Goal: Communication & Community: Answer question/provide support

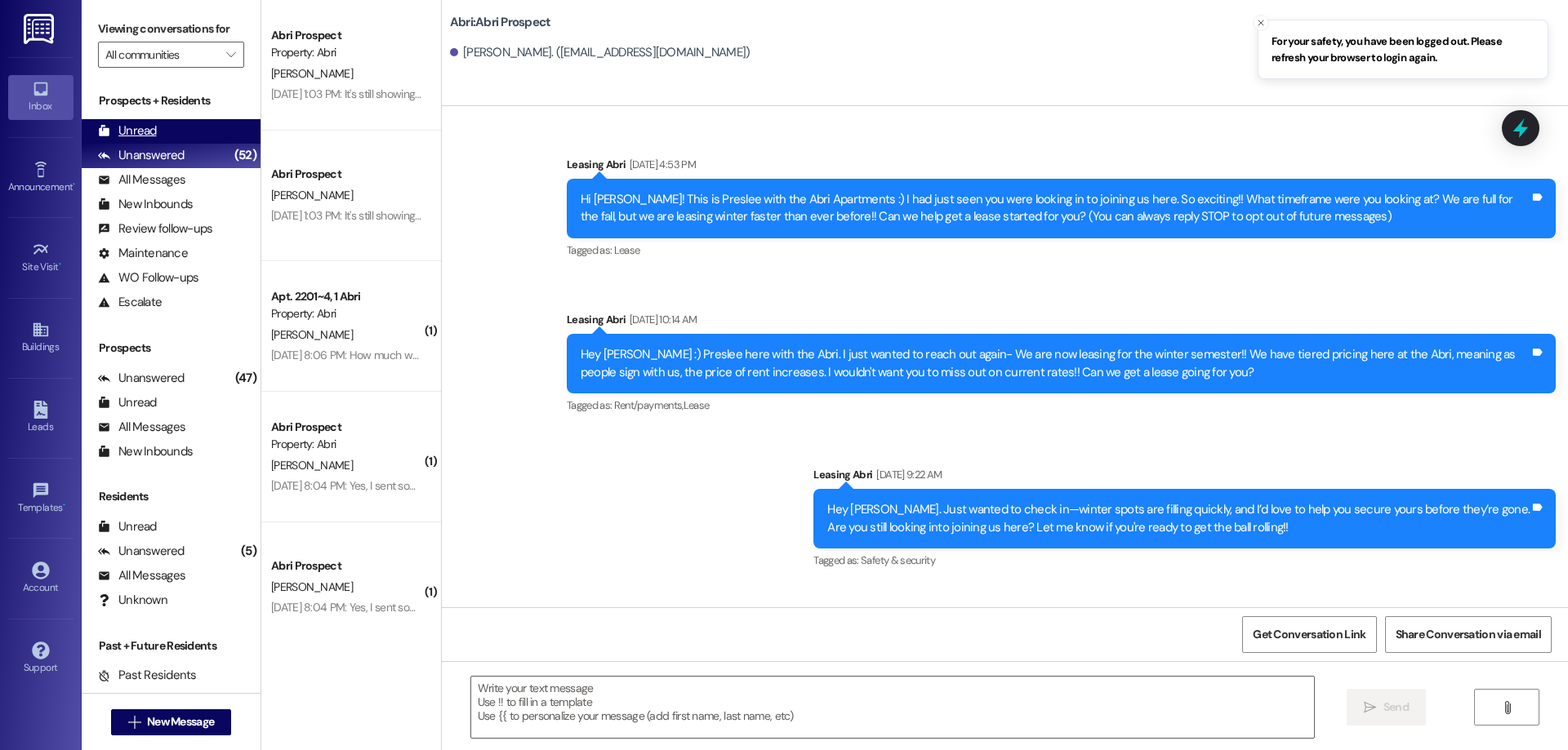
click at [219, 130] on div "Unread (0)" at bounding box center [171, 131] width 179 height 24
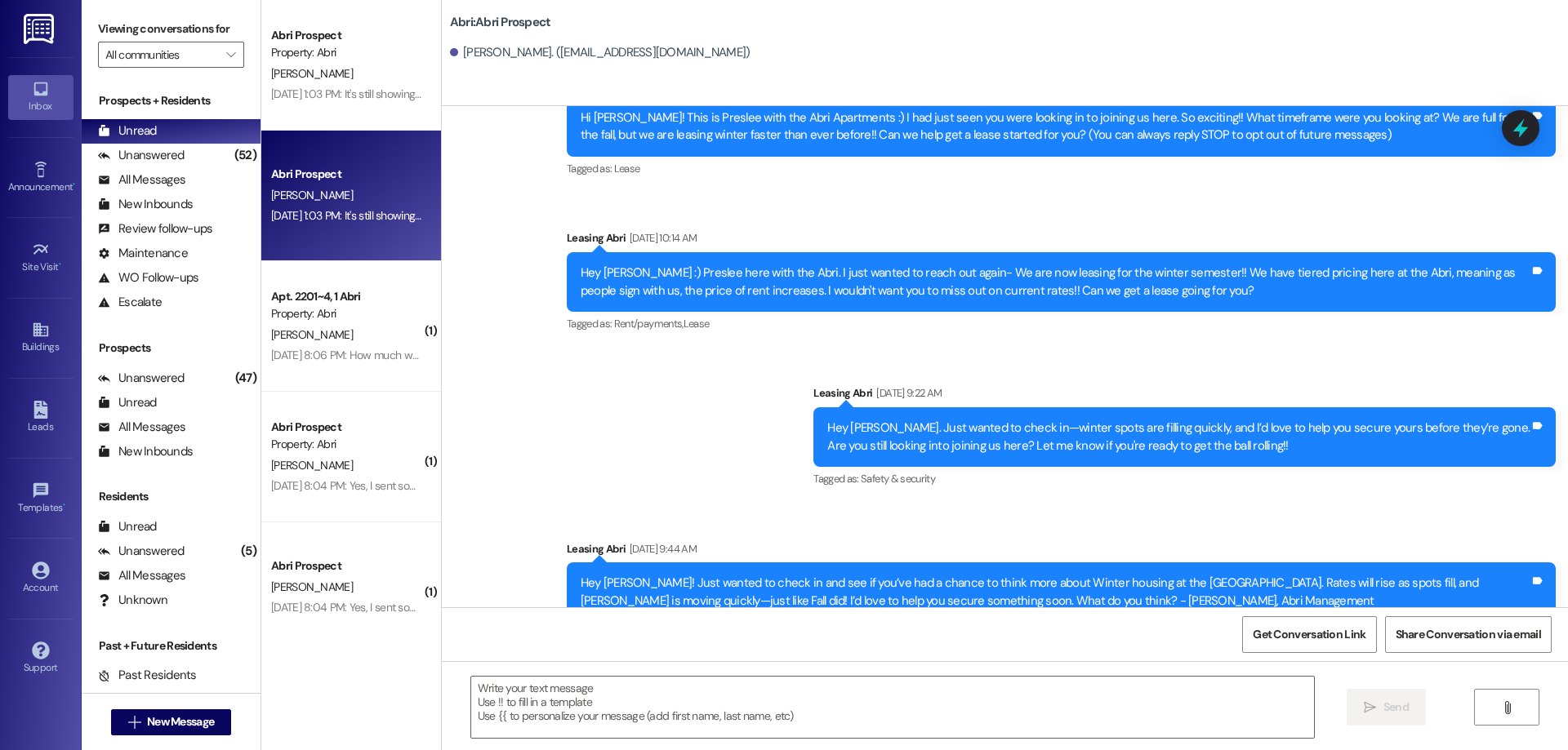
scroll to position [81, 0]
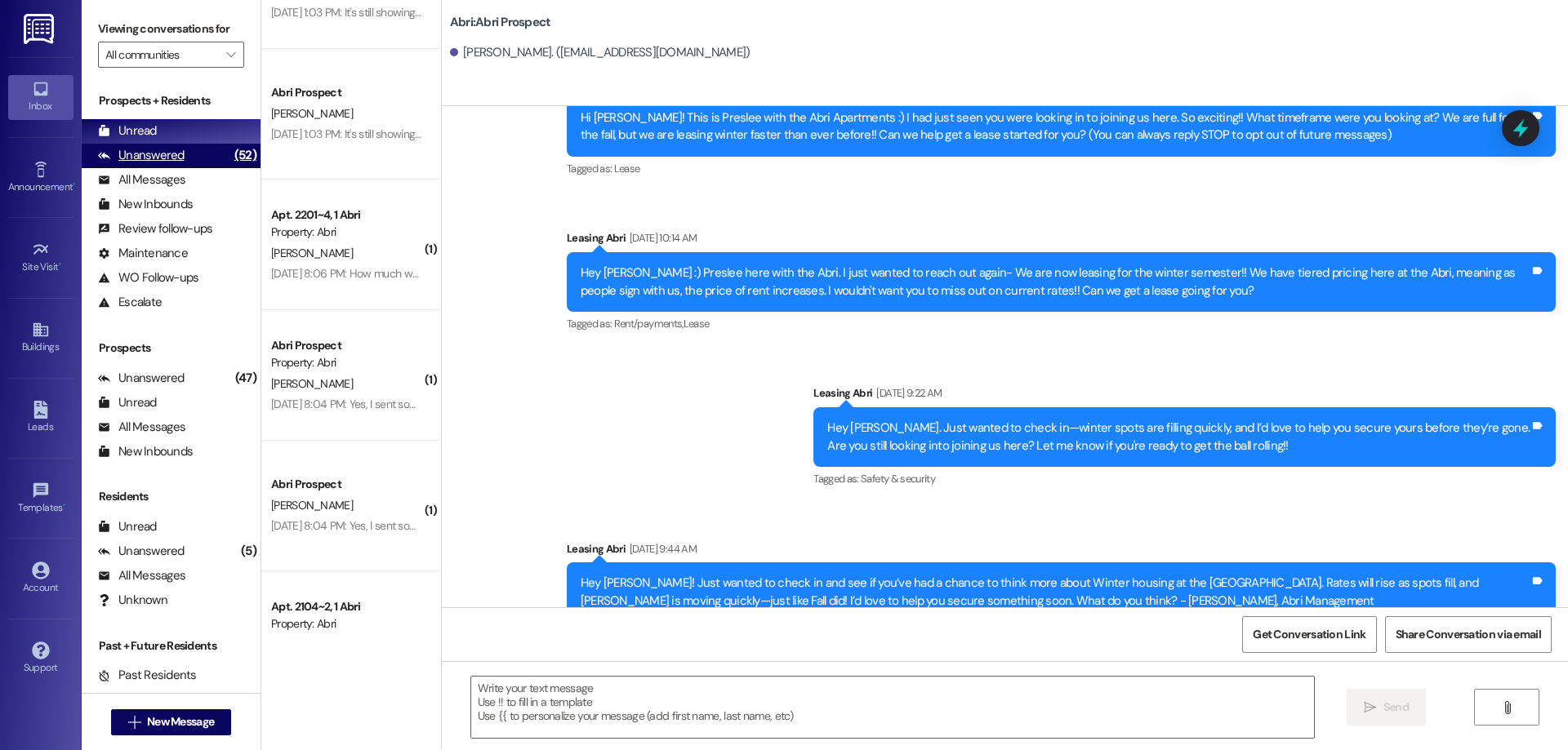
click at [156, 154] on div "Unanswered" at bounding box center [141, 155] width 87 height 17
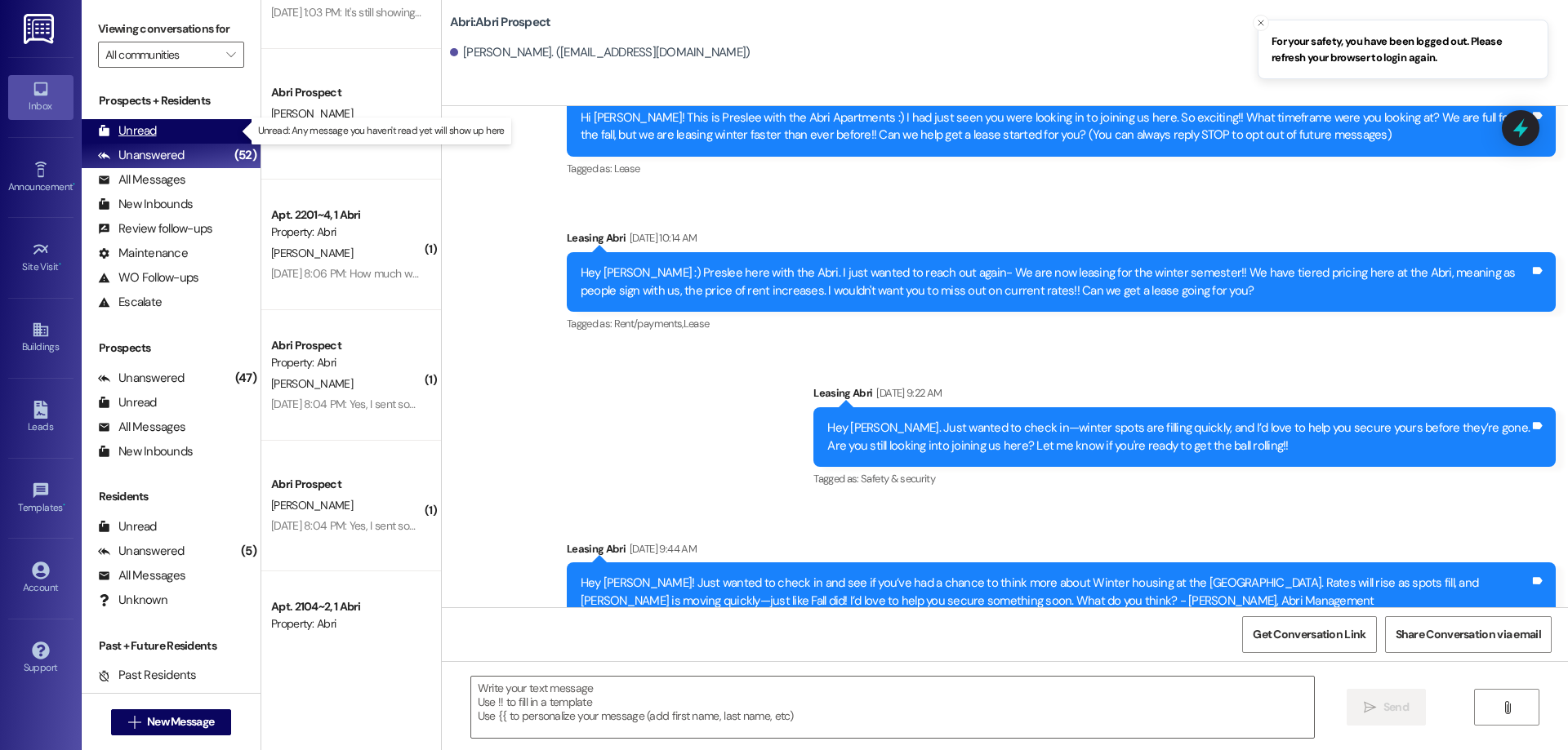
click at [157, 123] on div "Unread (0)" at bounding box center [171, 131] width 179 height 24
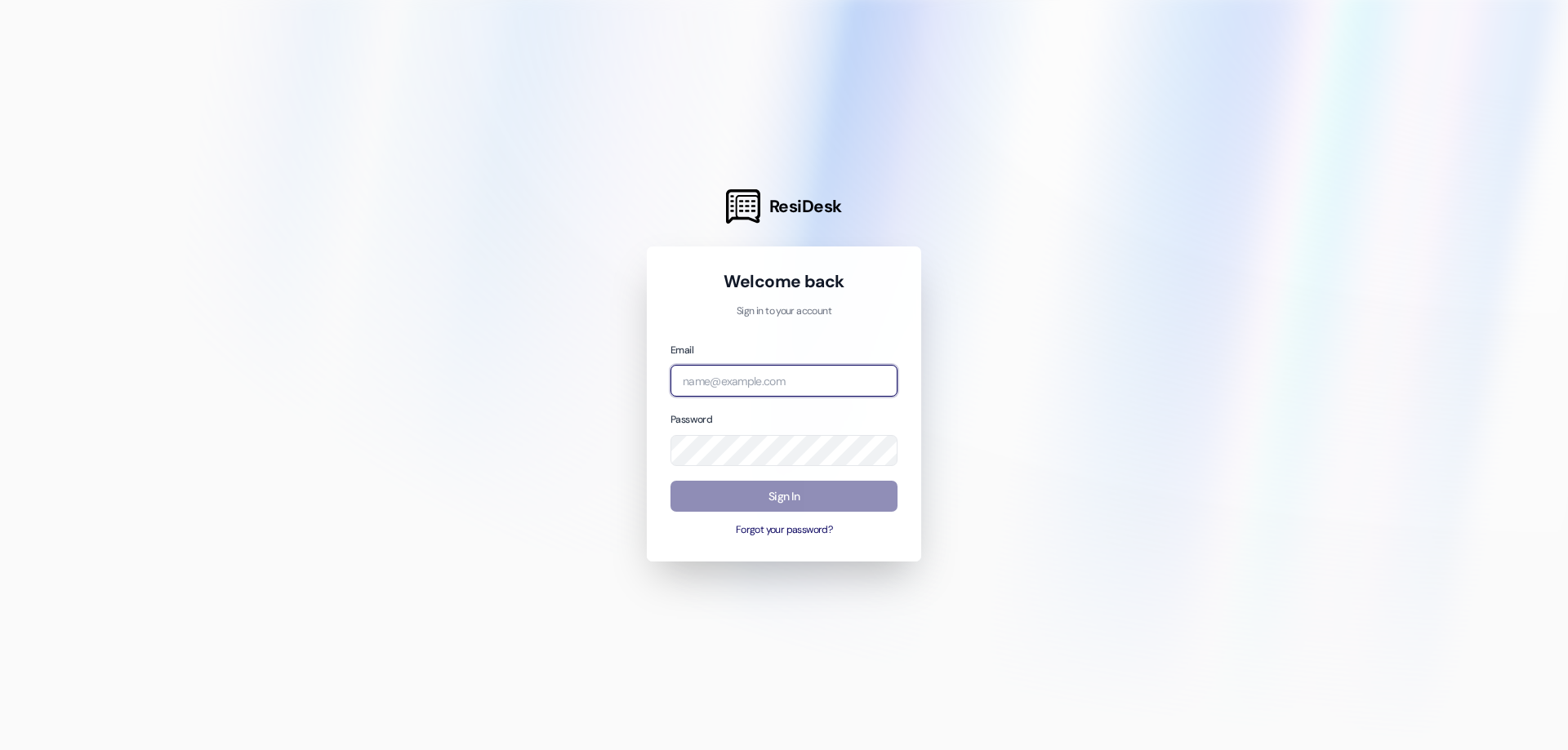
type input "[EMAIL_ADDRESS][DOMAIN_NAME]"
click at [796, 498] on button "Sign In" at bounding box center [784, 496] width 227 height 32
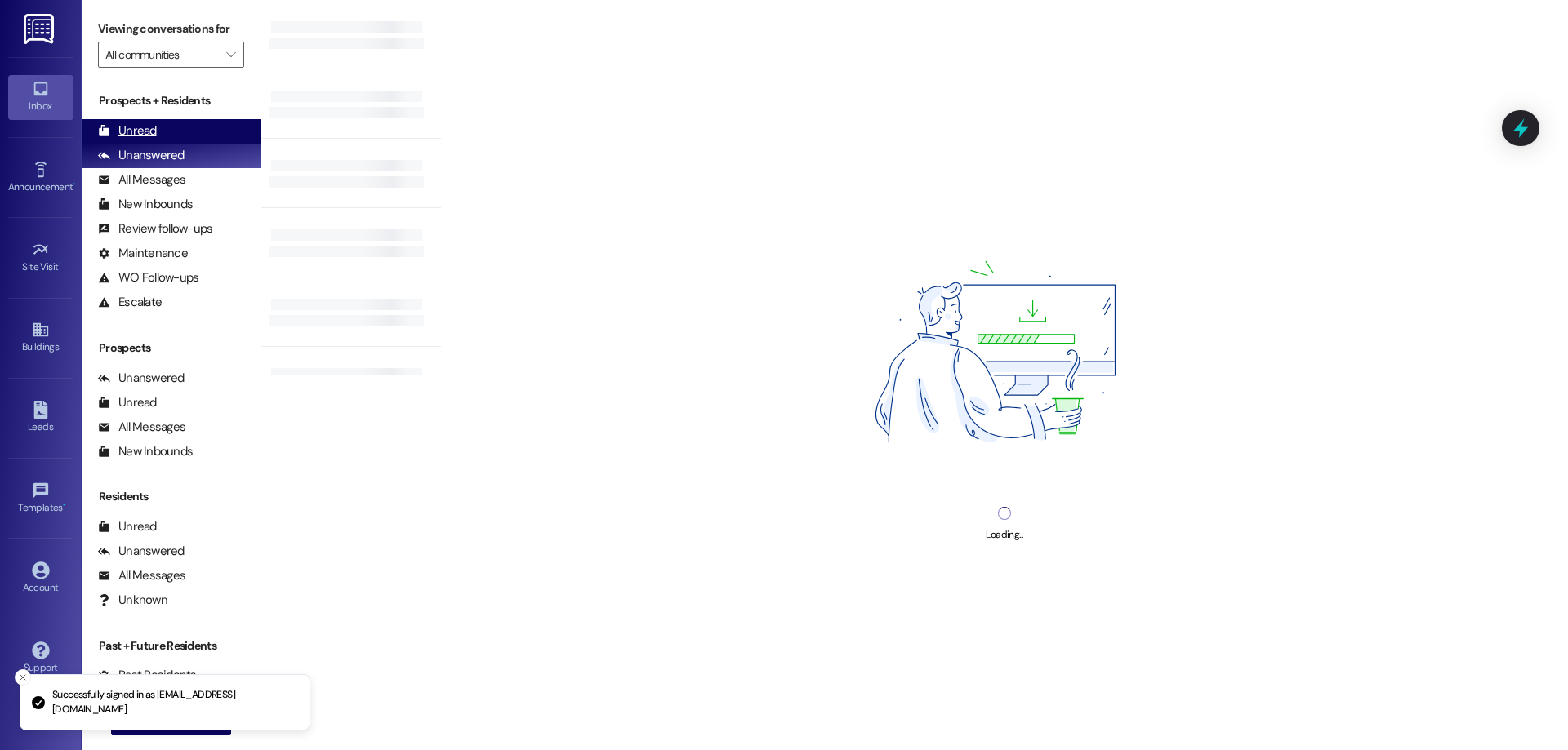
click at [170, 124] on div "Unread (0)" at bounding box center [171, 131] width 179 height 24
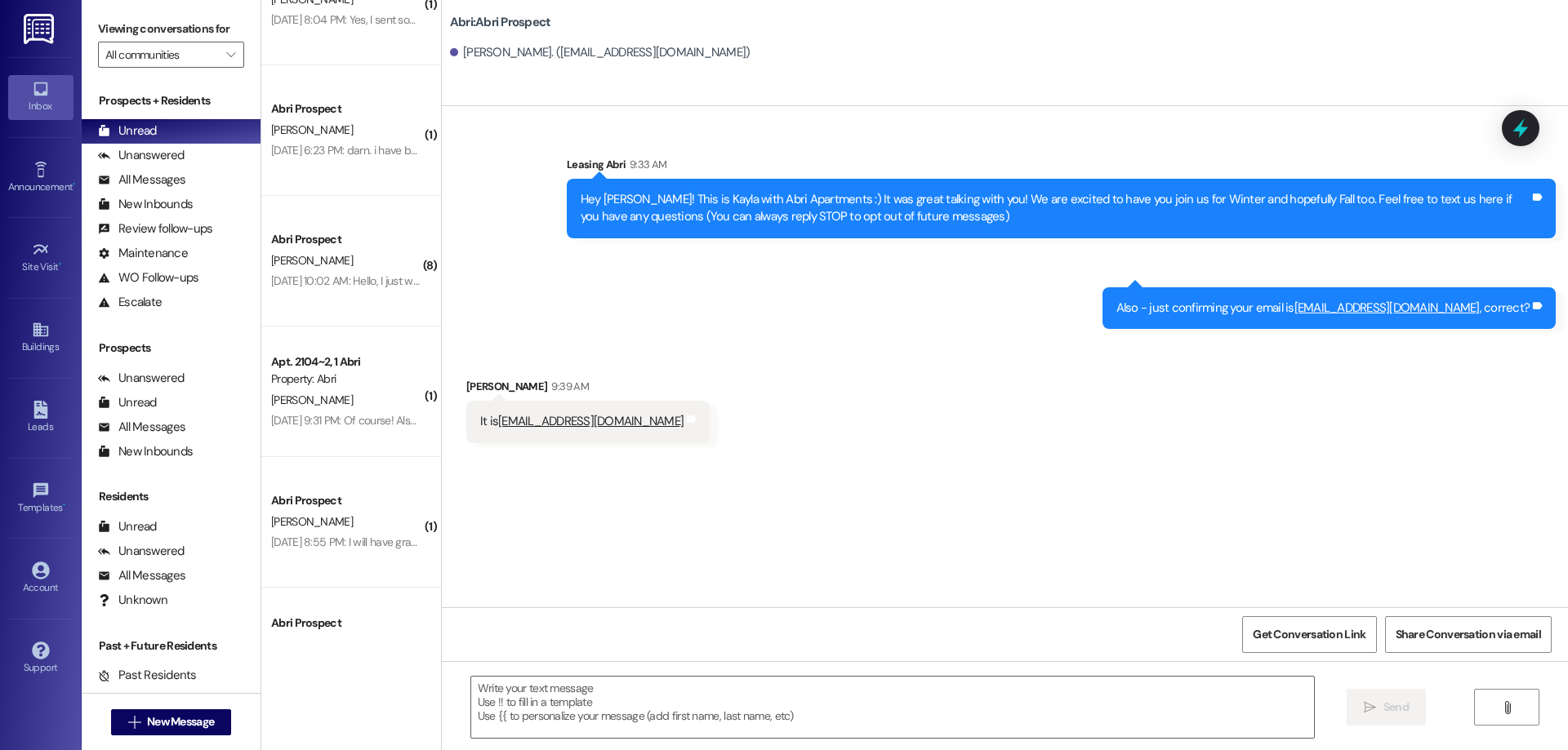
scroll to position [1194, 0]
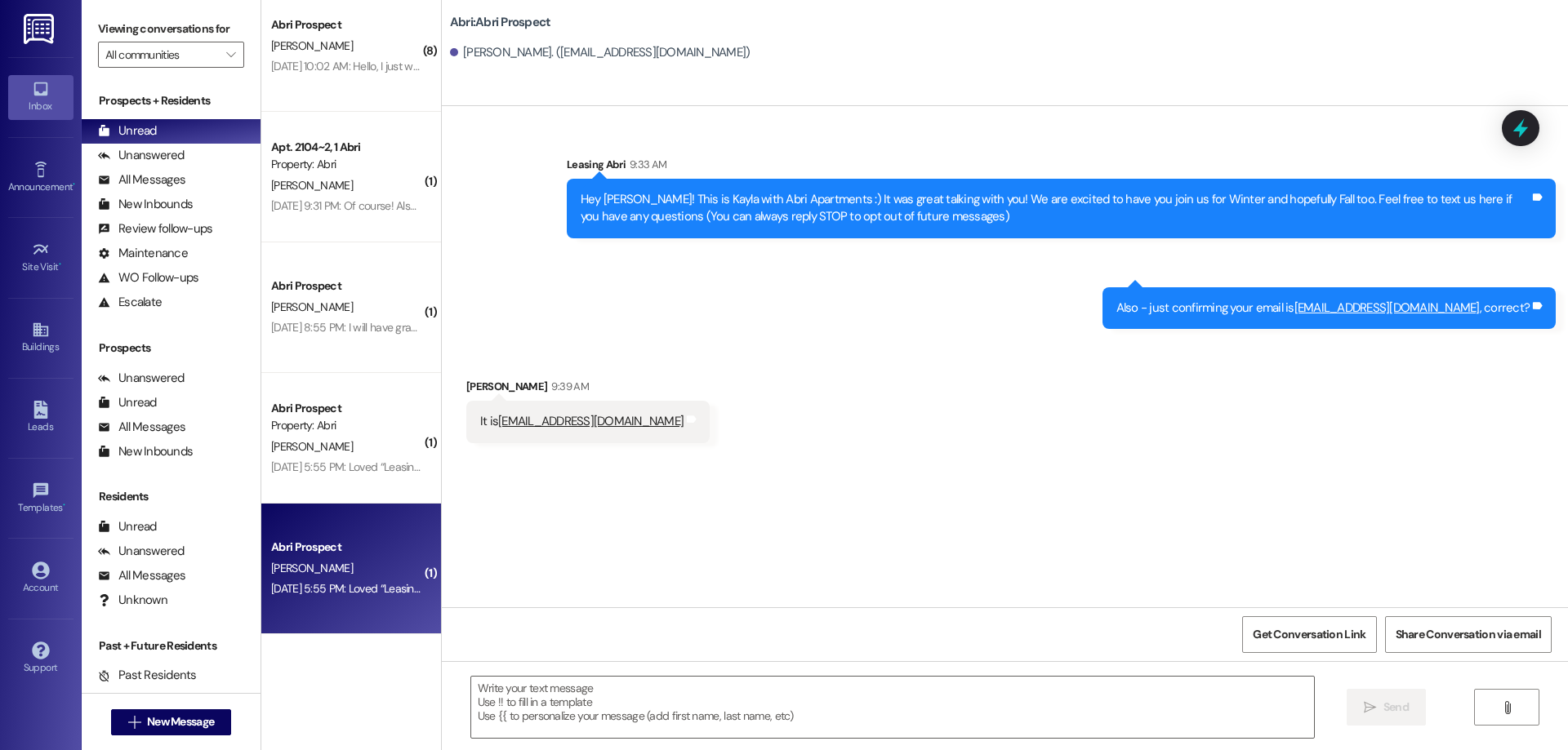
click at [363, 573] on div "[PERSON_NAME]" at bounding box center [347, 569] width 155 height 20
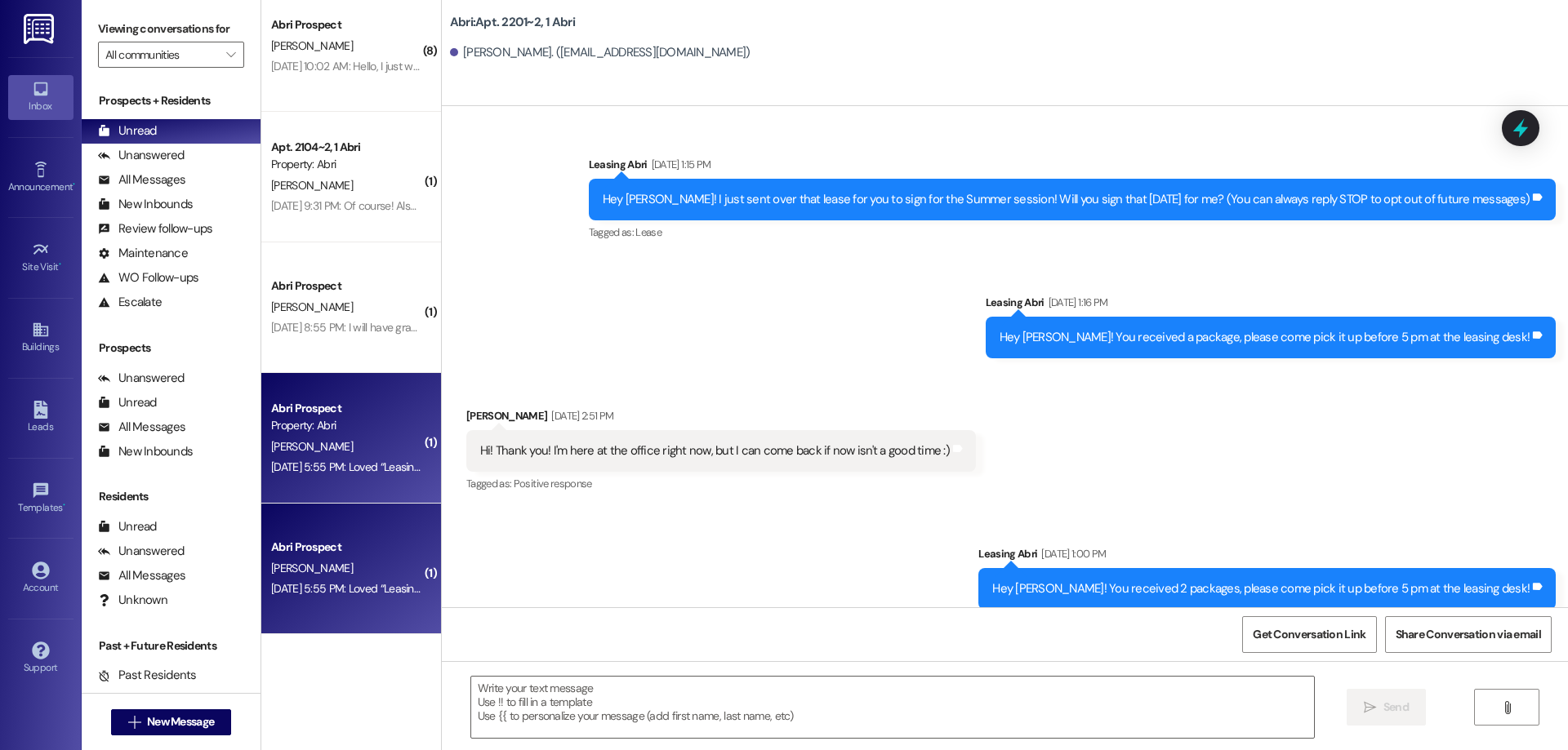
scroll to position [44938, 0]
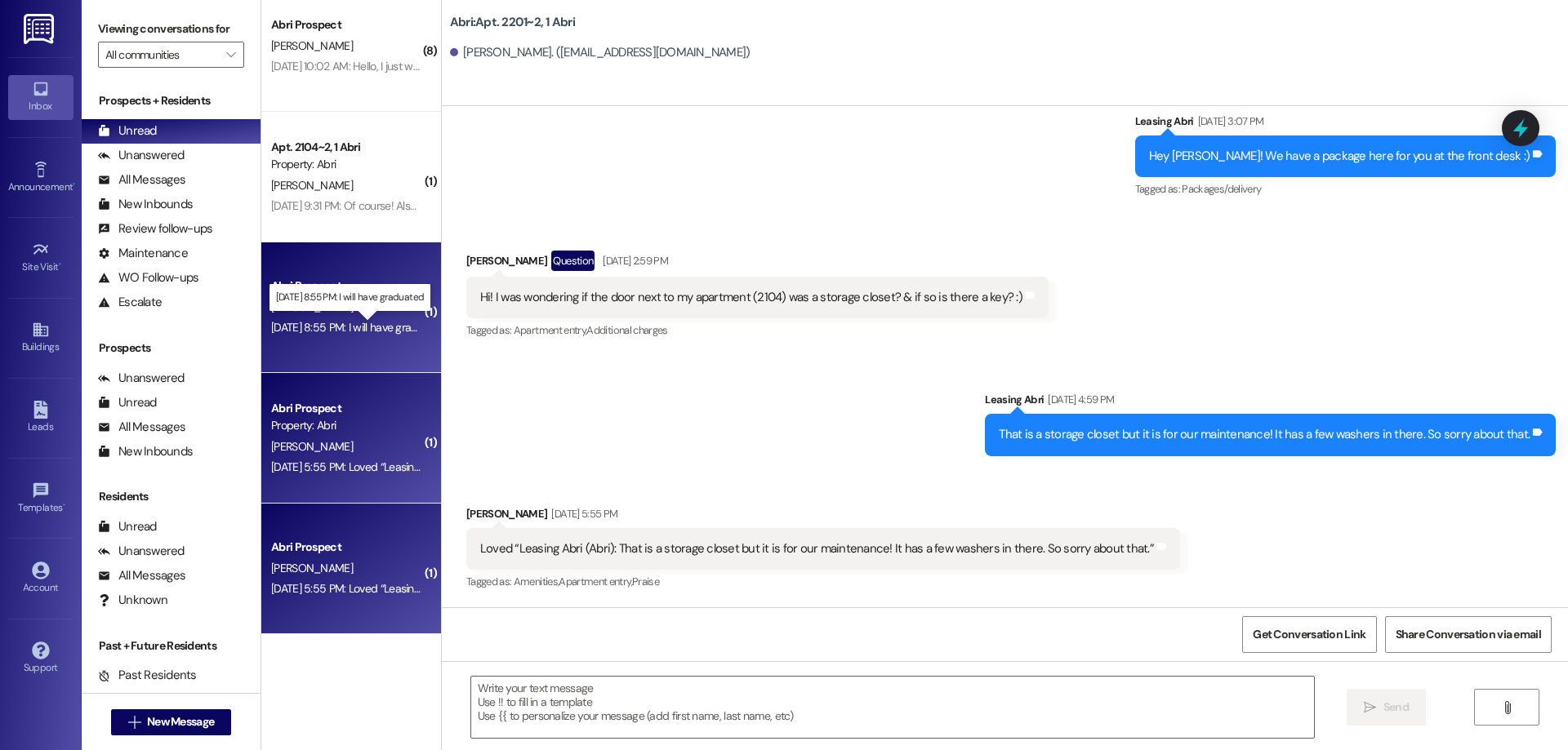
click at [312, 328] on div "[DATE] 8:55 PM: I will have graduated [DATE] 8:55 PM: I will have graduated" at bounding box center [359, 327] width 175 height 14
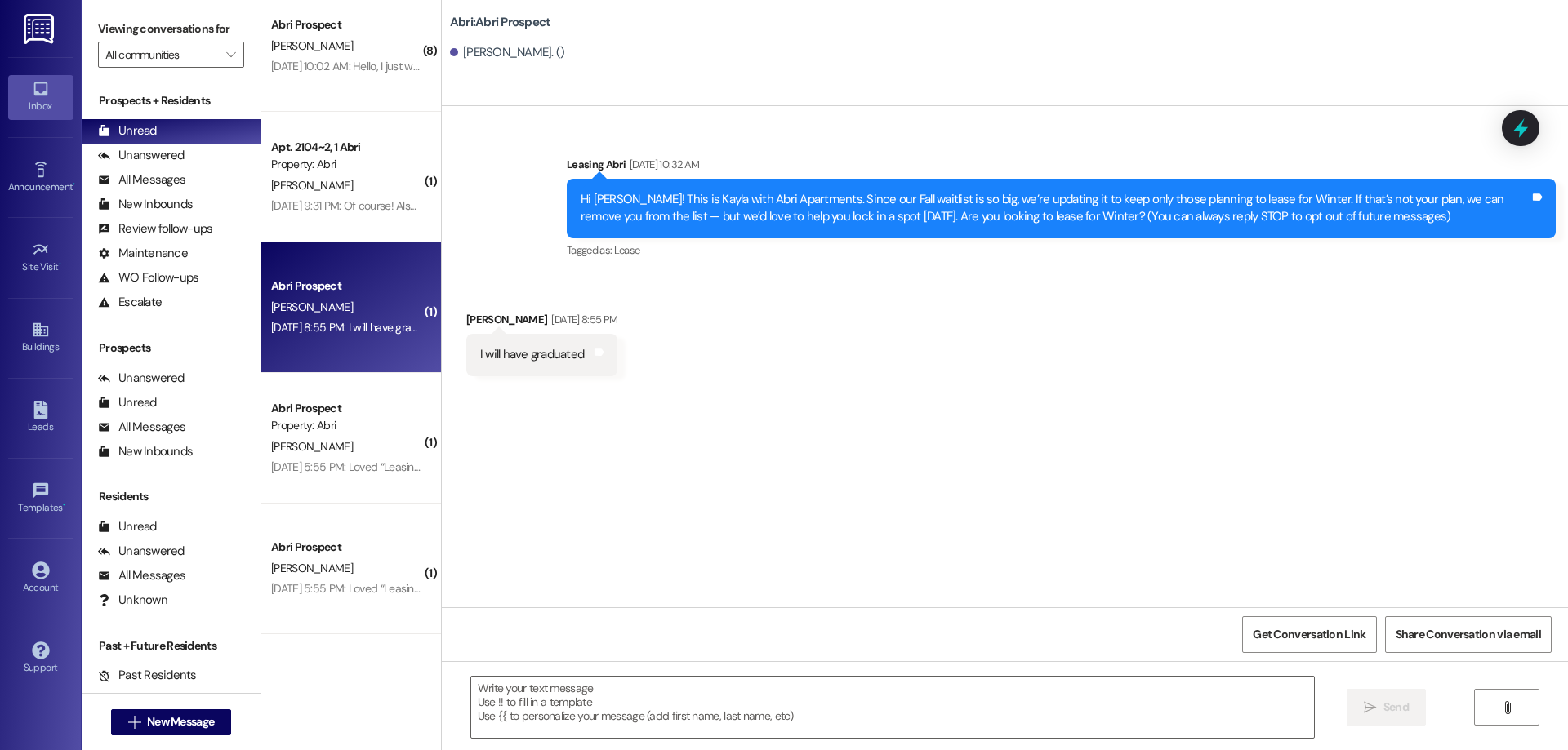
scroll to position [0, 0]
click at [720, 715] on textarea at bounding box center [892, 707] width 843 height 61
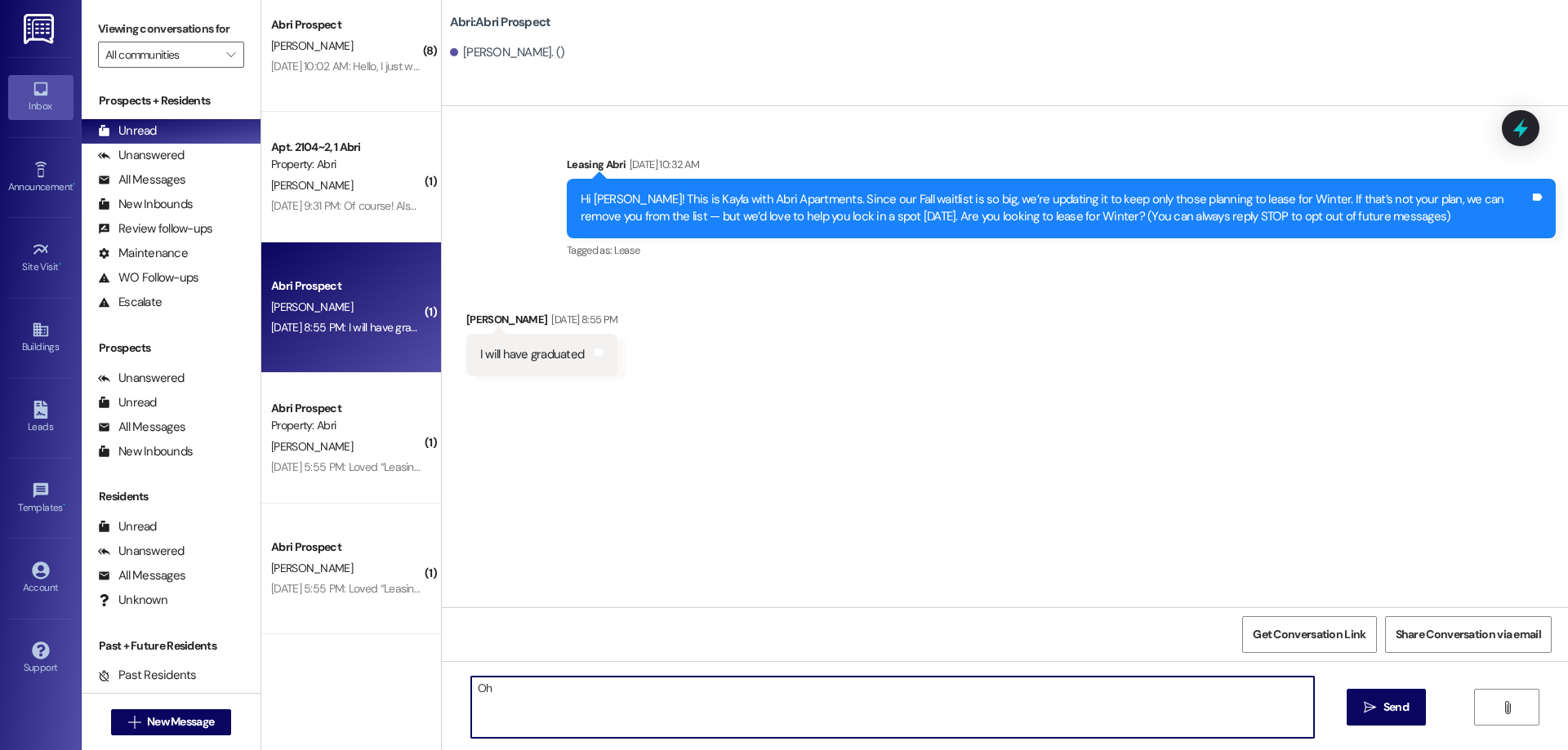
type textarea "O"
type textarea "Exciting! Congrats on graduating soon :)"
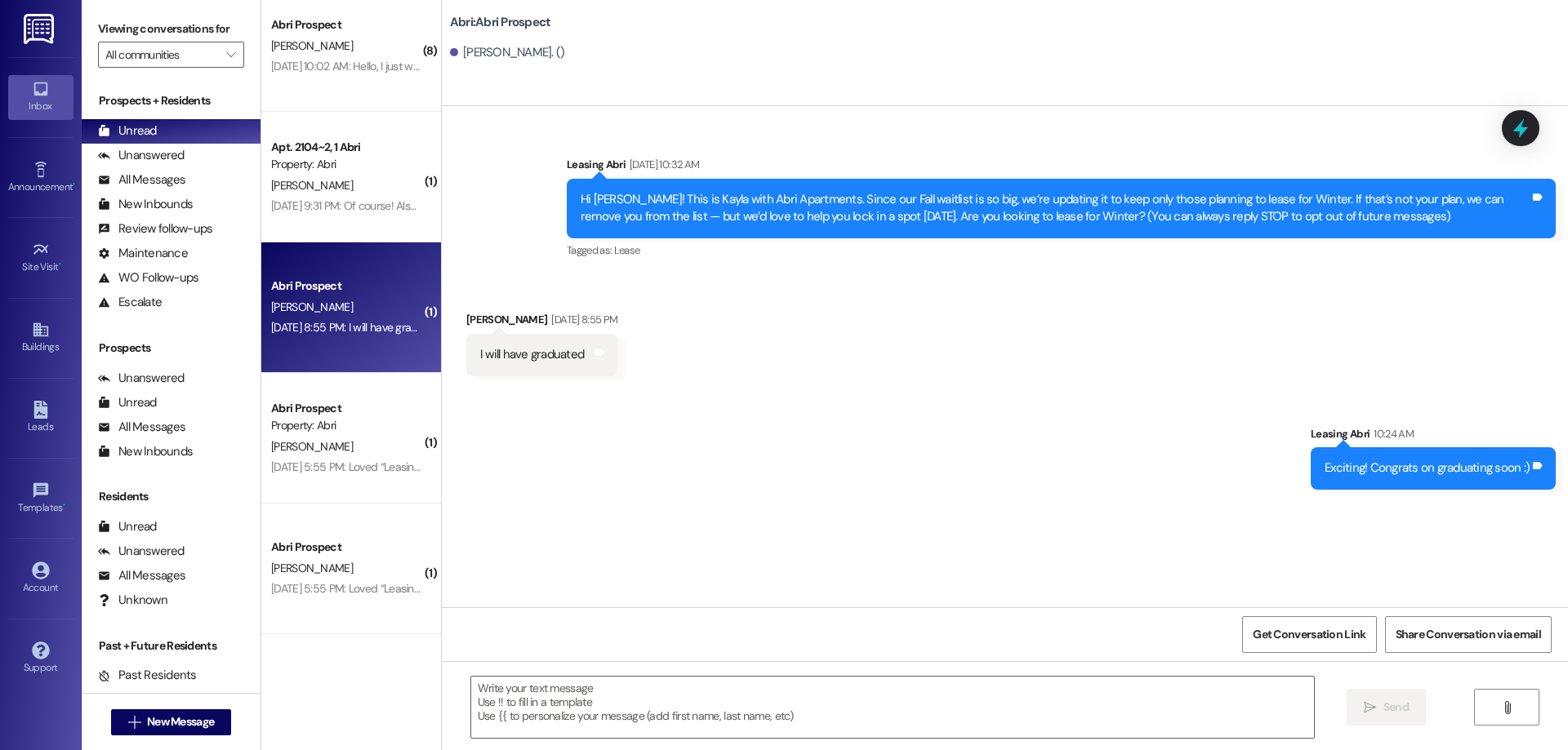
scroll to position [933, 0]
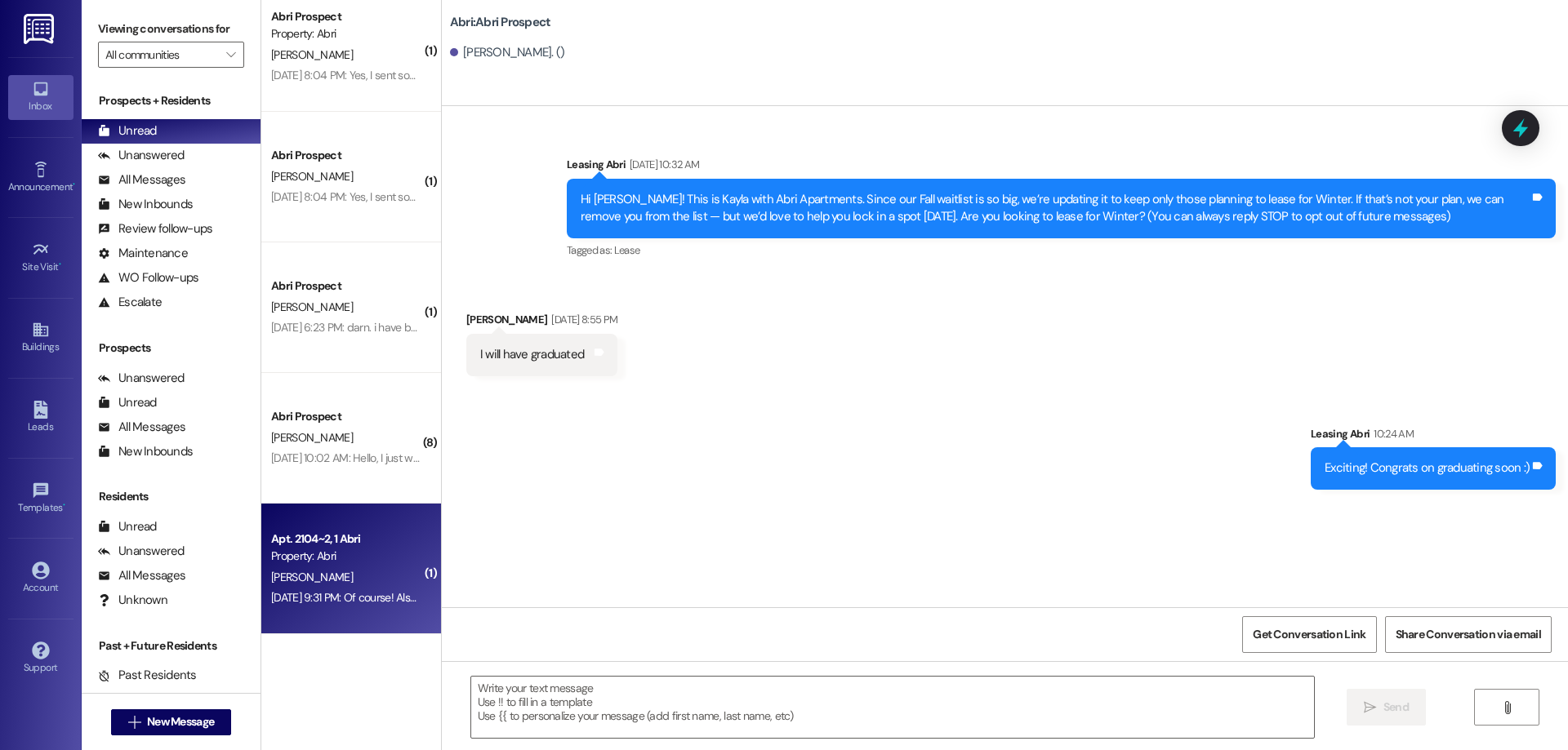
click at [366, 559] on div "Property: Abri" at bounding box center [347, 556] width 151 height 17
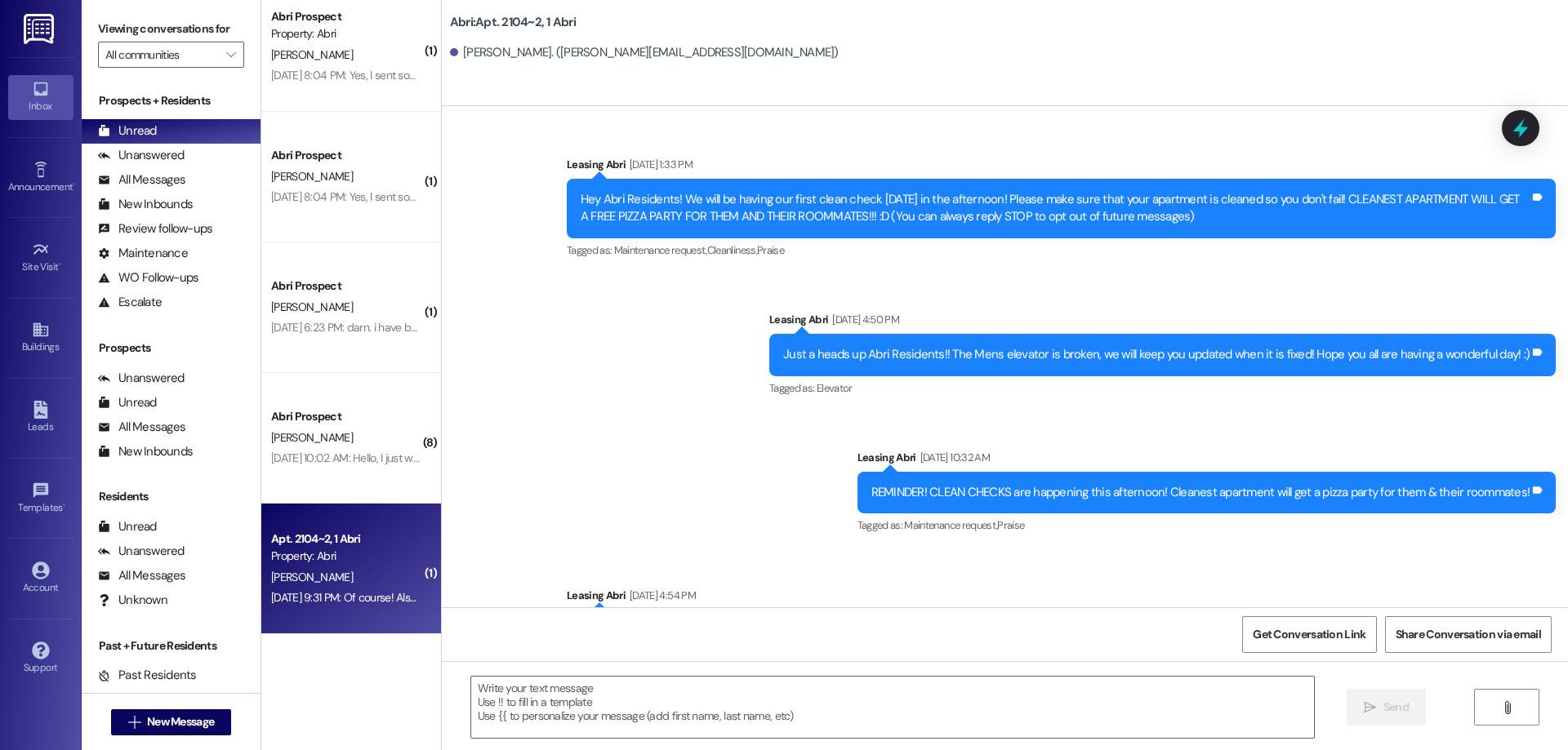
scroll to position [57796, 0]
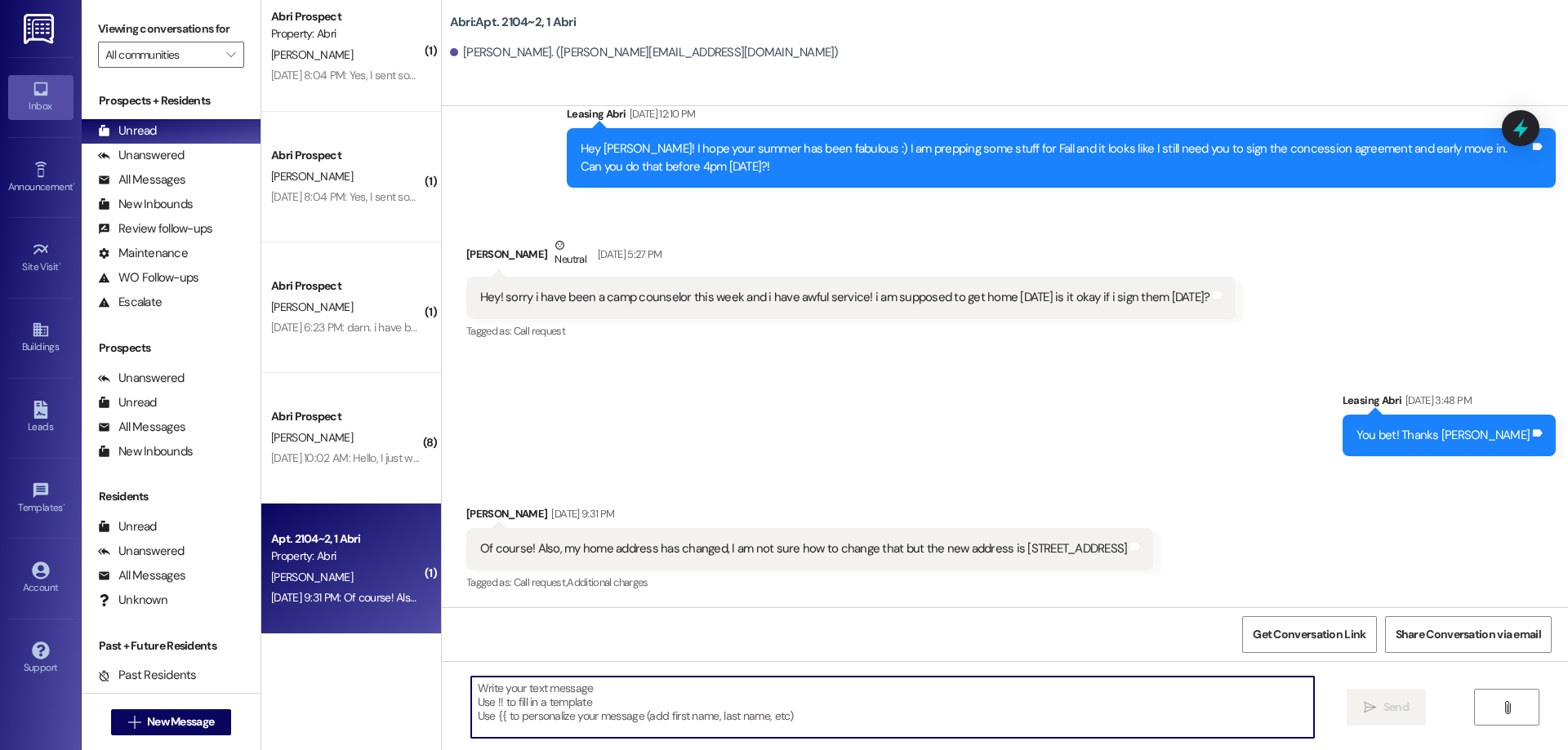
click at [781, 715] on textarea at bounding box center [892, 707] width 843 height 61
type textarea "Sounds great!"
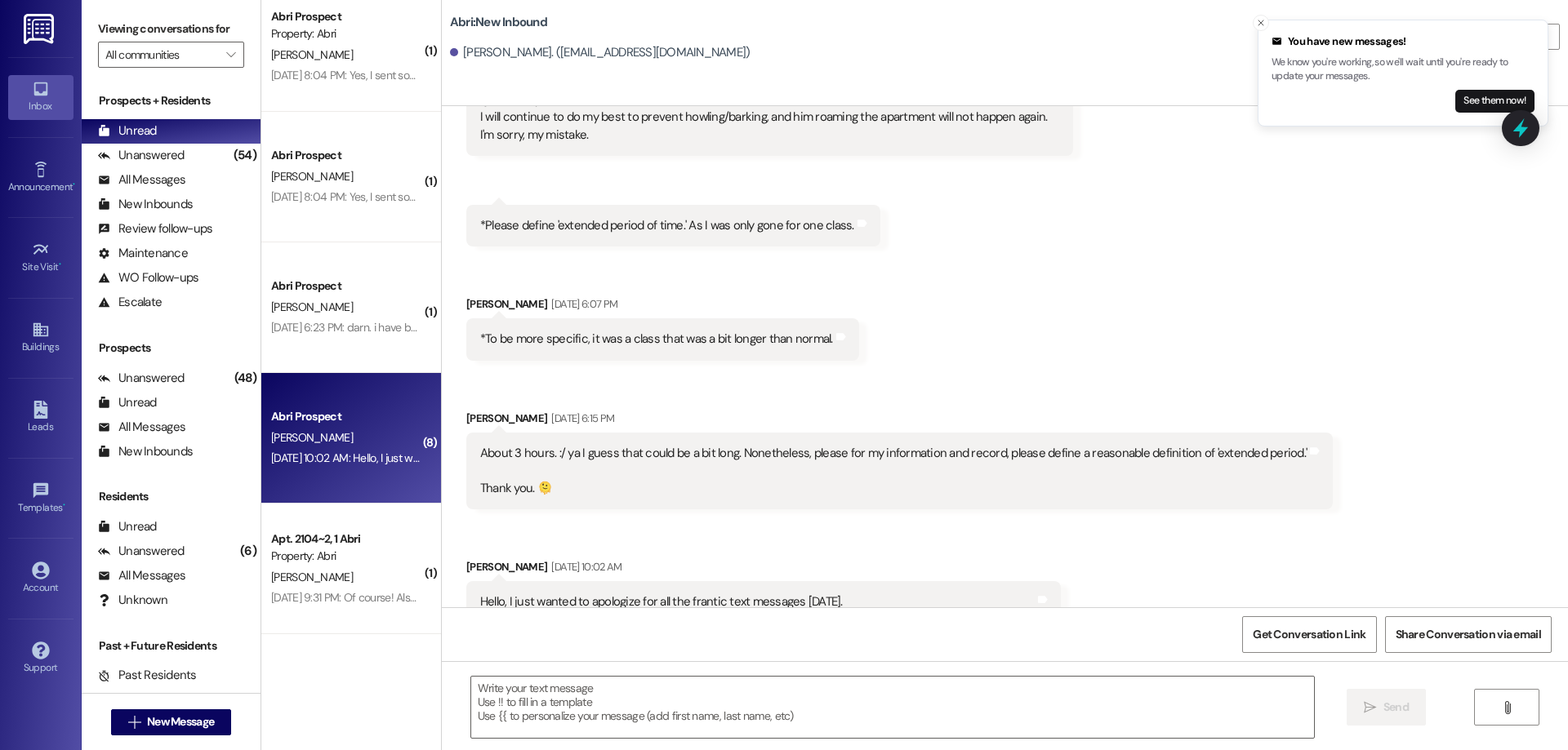
scroll to position [1988, 0]
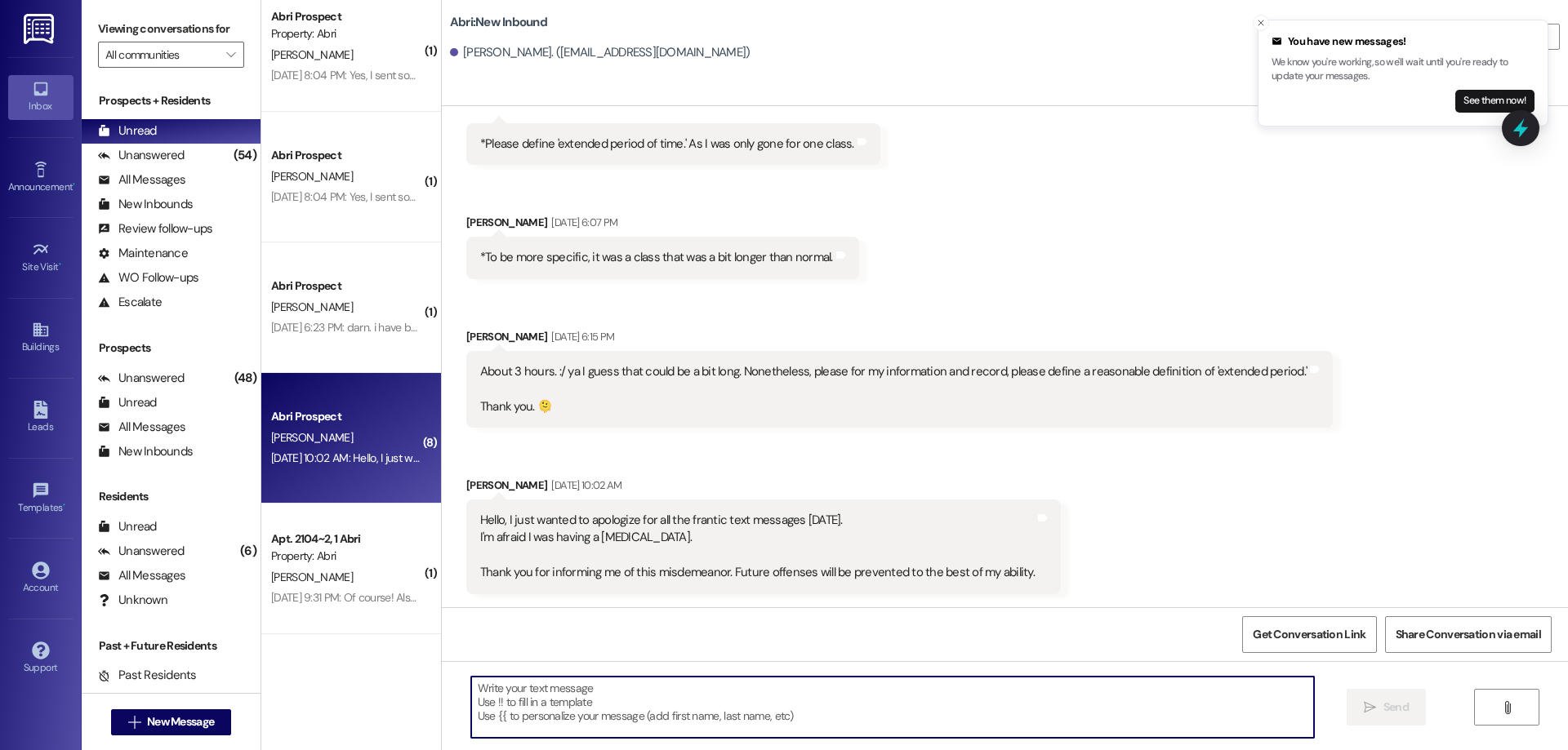
click at [679, 705] on textarea at bounding box center [892, 707] width 843 height 61
type textarea "t"
type textarea "T"
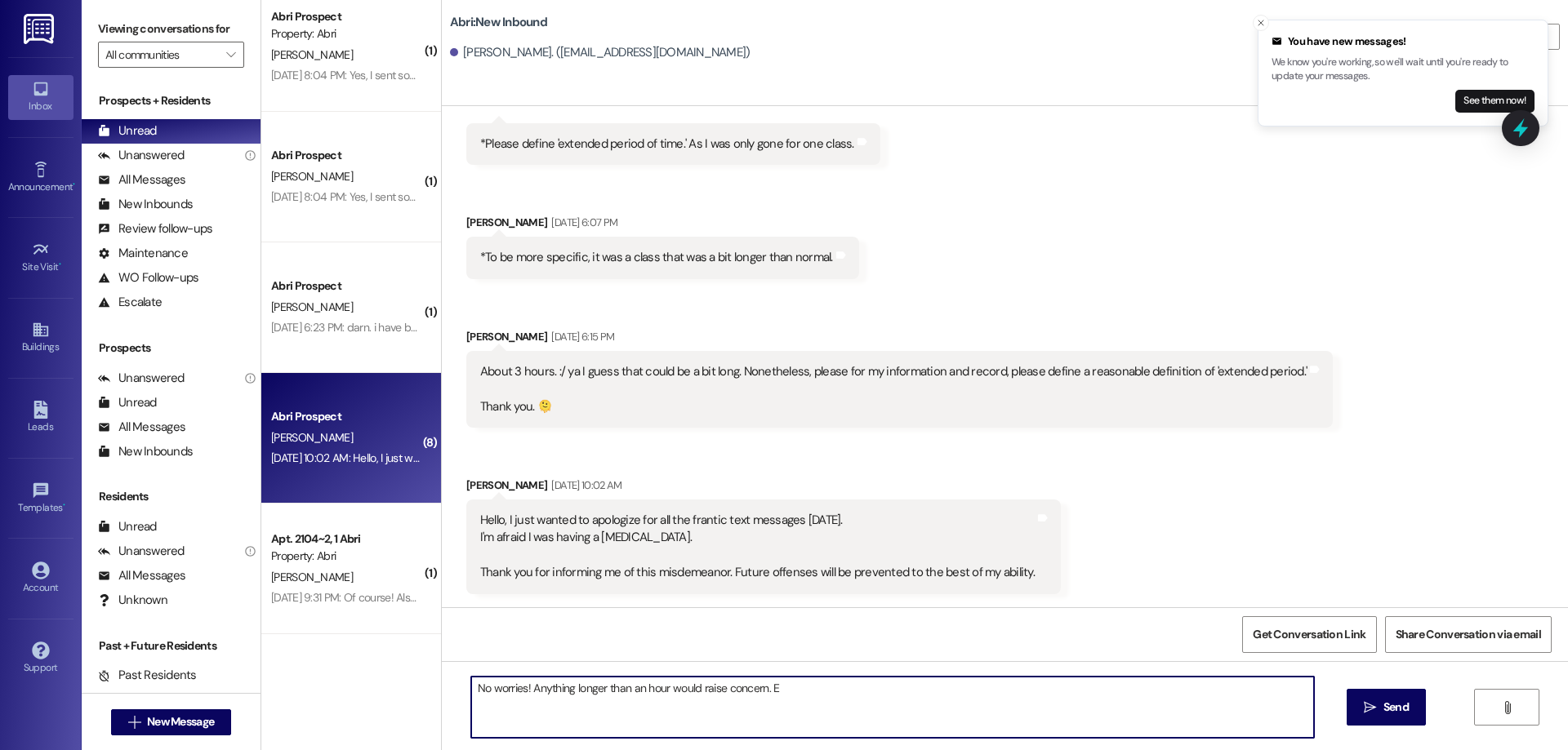
type textarea "No worries! Anything longer than an hour would raise concern."
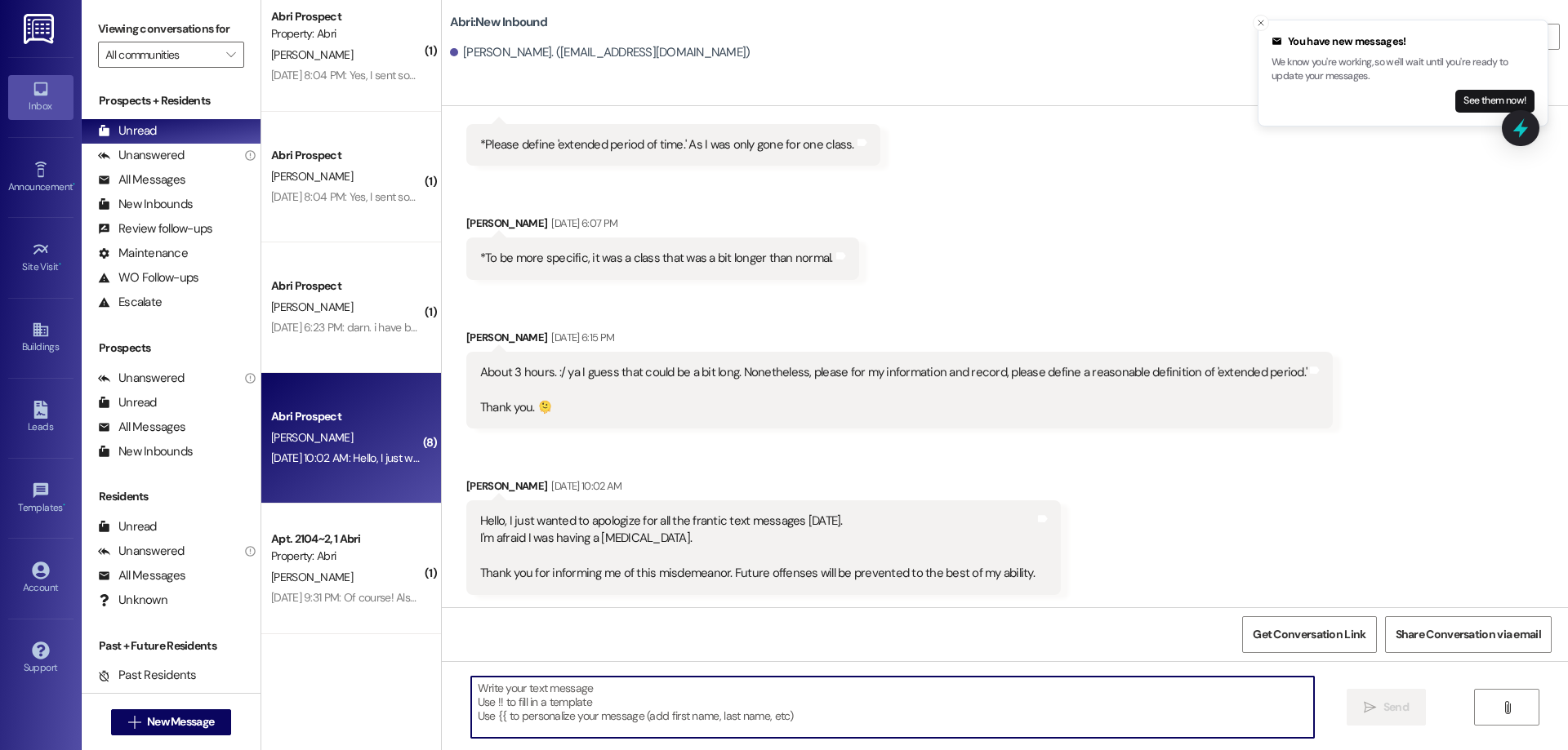
scroll to position [2101, 0]
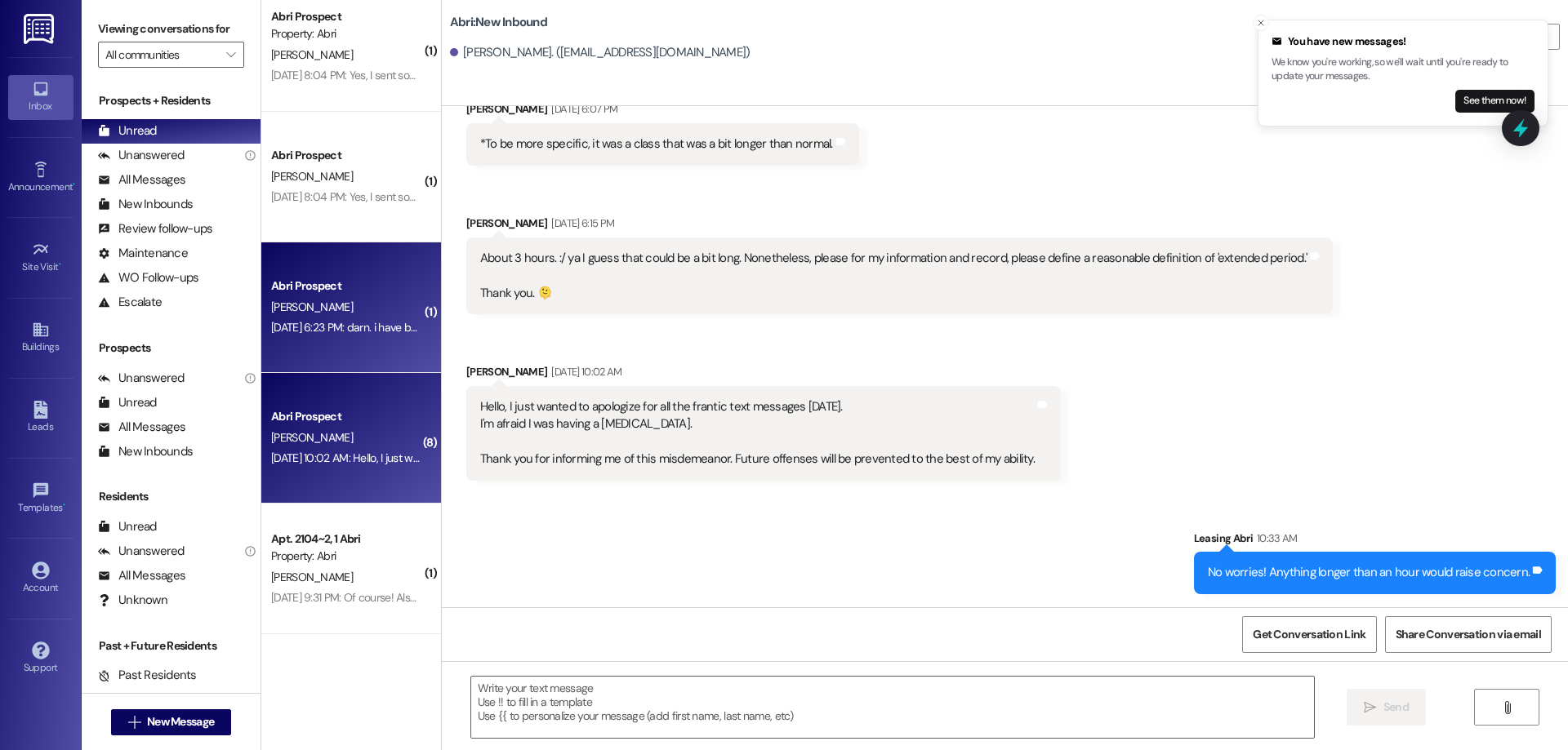
click at [364, 299] on div "[PERSON_NAME]" at bounding box center [347, 307] width 155 height 20
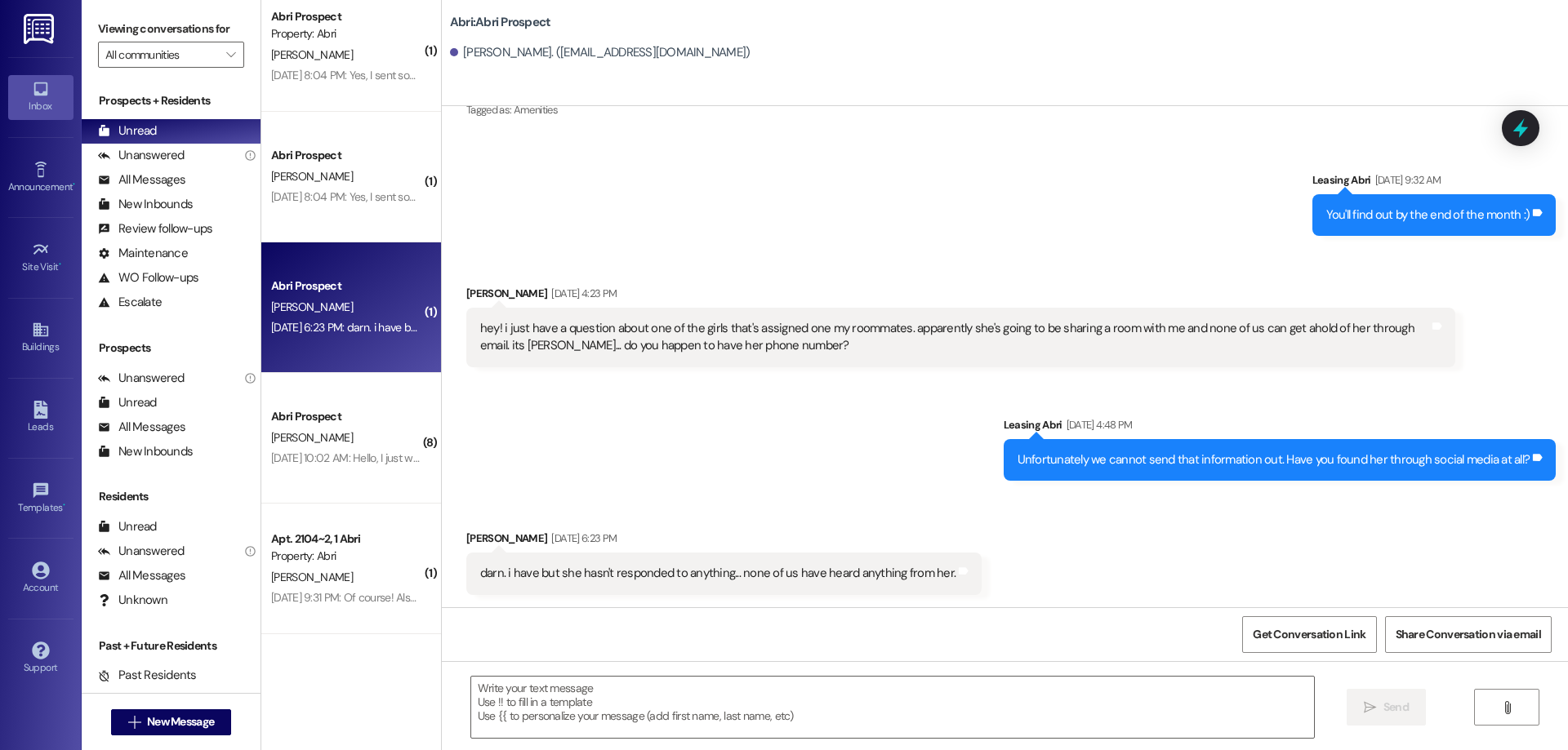
scroll to position [2175, 0]
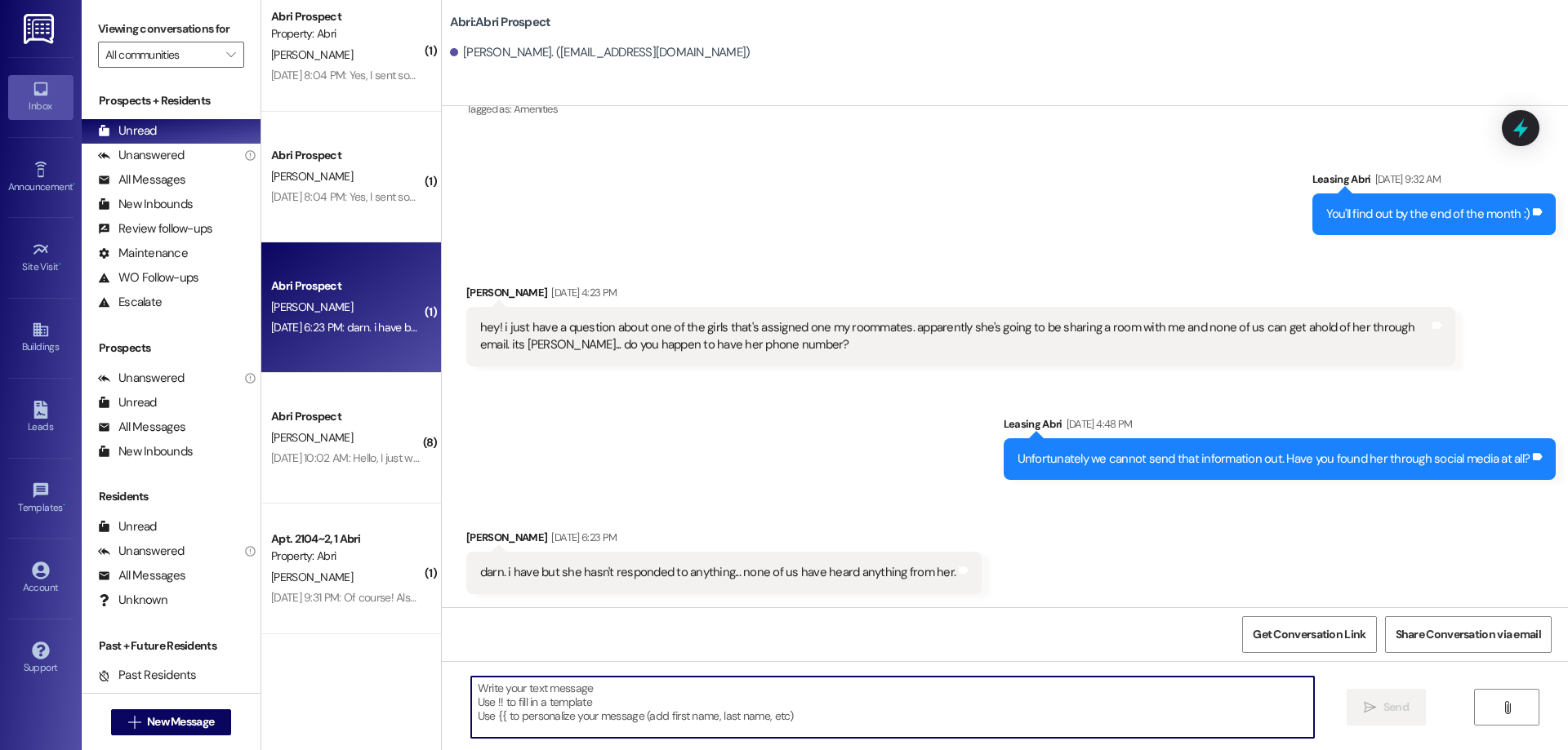
click at [712, 703] on textarea at bounding box center [892, 707] width 843 height 61
click at [650, 696] on textarea at bounding box center [892, 707] width 843 height 61
type textarea "f"
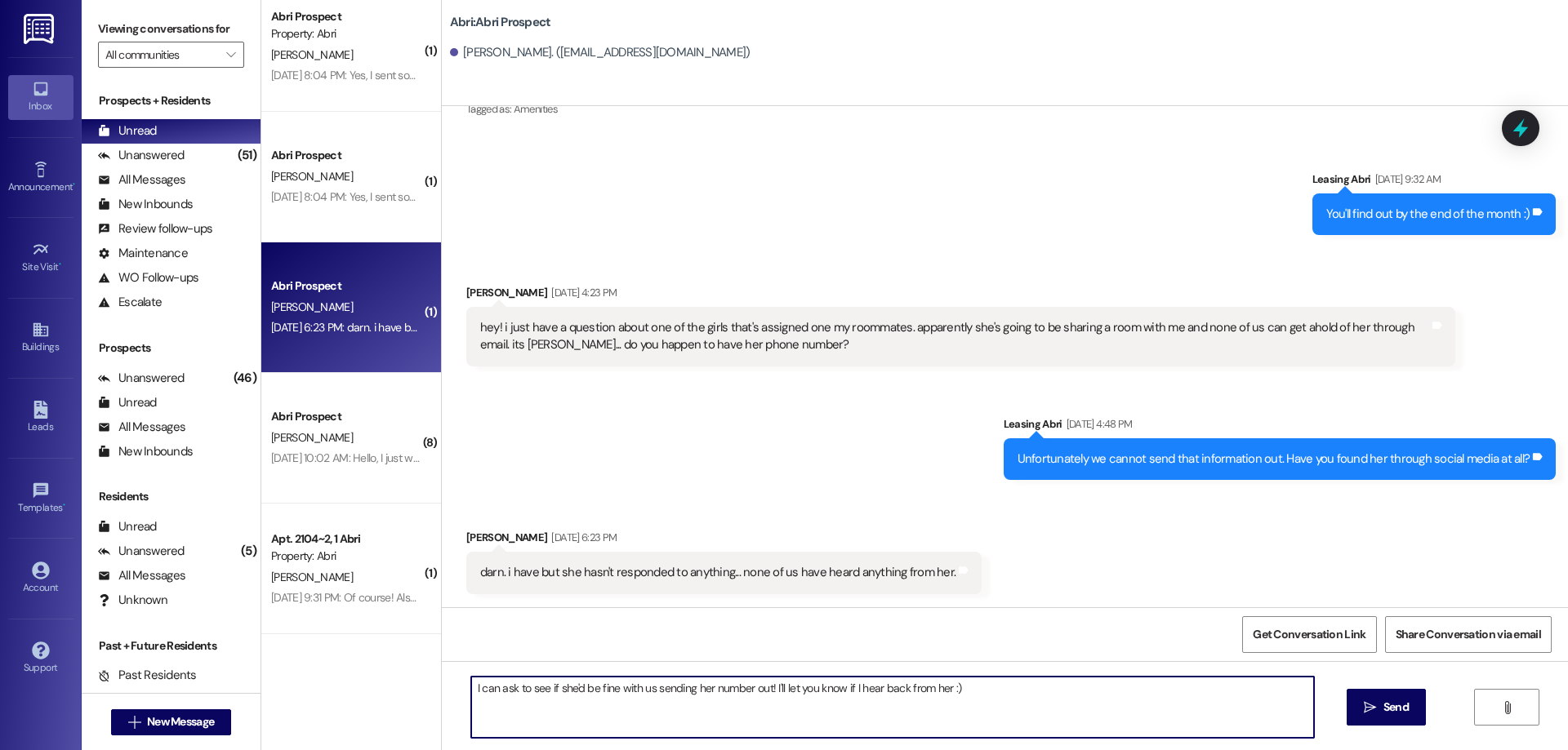
type textarea "I can ask to see if she'd be fine with us sending her number out! I'll let you …"
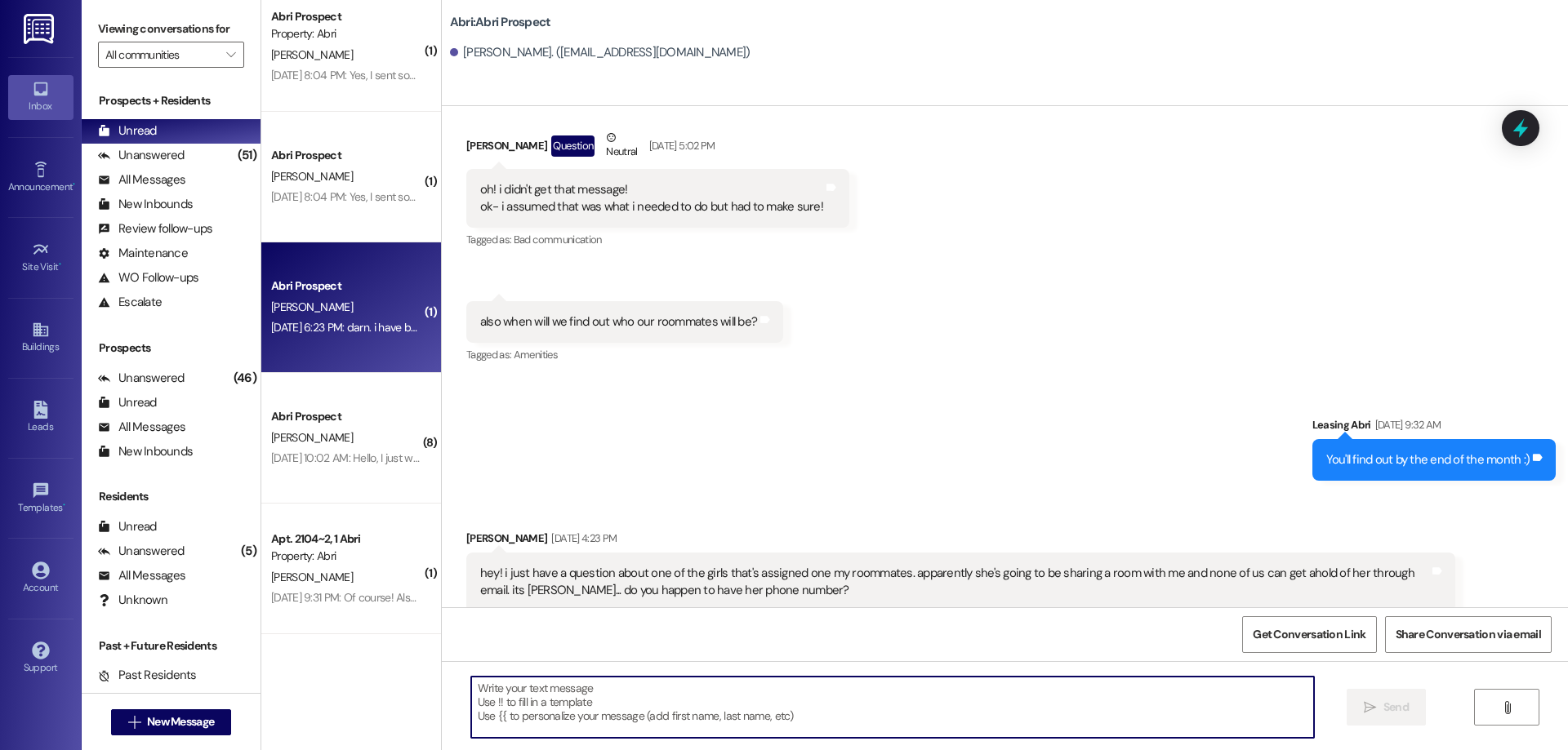
scroll to position [2093, 0]
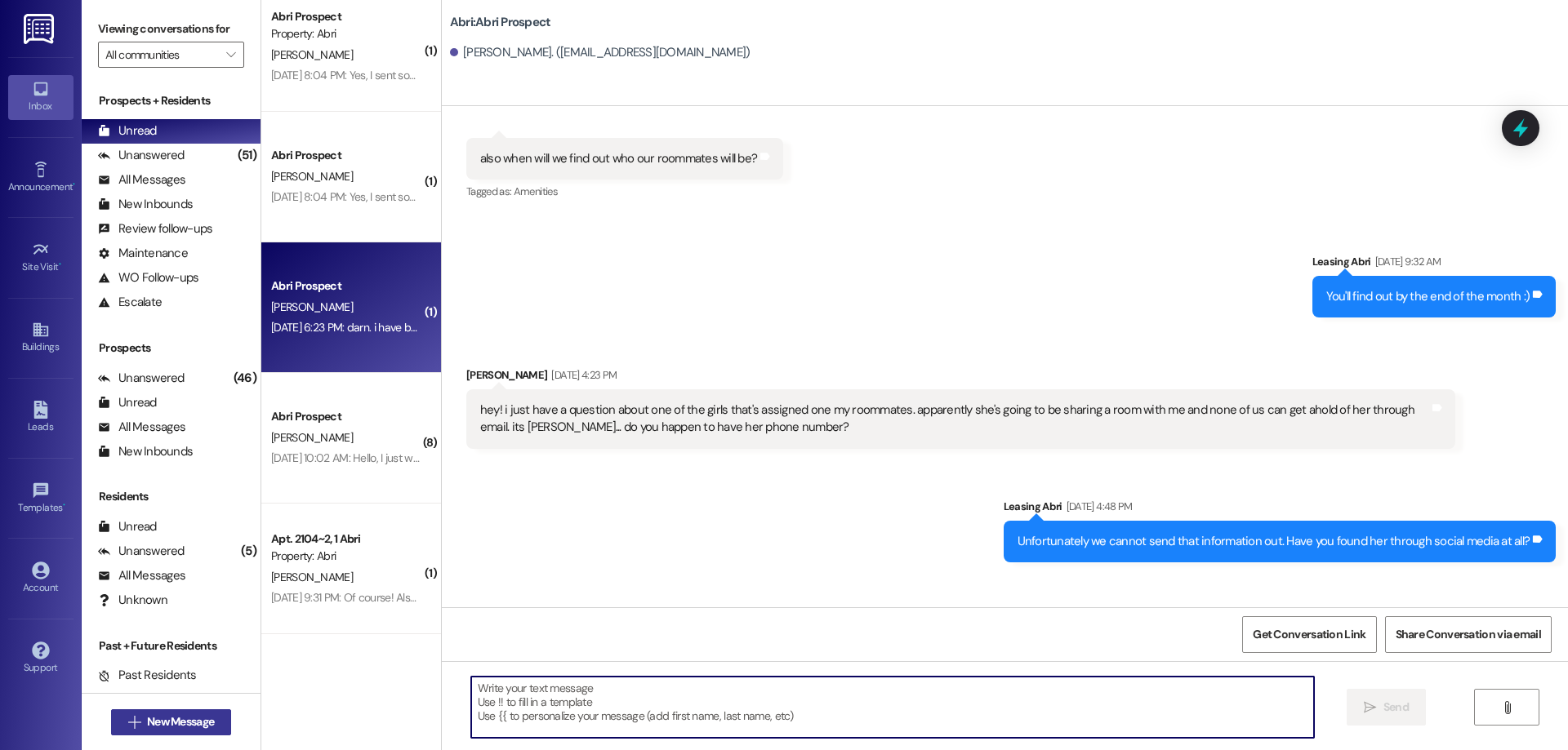
click at [172, 718] on span "New Message" at bounding box center [181, 721] width 67 height 17
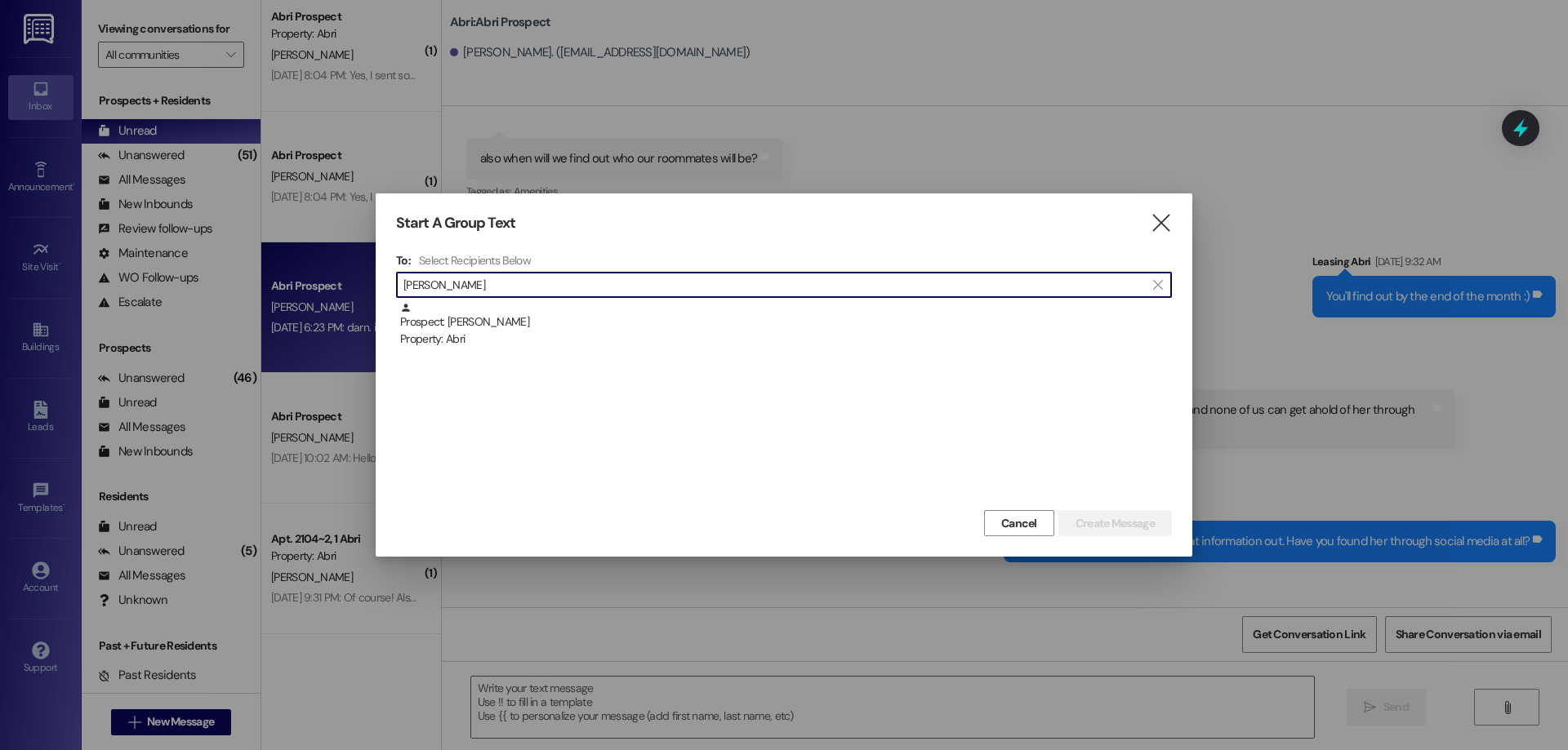
type input "[PERSON_NAME]"
click at [529, 317] on div "Prospect: [PERSON_NAME] Property: Abri" at bounding box center [786, 325] width 771 height 46
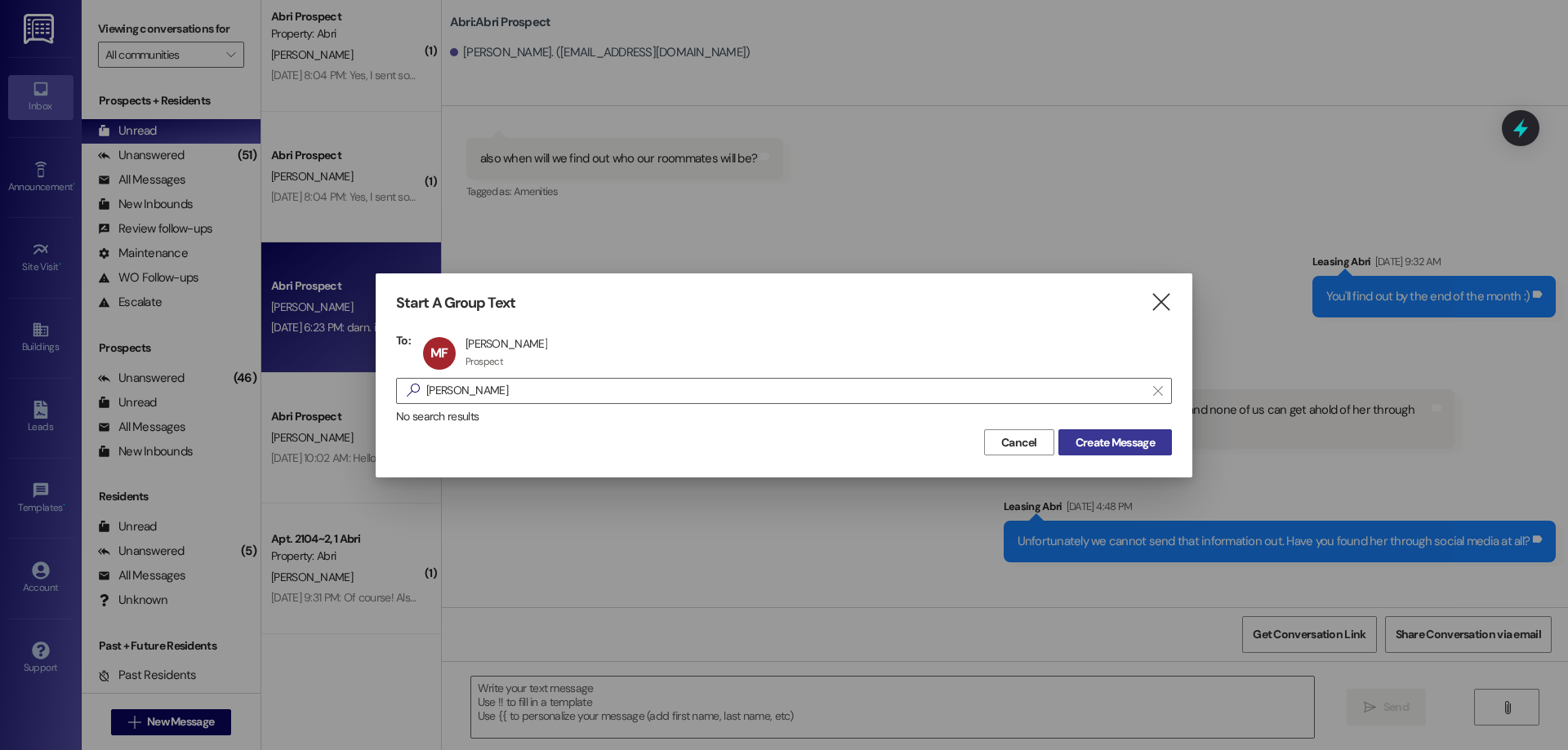
click at [1118, 453] on button "Create Message" at bounding box center [1115, 442] width 113 height 26
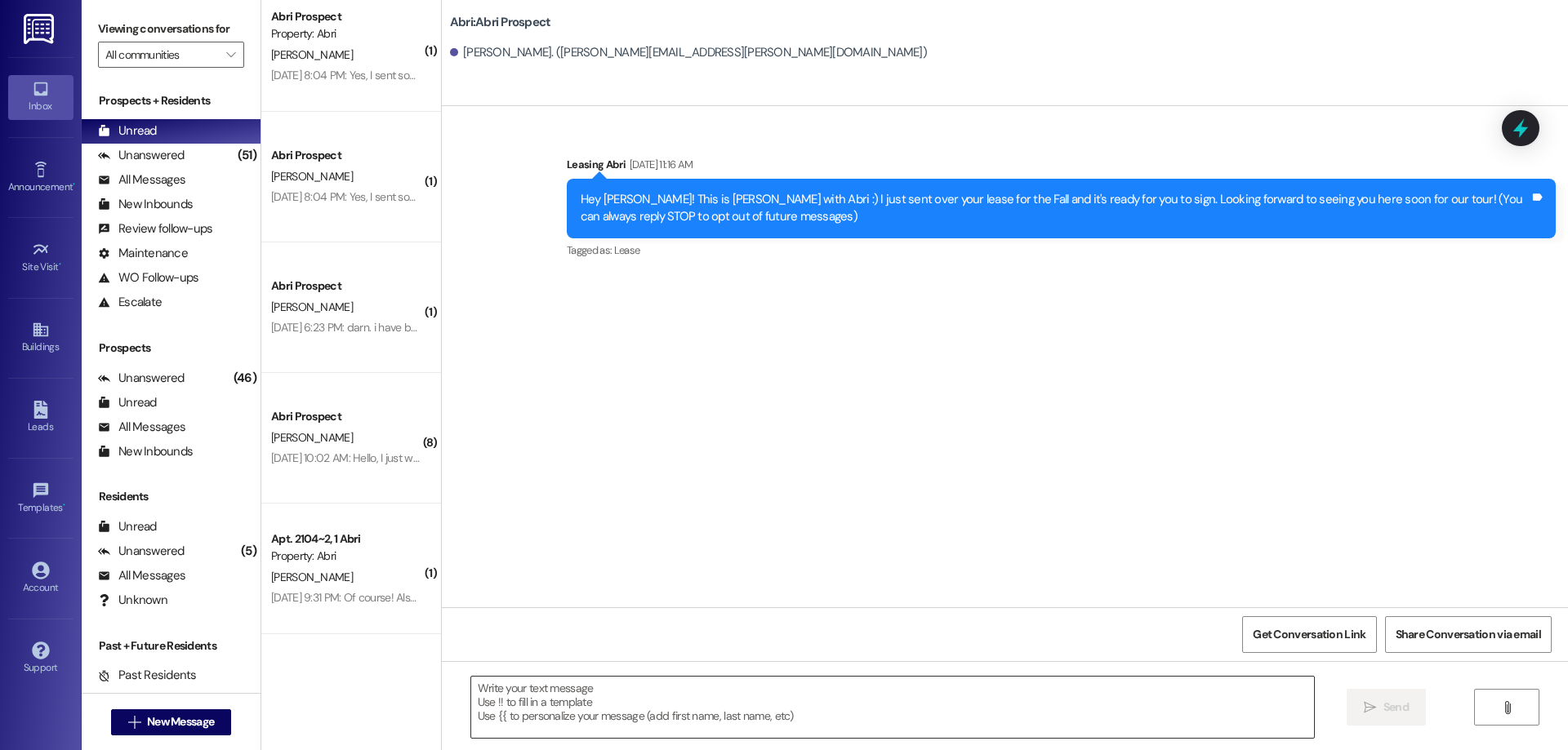
click at [522, 716] on textarea at bounding box center [892, 707] width 843 height 61
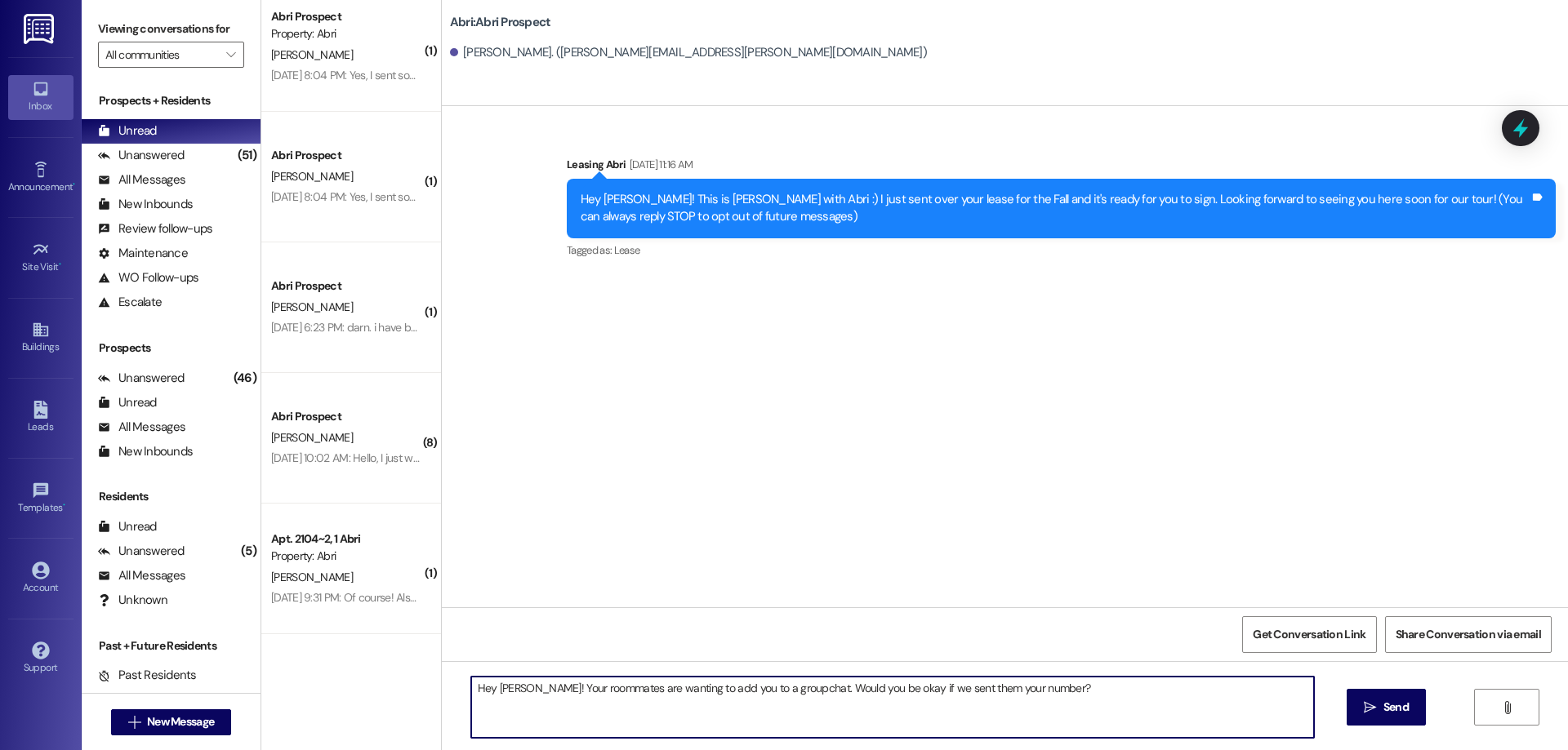
type textarea "Hey [PERSON_NAME]! Your roommates are wanting to add you to a groupchat. Would …"
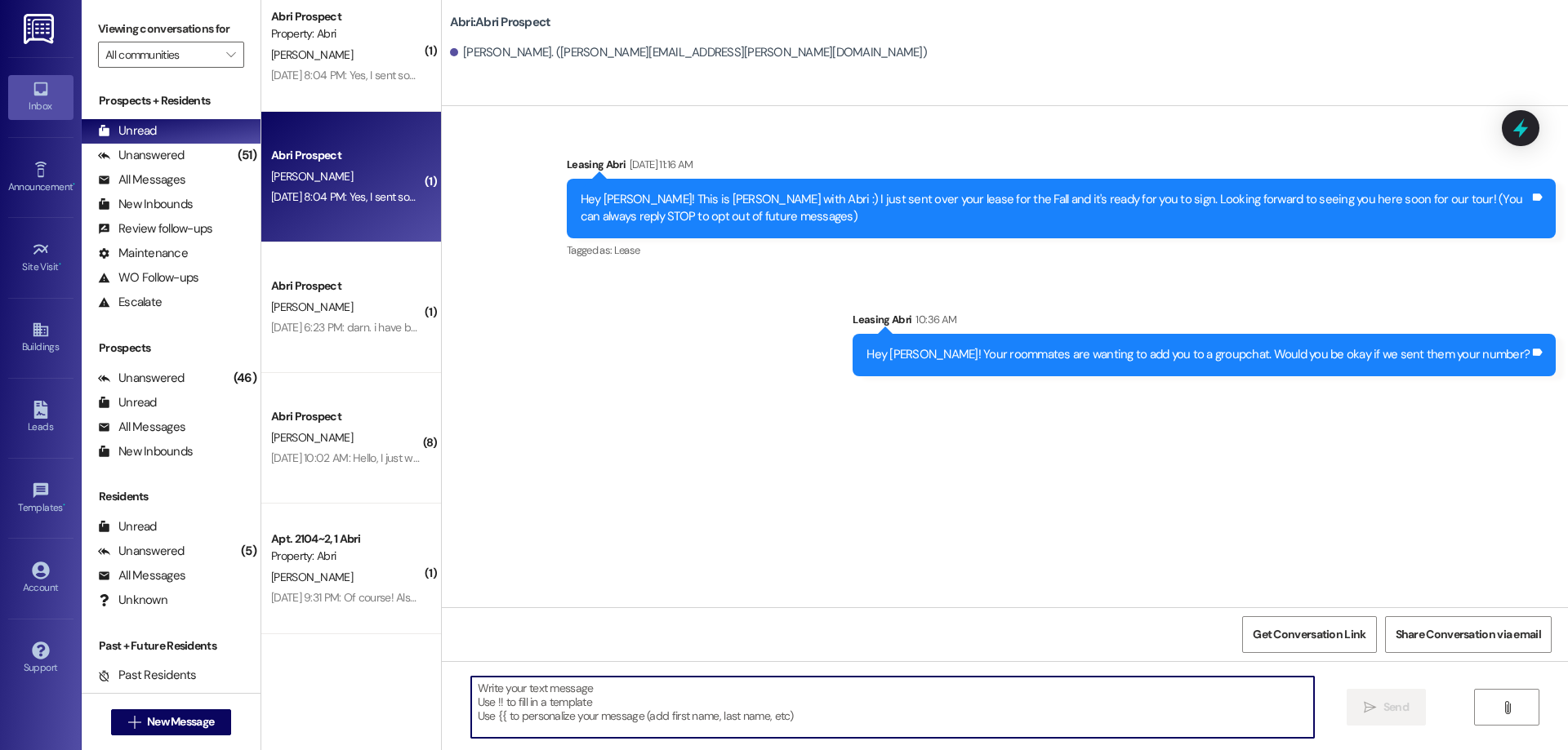
click at [319, 193] on div "[DATE] 8:04 PM: Yes, I sent someone to grab it and they confirmed to me that th…" at bounding box center [494, 196] width 446 height 14
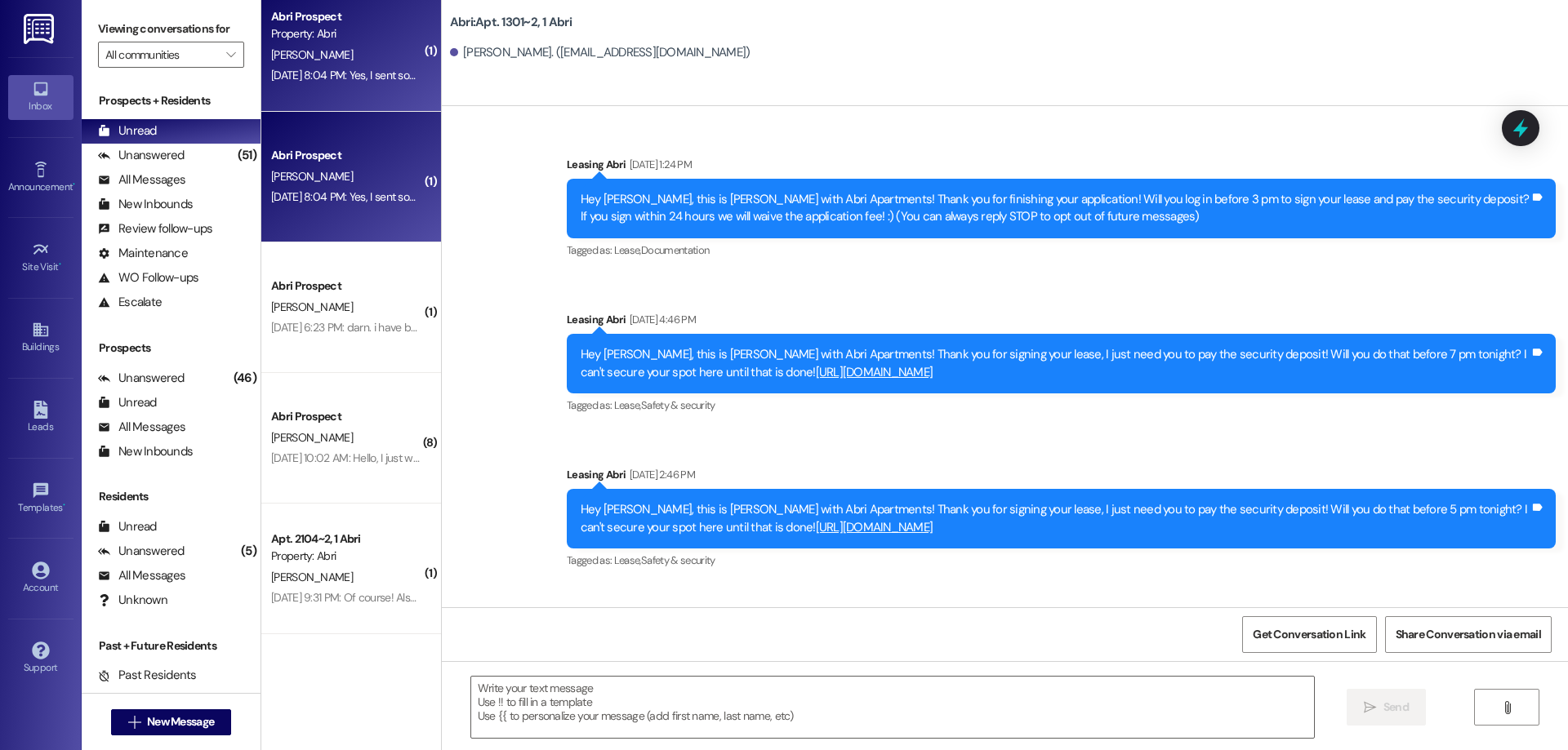
scroll to position [20440, 0]
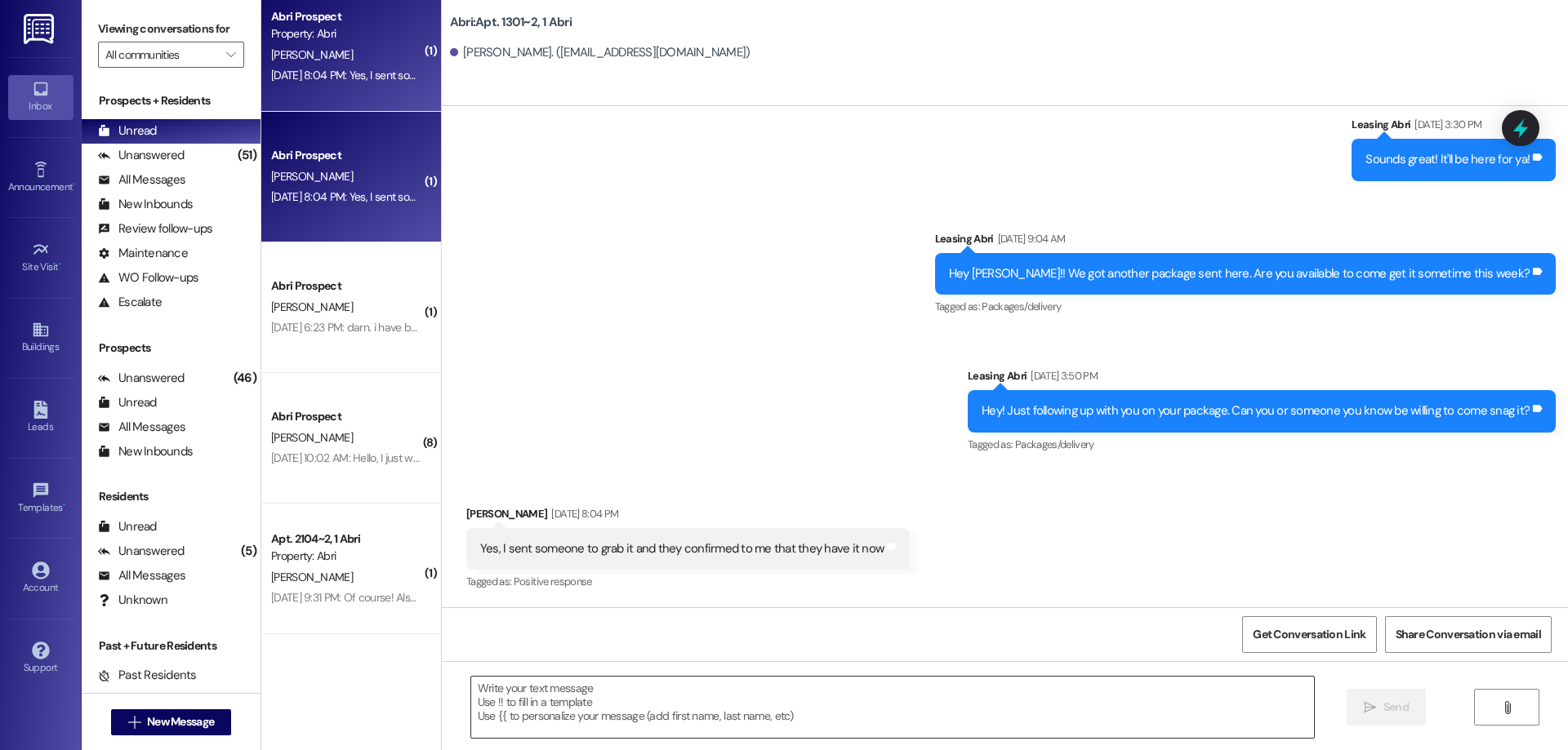
click at [810, 707] on textarea at bounding box center [892, 707] width 843 height 61
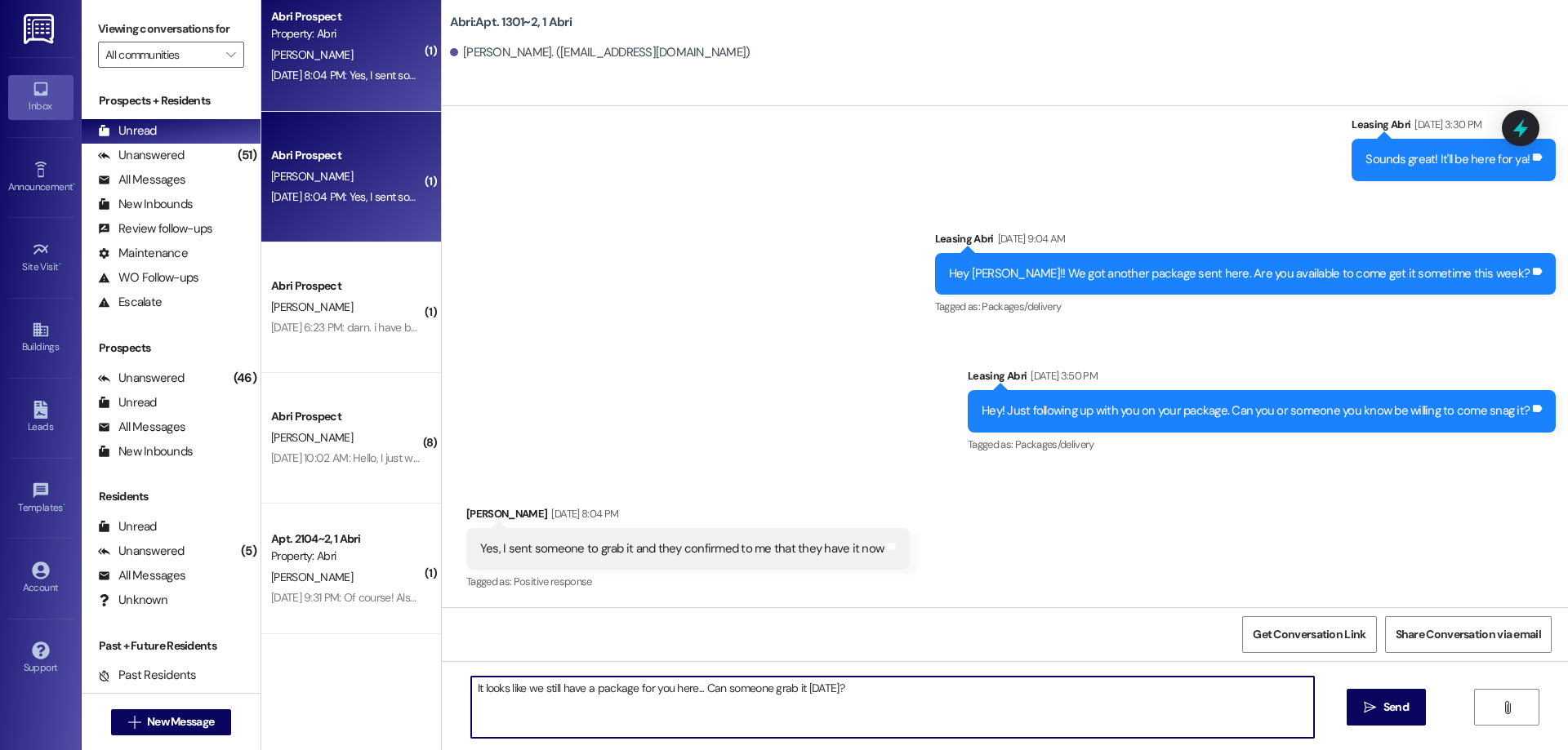
type textarea "It looks like we still have a package for you here... Can someone grab it [DATE…"
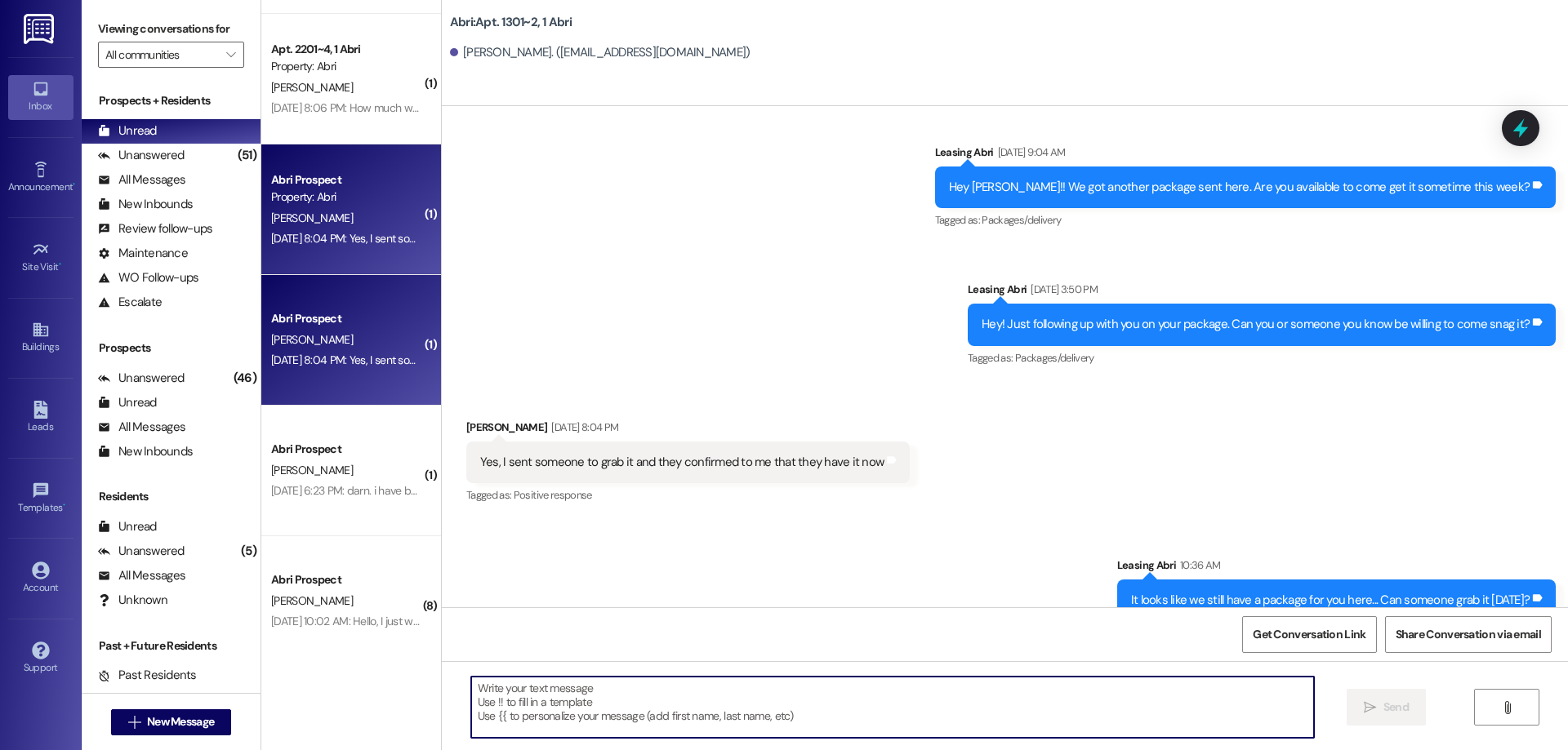
scroll to position [606, 0]
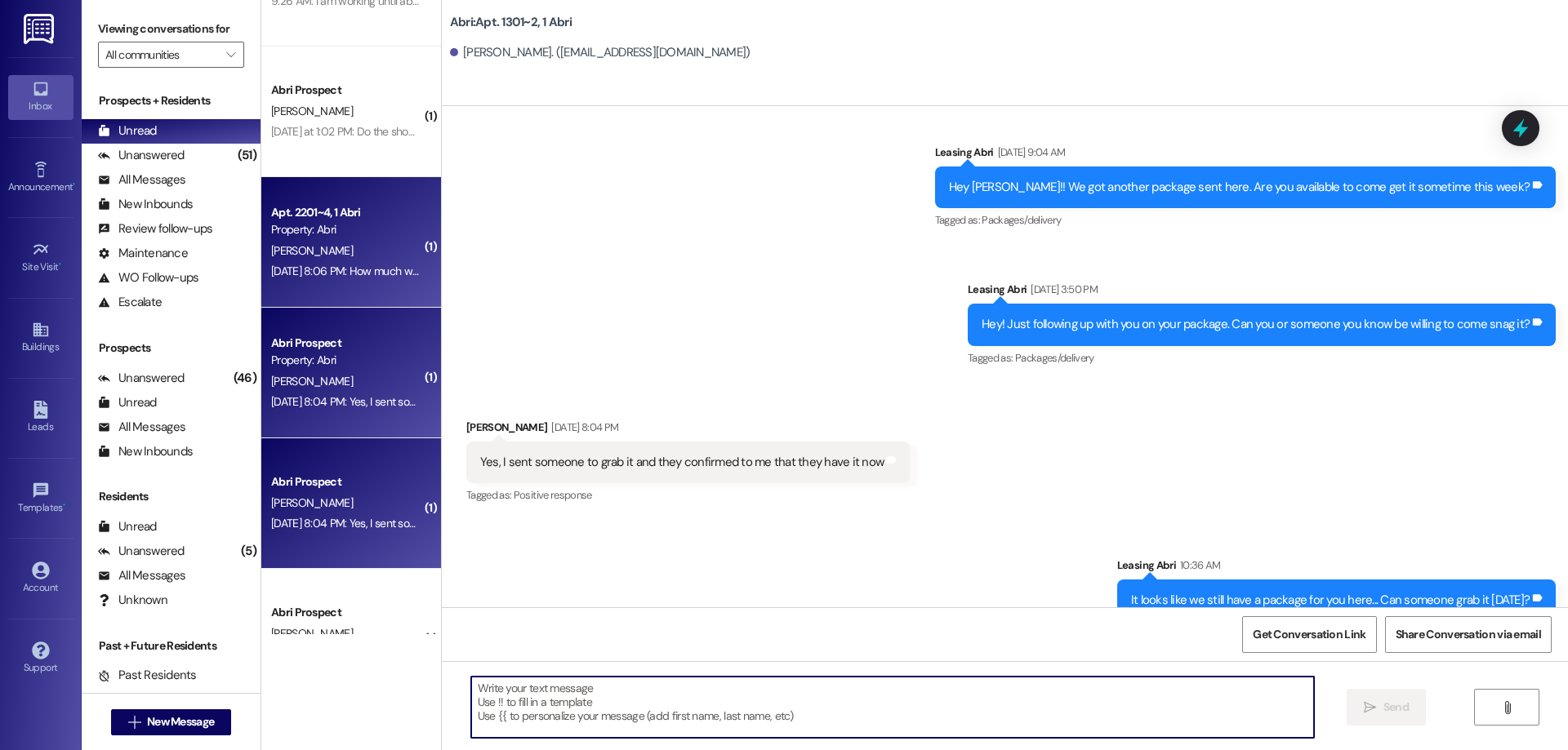
click at [331, 260] on div "[PERSON_NAME]" at bounding box center [347, 251] width 155 height 20
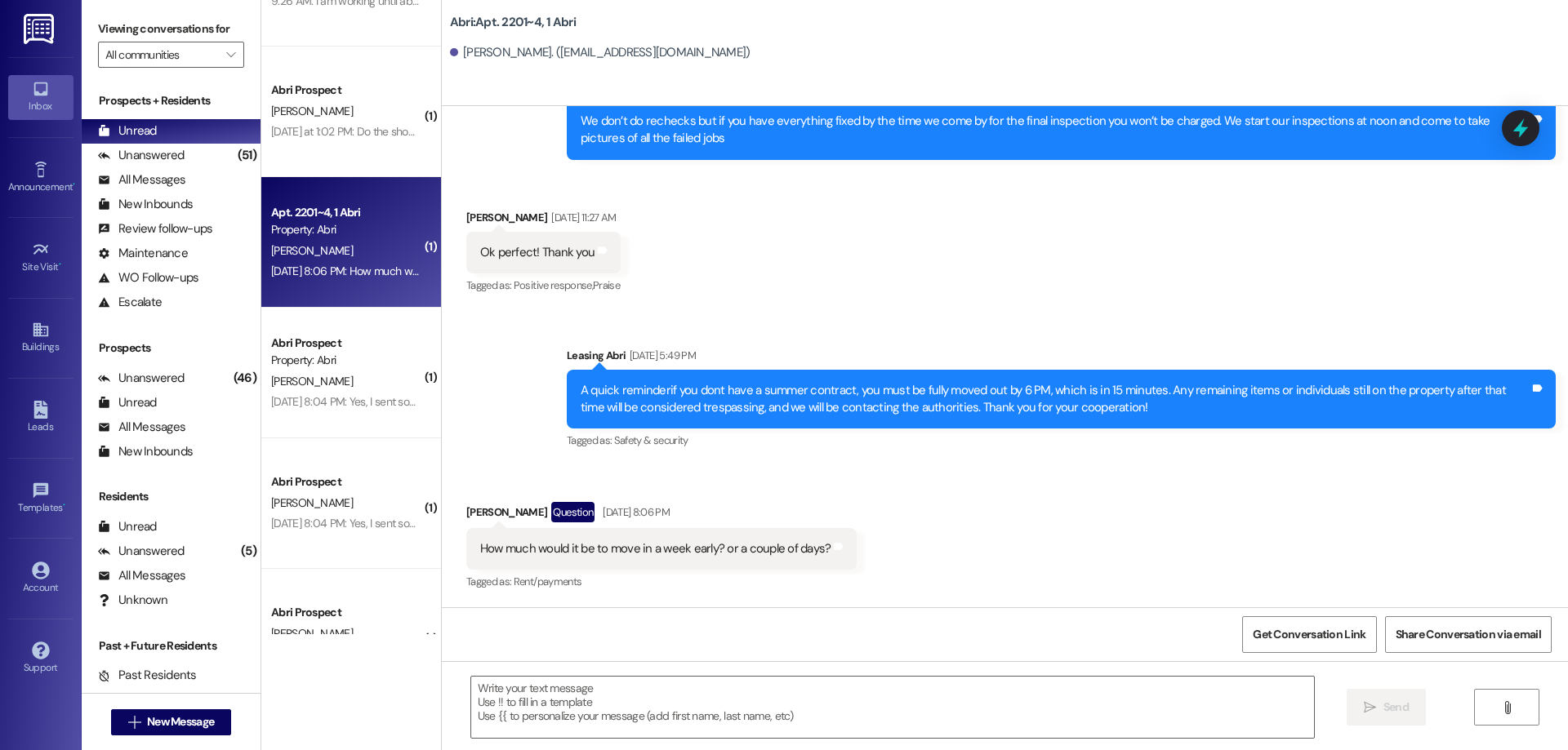
scroll to position [16084, 0]
click at [845, 711] on textarea at bounding box center [892, 707] width 843 height 61
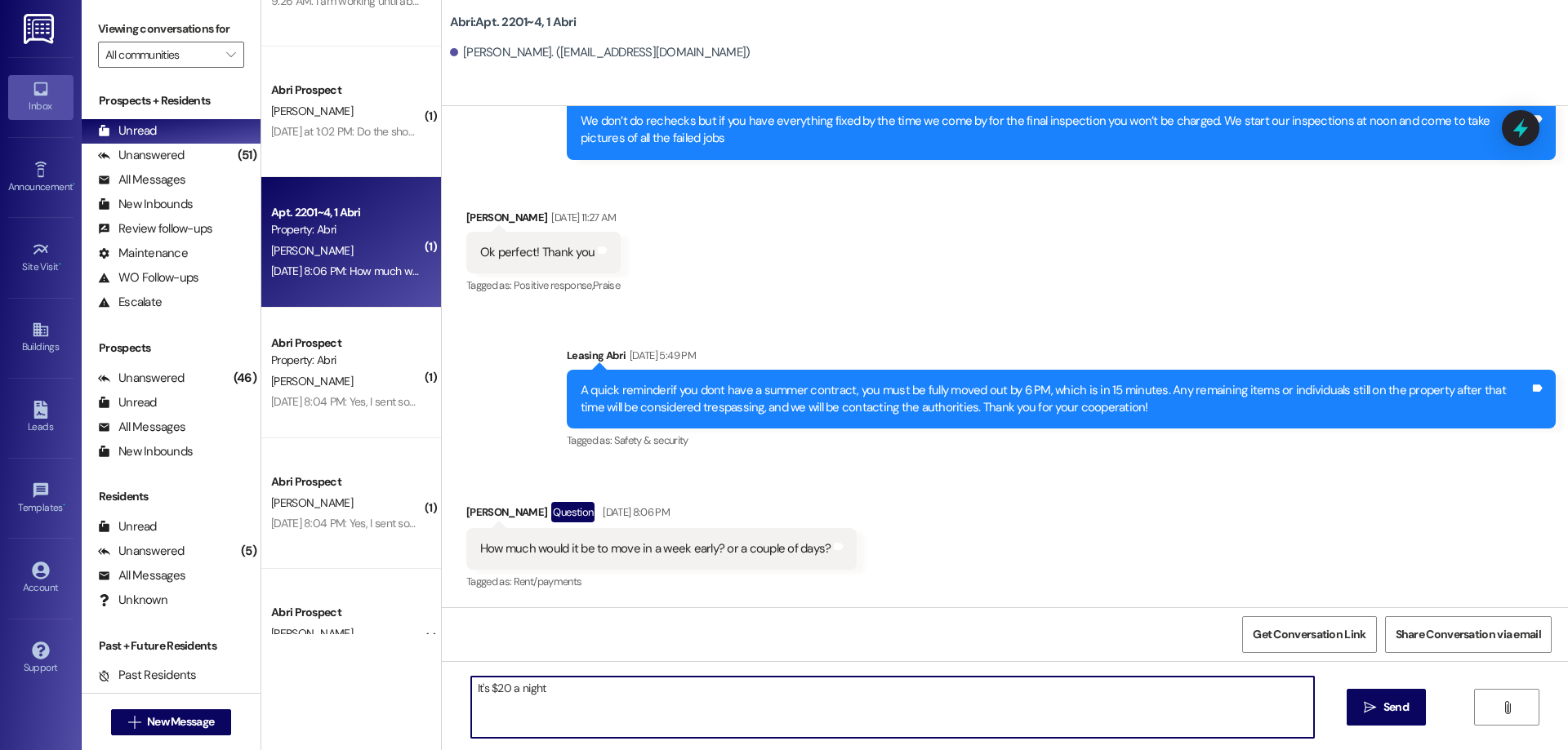
type textarea "It's $20 a night"
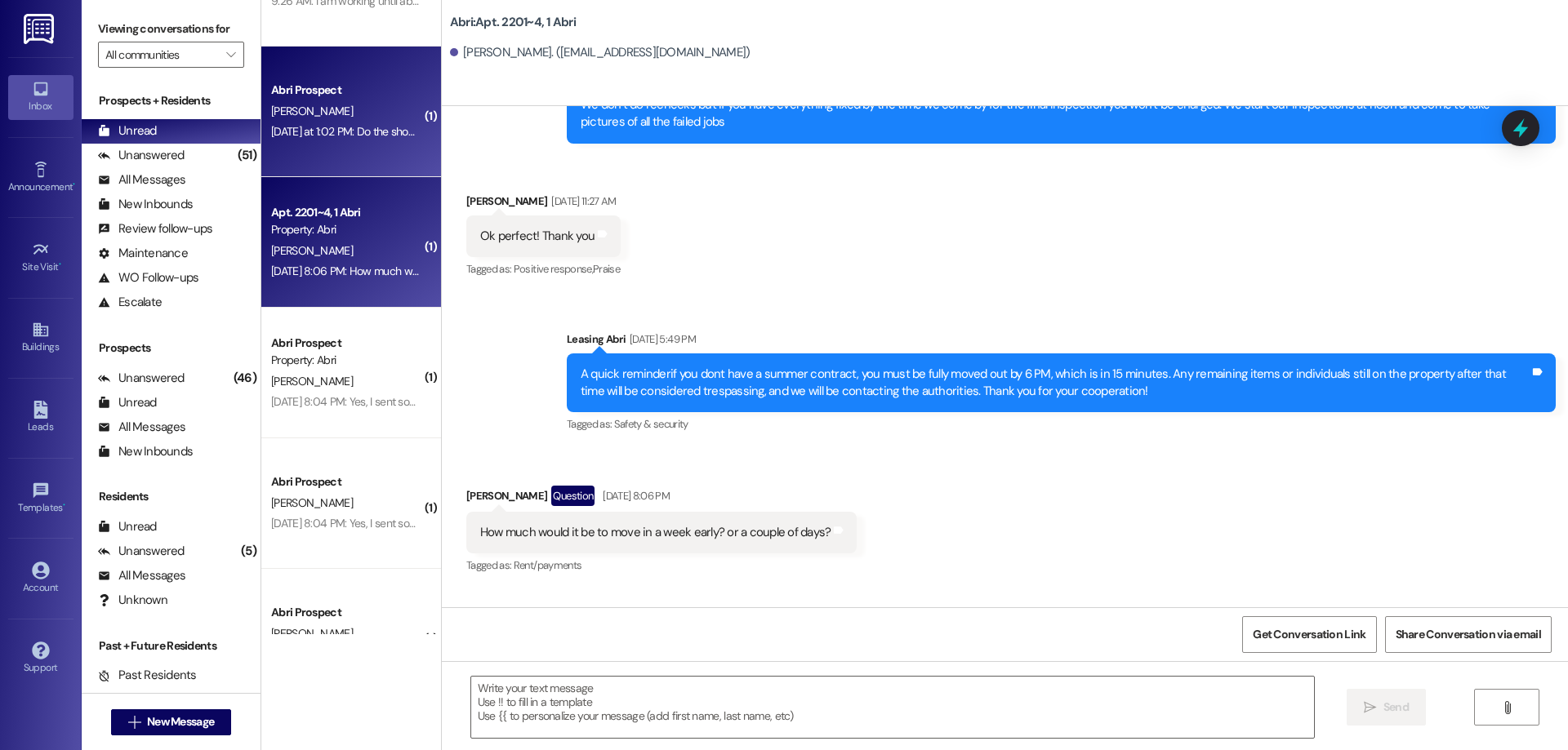
click at [356, 121] on div "[PERSON_NAME]" at bounding box center [347, 112] width 155 height 20
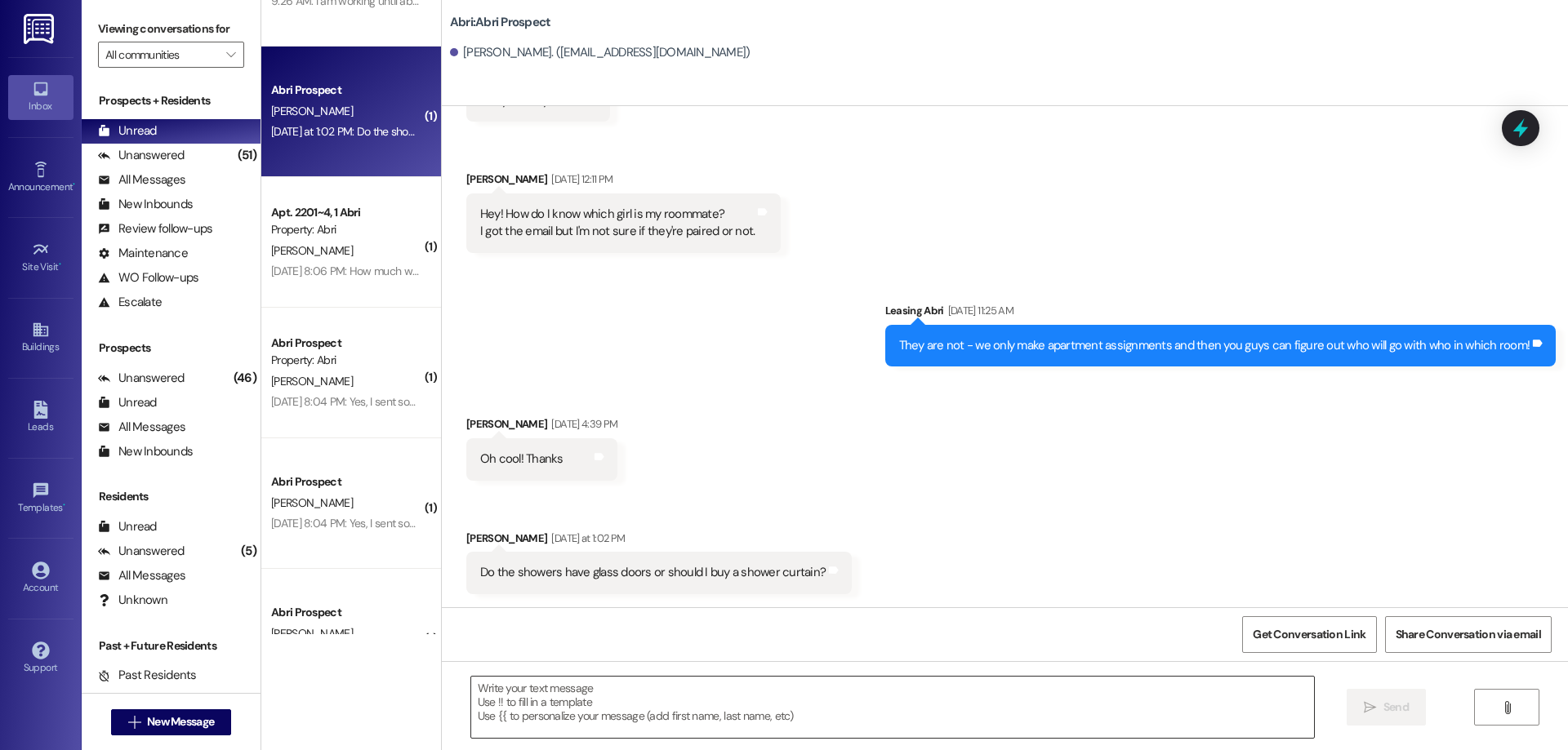
scroll to position [6732, 0]
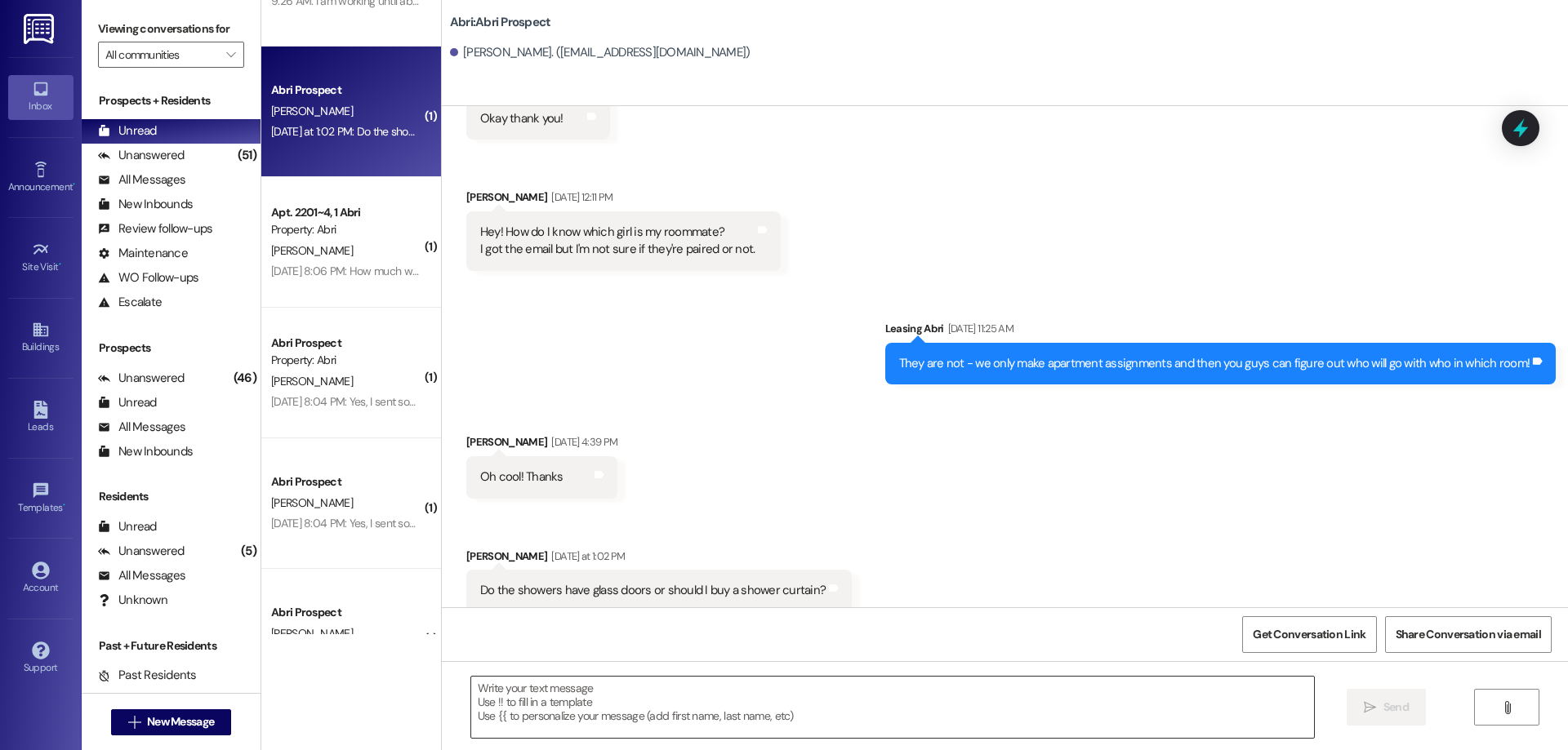
click at [706, 697] on textarea at bounding box center [892, 707] width 843 height 61
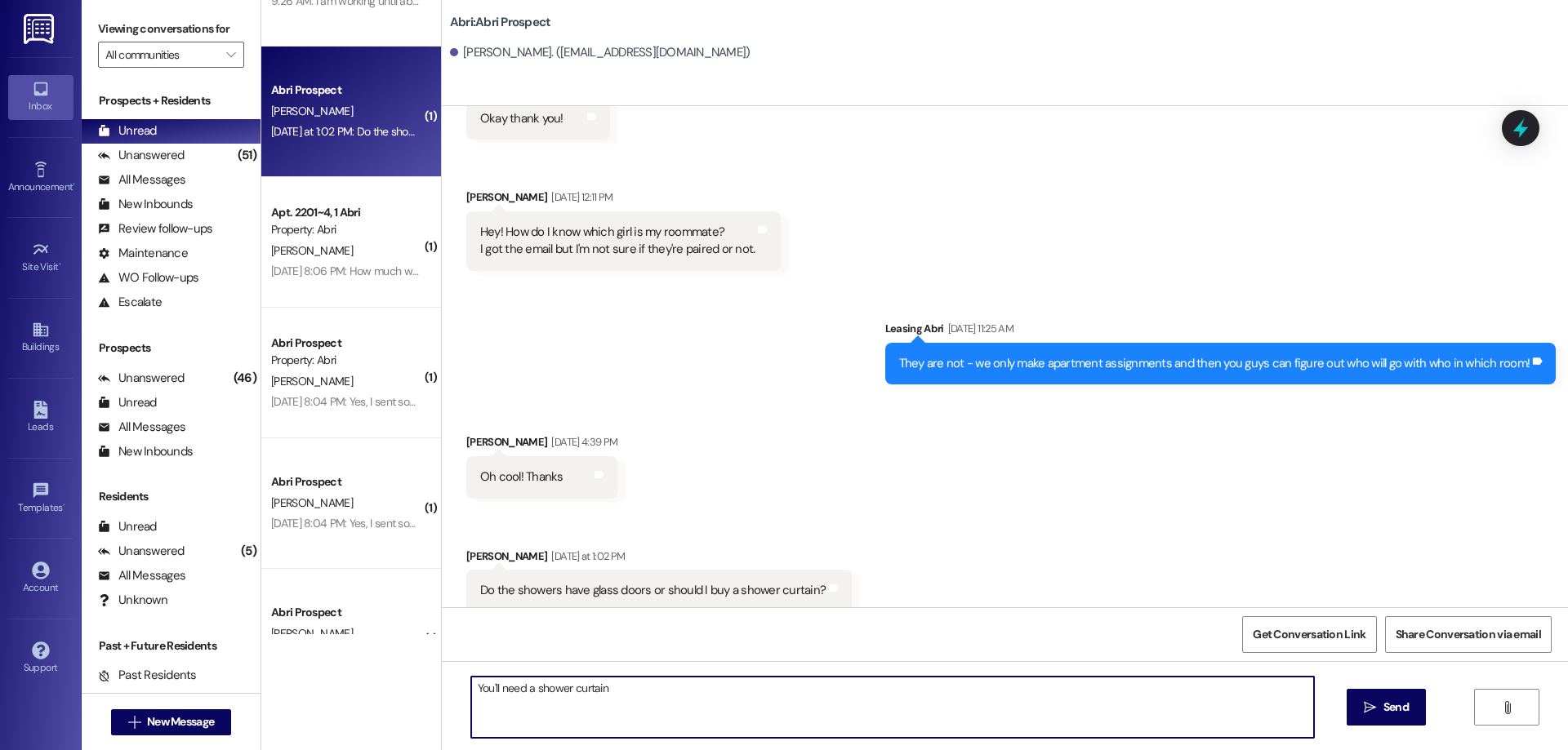
type textarea "You'll need a shower curtain!"
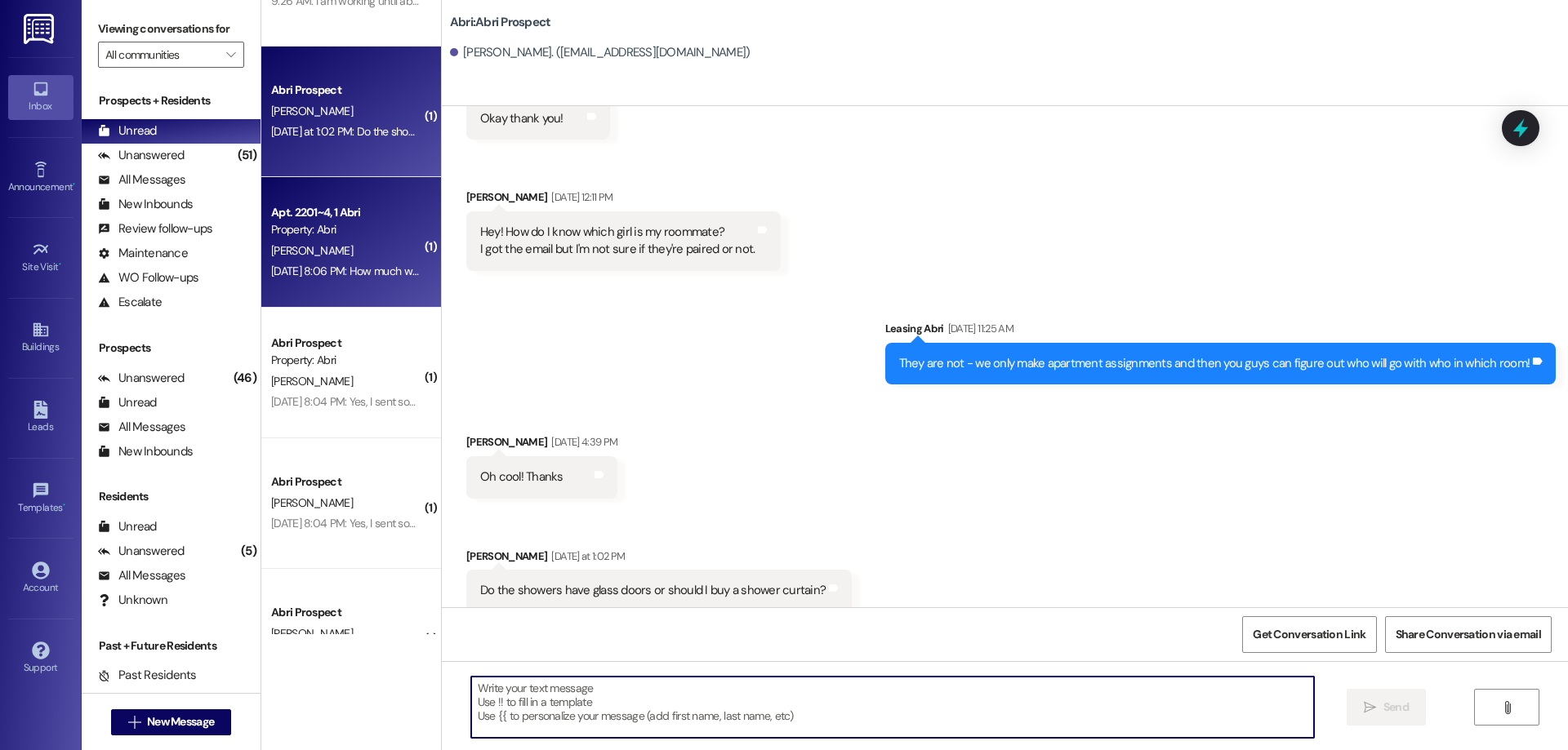
scroll to position [362, 0]
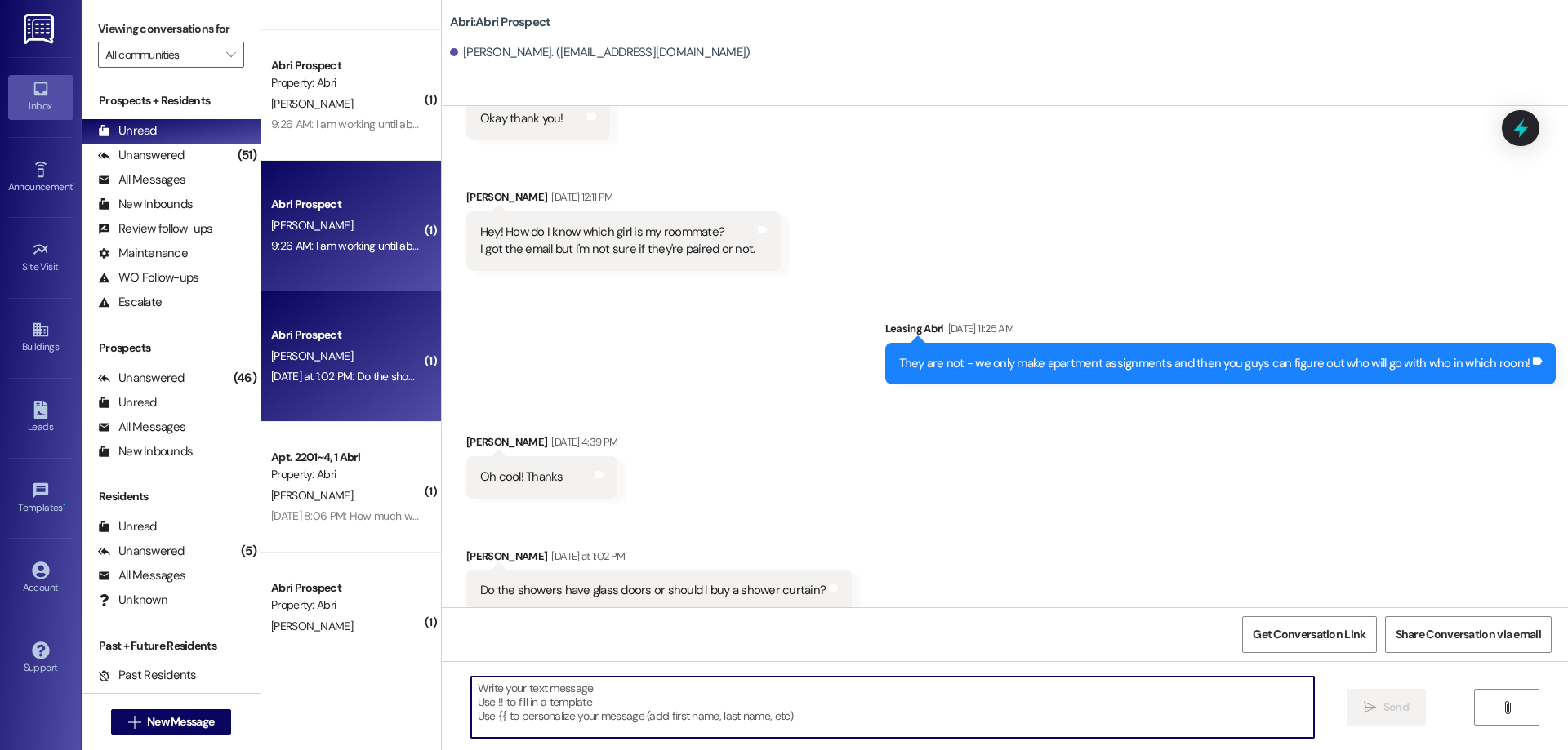
click at [343, 247] on div "9:26 AM: I am working until about 7 tonight, could i swing by and get it after?…" at bounding box center [689, 245] width 835 height 14
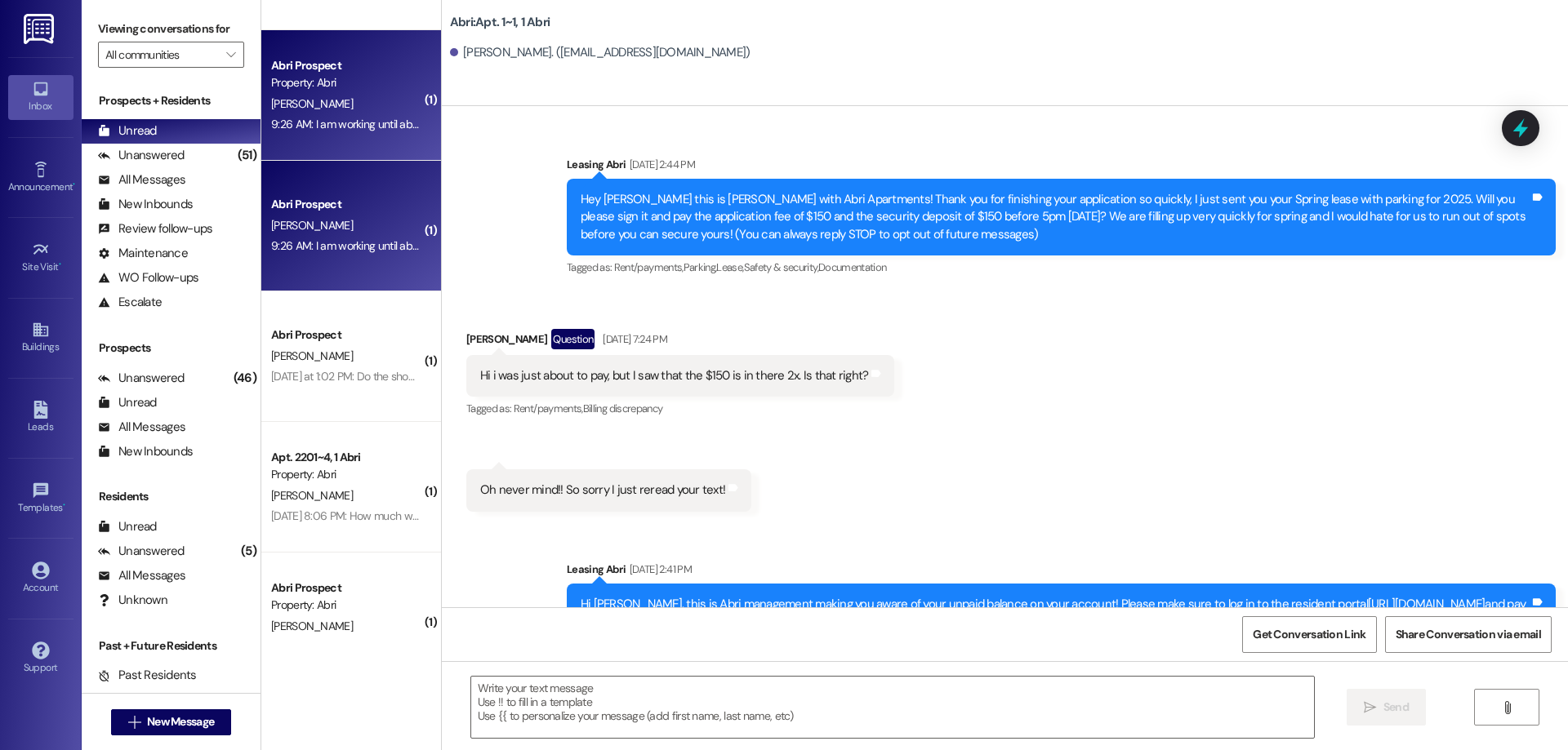
scroll to position [2905, 0]
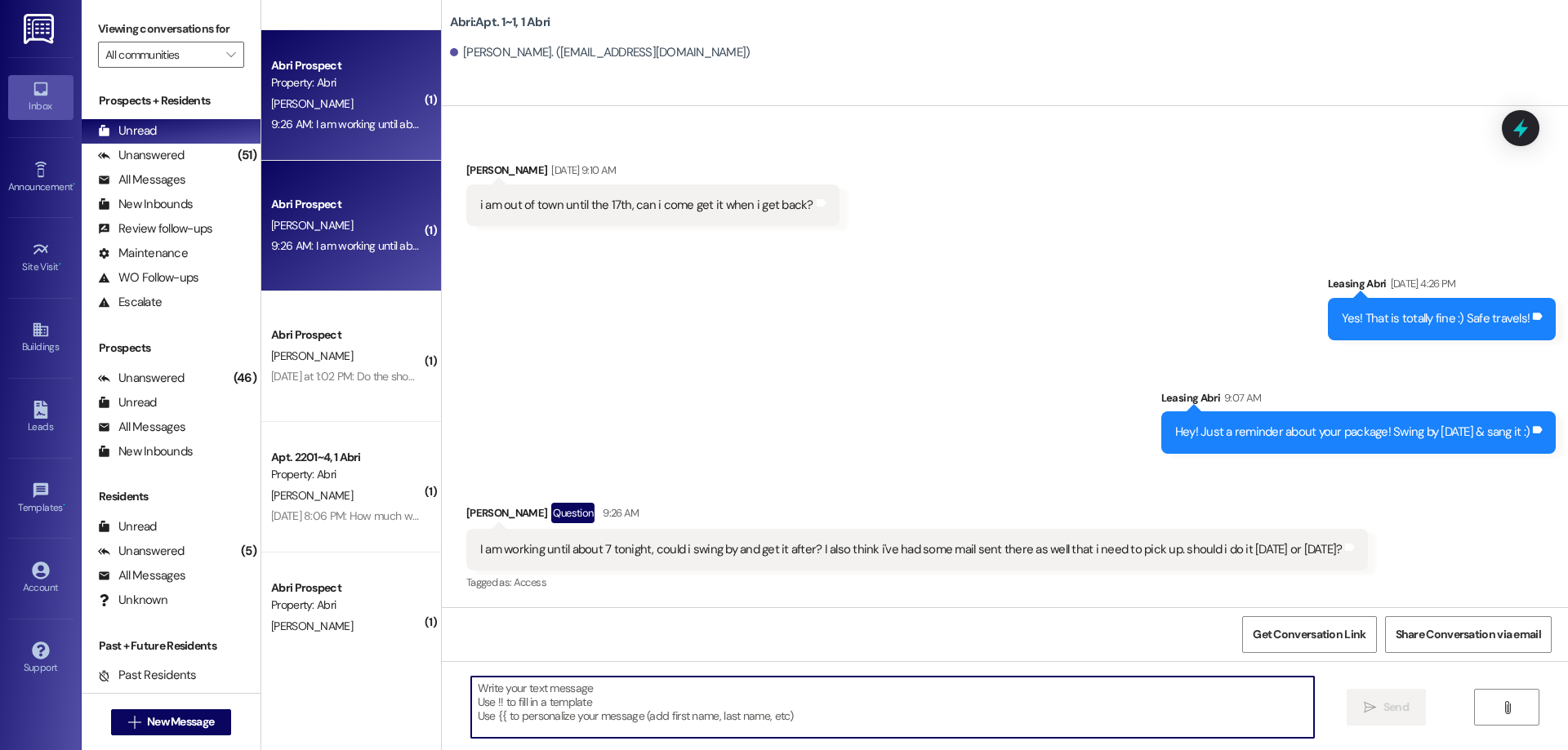
click at [829, 684] on textarea at bounding box center [892, 707] width 843 height 61
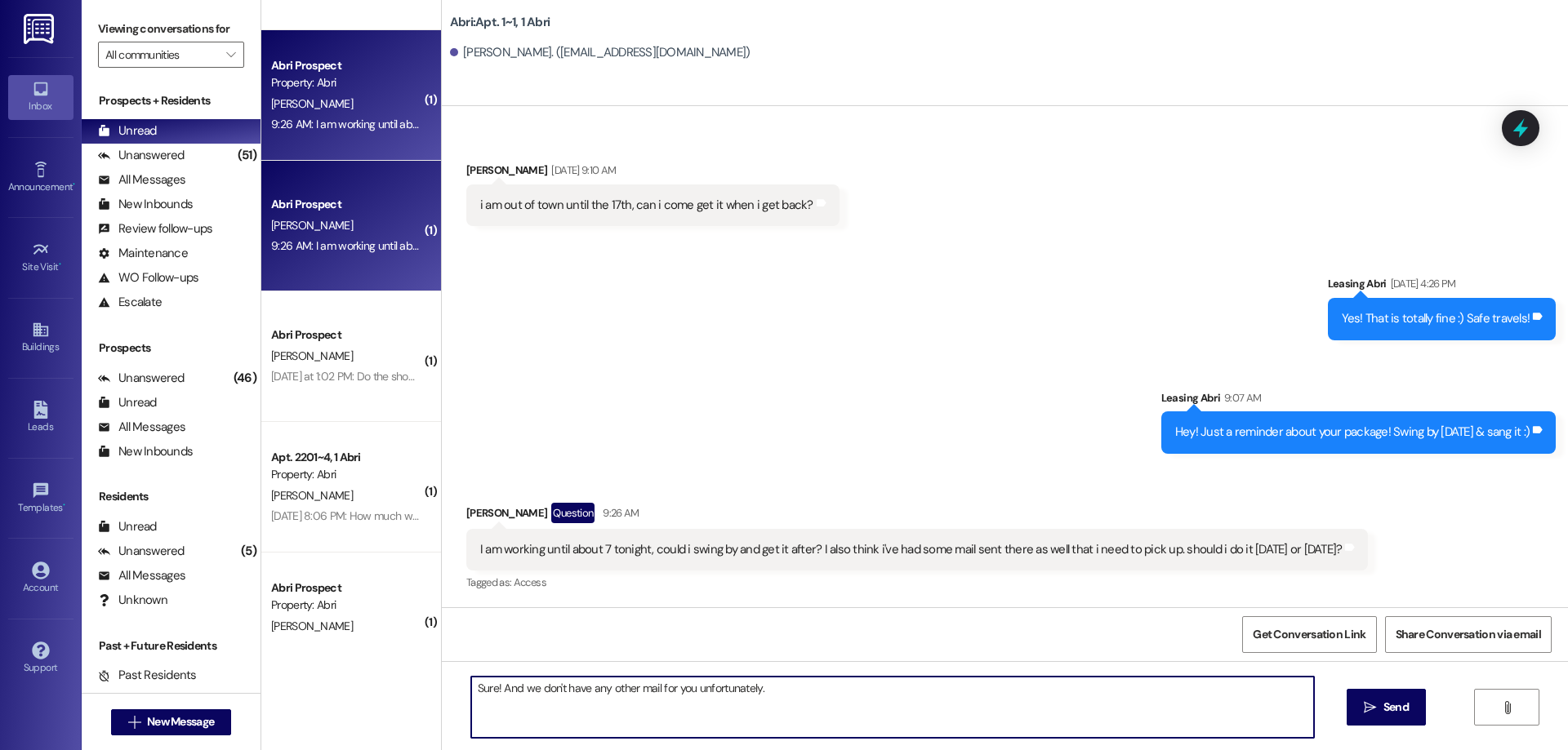
type textarea "Sure! And we don't have any other mail for you unfortunately."
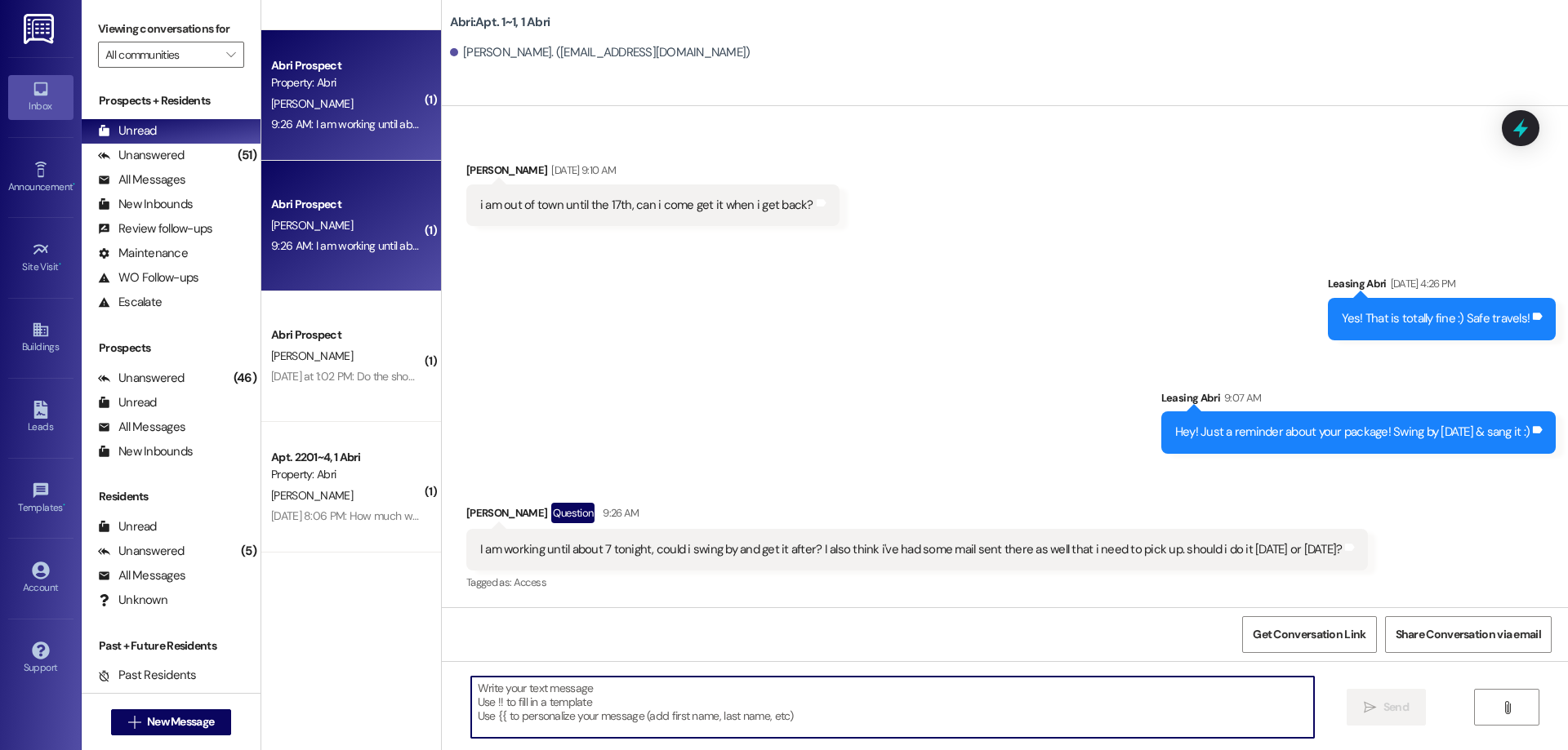
scroll to position [0, 0]
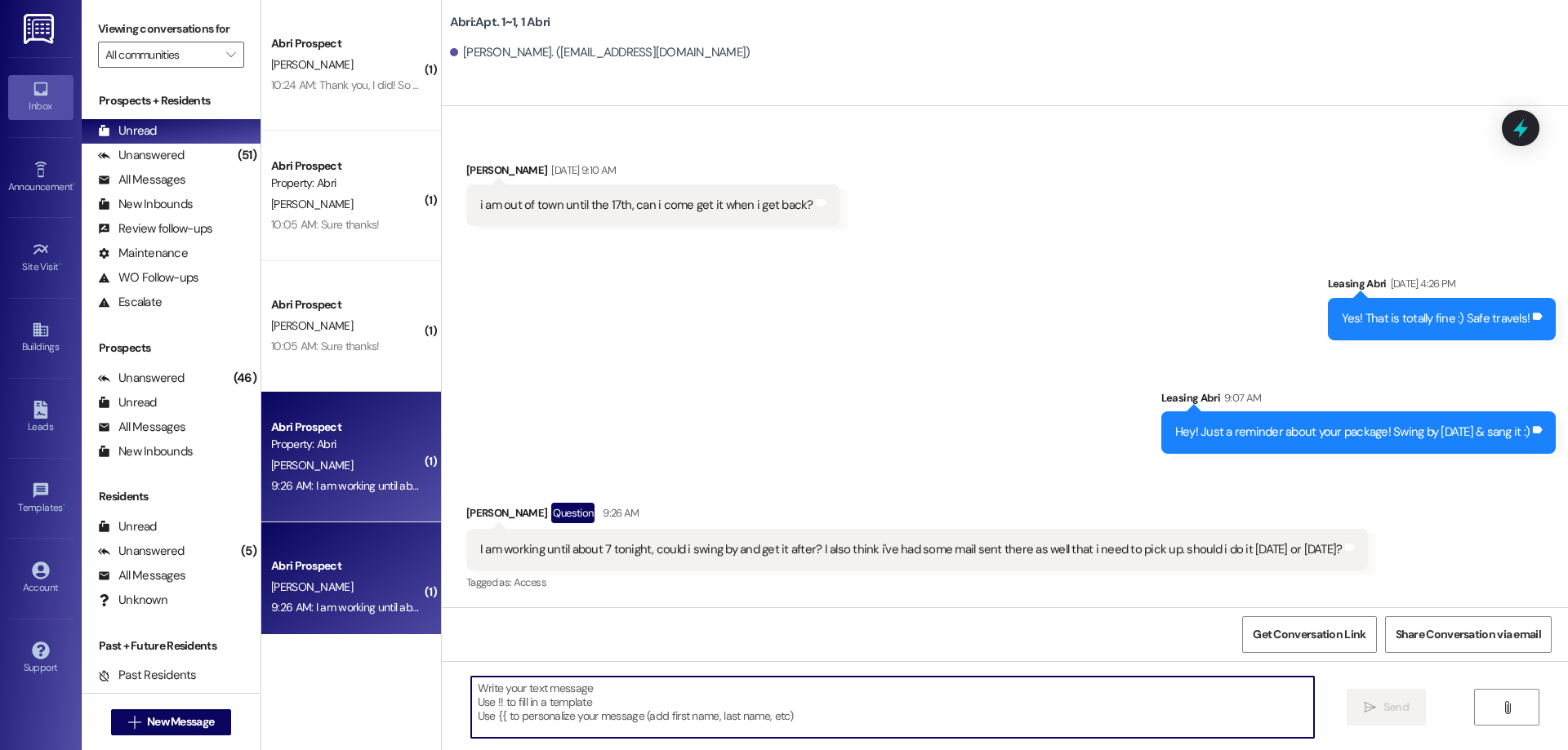
click at [304, 400] on div "Abri Prospect Property: [PERSON_NAME] 9:26 AM: I am working until about 7 tonig…" at bounding box center [351, 456] width 180 height 130
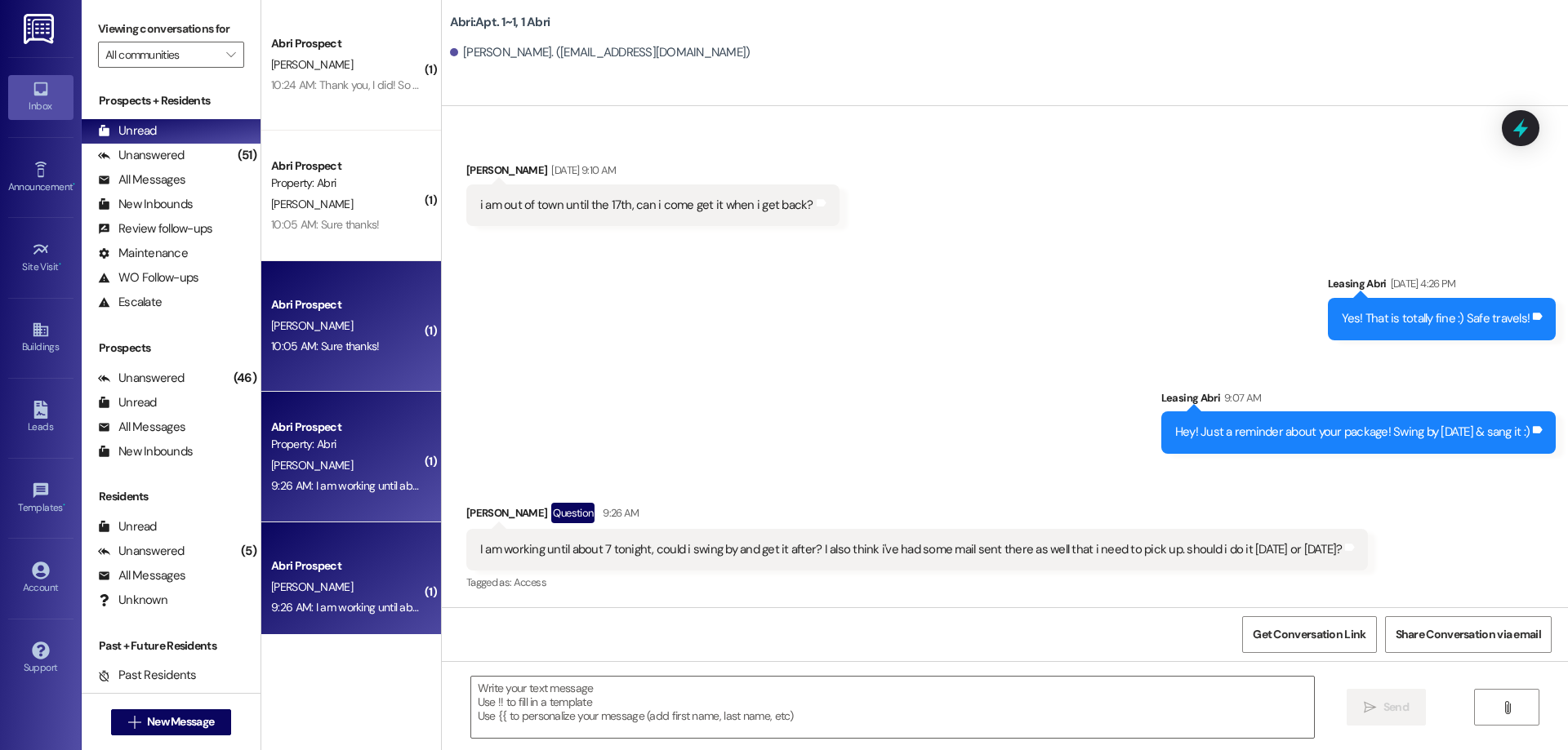
click at [321, 359] on div "Abri Prospect [PERSON_NAME] 10:05 AM: Sure thanks! 10:05 AM: Sure thanks!" at bounding box center [351, 326] width 180 height 130
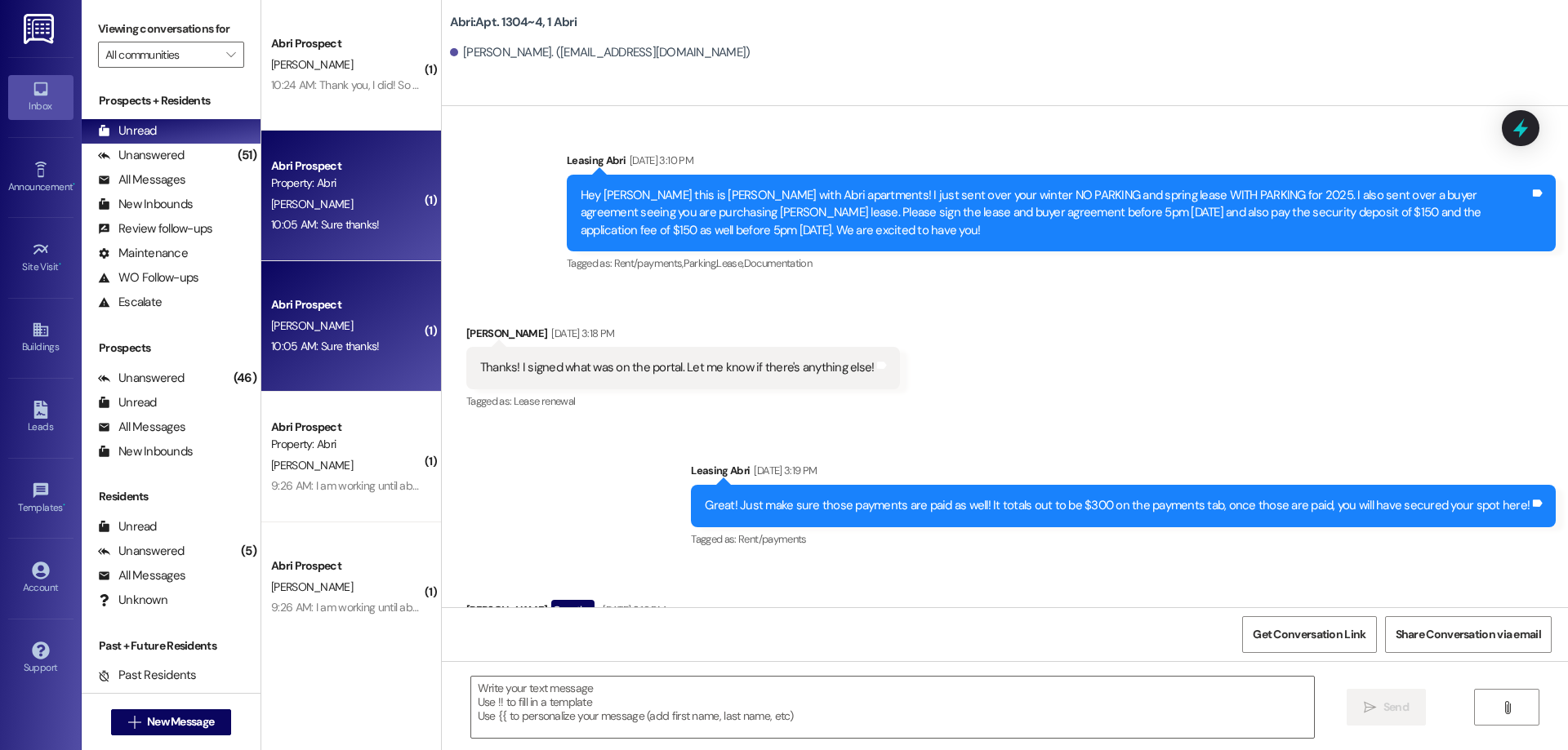
scroll to position [11391, 0]
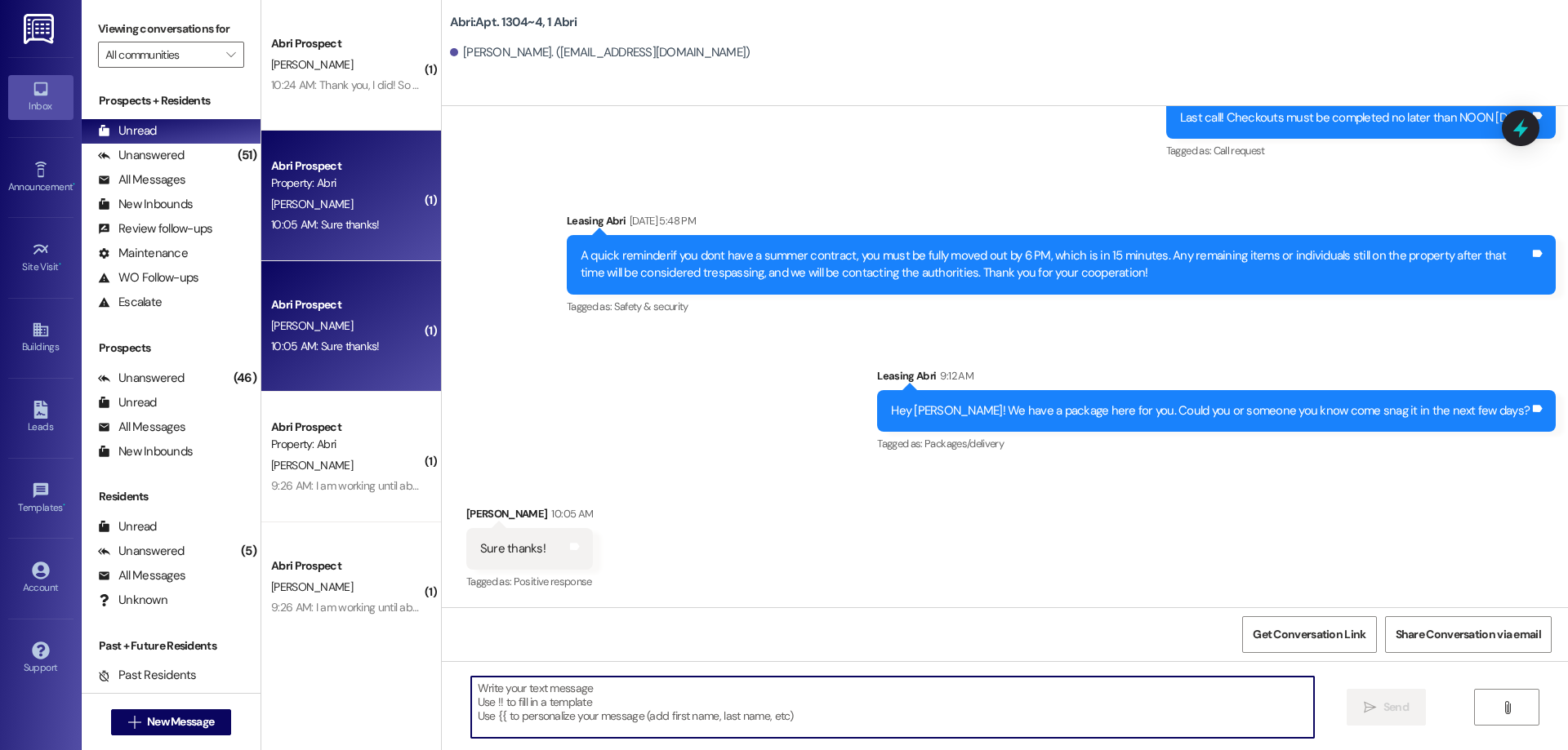
click at [717, 696] on textarea at bounding box center [892, 707] width 843 height 61
type textarea "Thanks!"
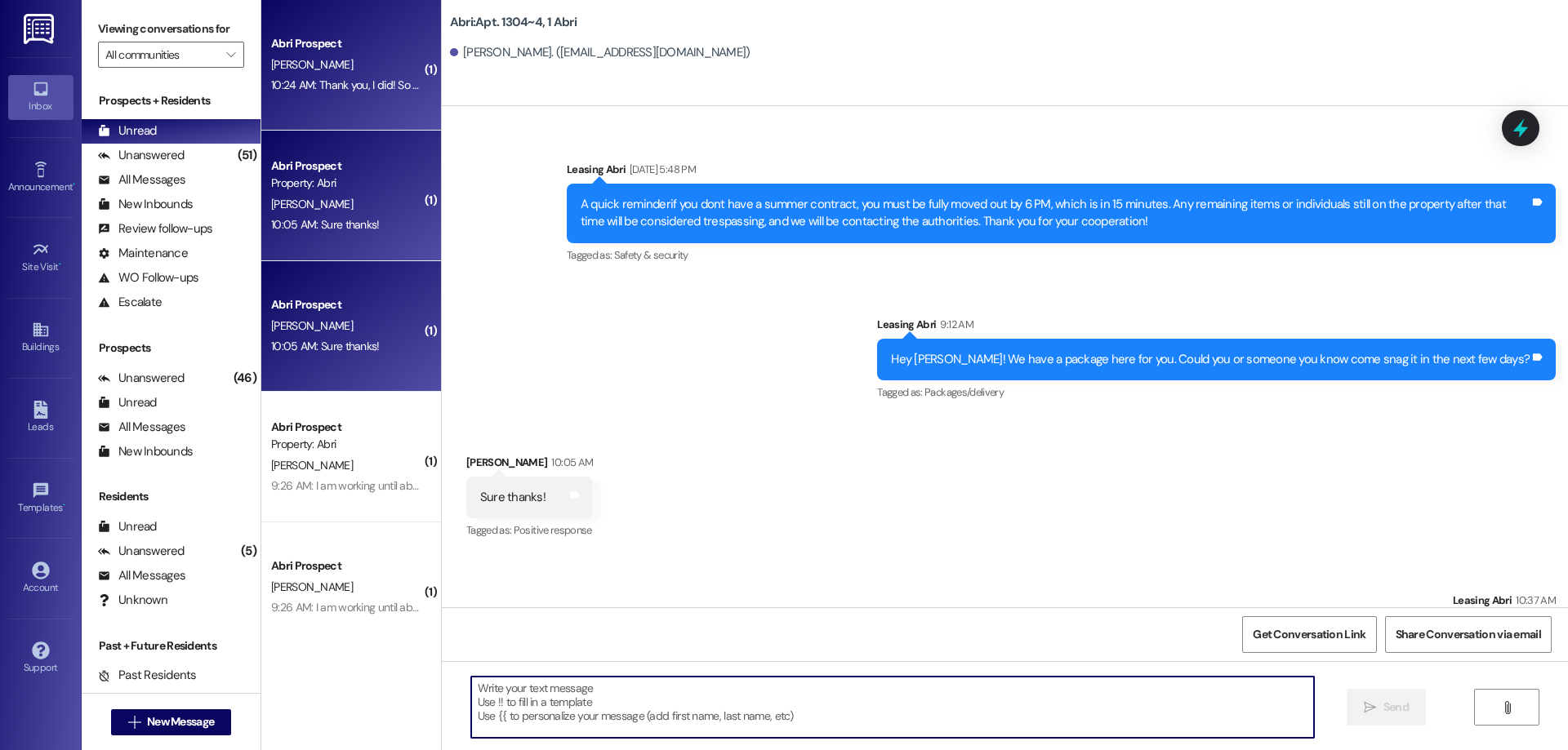
click at [349, 88] on div "10:24 AM: Thank you, I did! So with rent every month on the 1st, I don't feel c…" at bounding box center [926, 84] width 1309 height 14
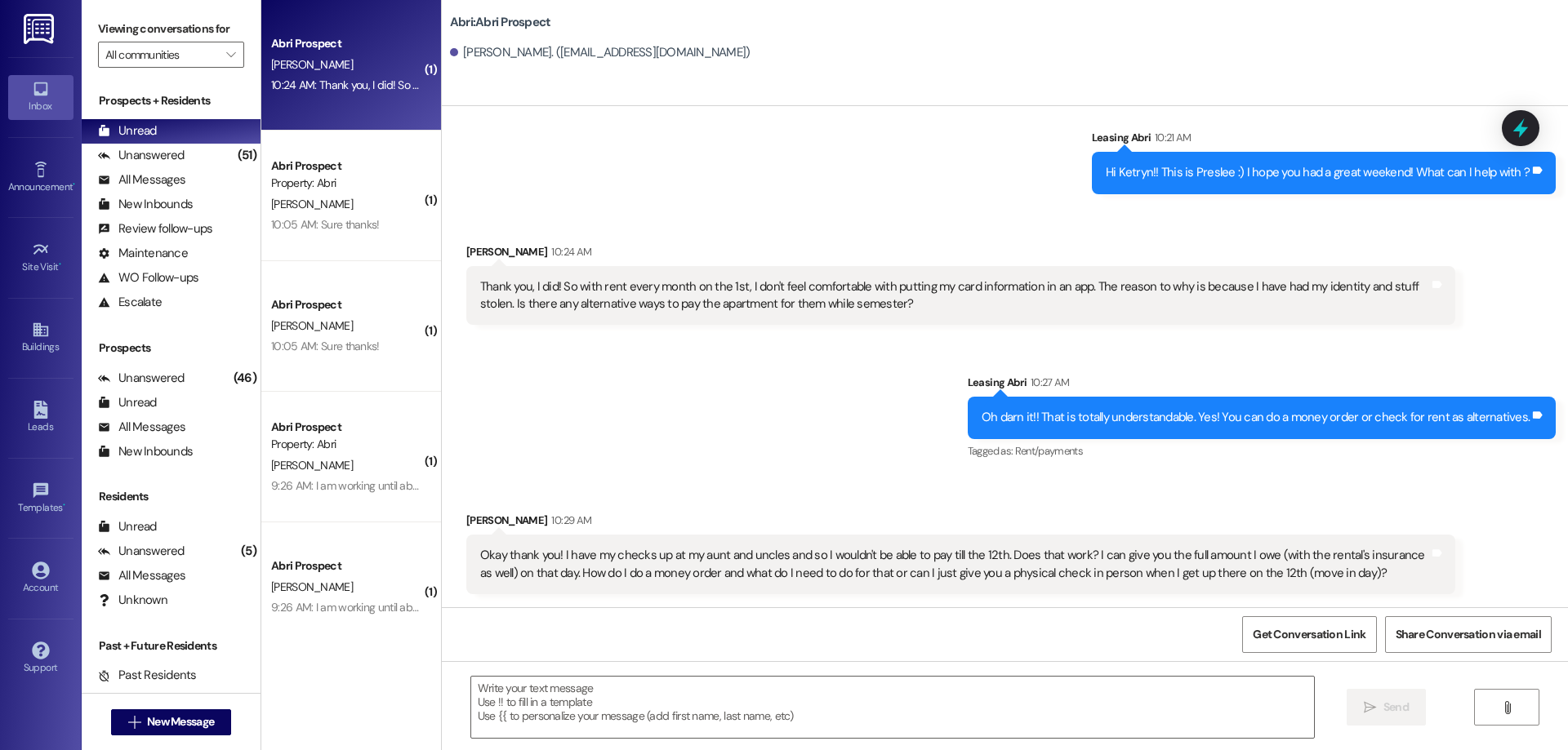
scroll to position [1128, 0]
click at [768, 703] on textarea at bounding box center [892, 707] width 843 height 61
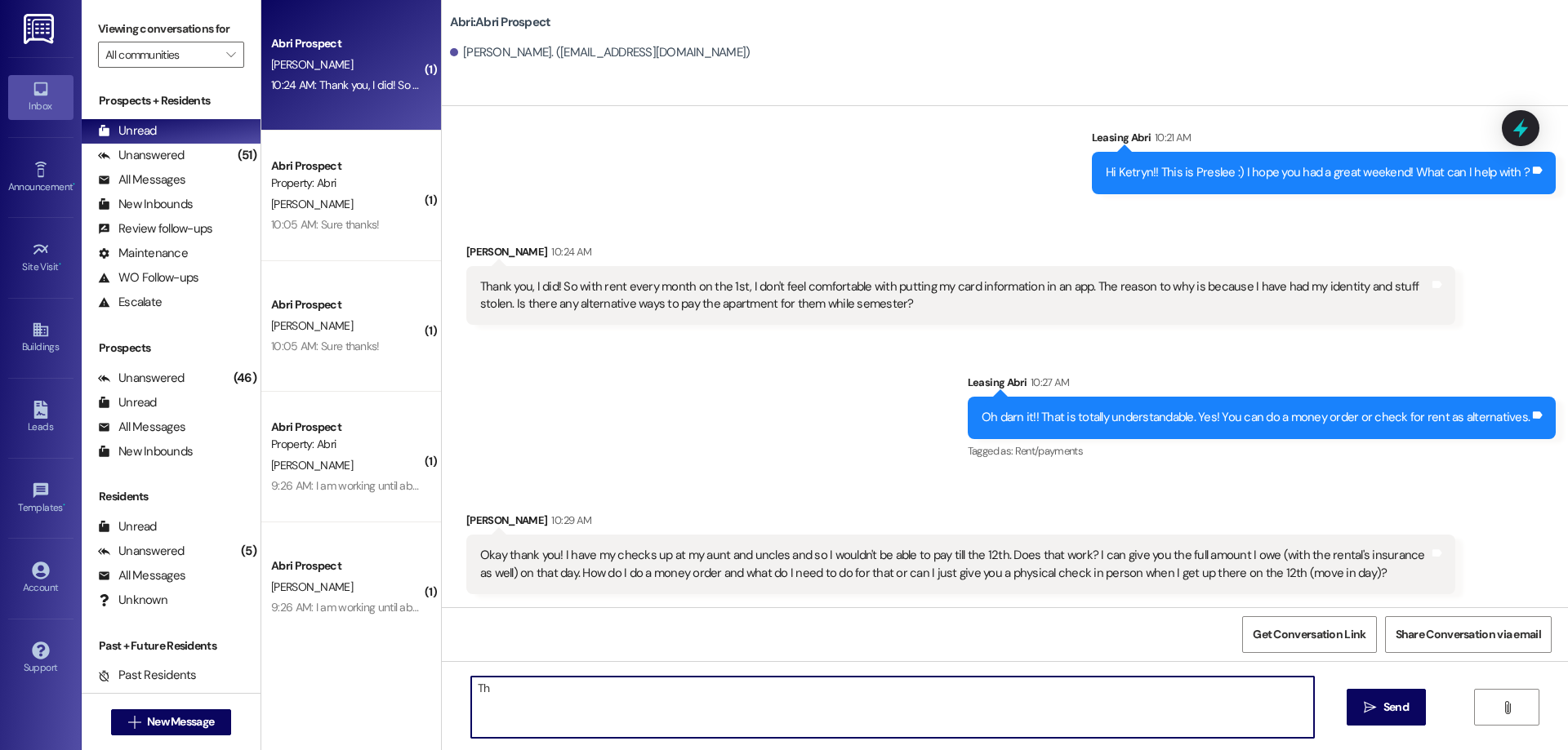
type textarea "T"
type textarea "It is due on the 1st and late fees apply on the 6th. Would you be able to mail …"
click at [814, 697] on textarea at bounding box center [892, 707] width 843 height 61
click at [681, 690] on textarea "A money order is essentially where you take it to Walmart or the Post office" at bounding box center [892, 707] width 843 height 61
drag, startPoint x: 872, startPoint y: 656, endPoint x: 877, endPoint y: 671, distance: 15.8
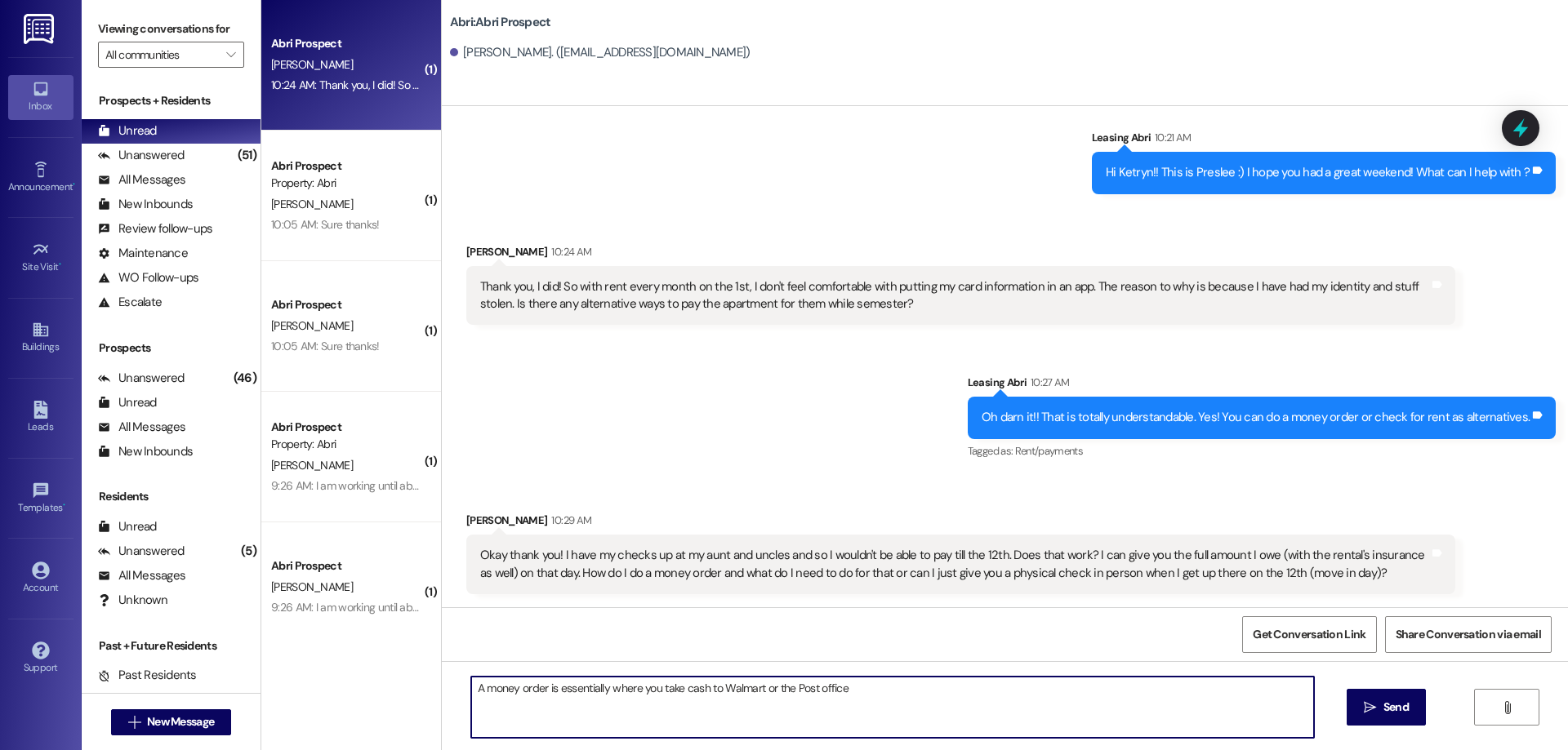
click at [875, 663] on div "Sent via SMS Leasing Abri [DATE] 4:31 PM Hi Ketryn :) This is Preslee with the …" at bounding box center [1005, 480] width 1126 height 750
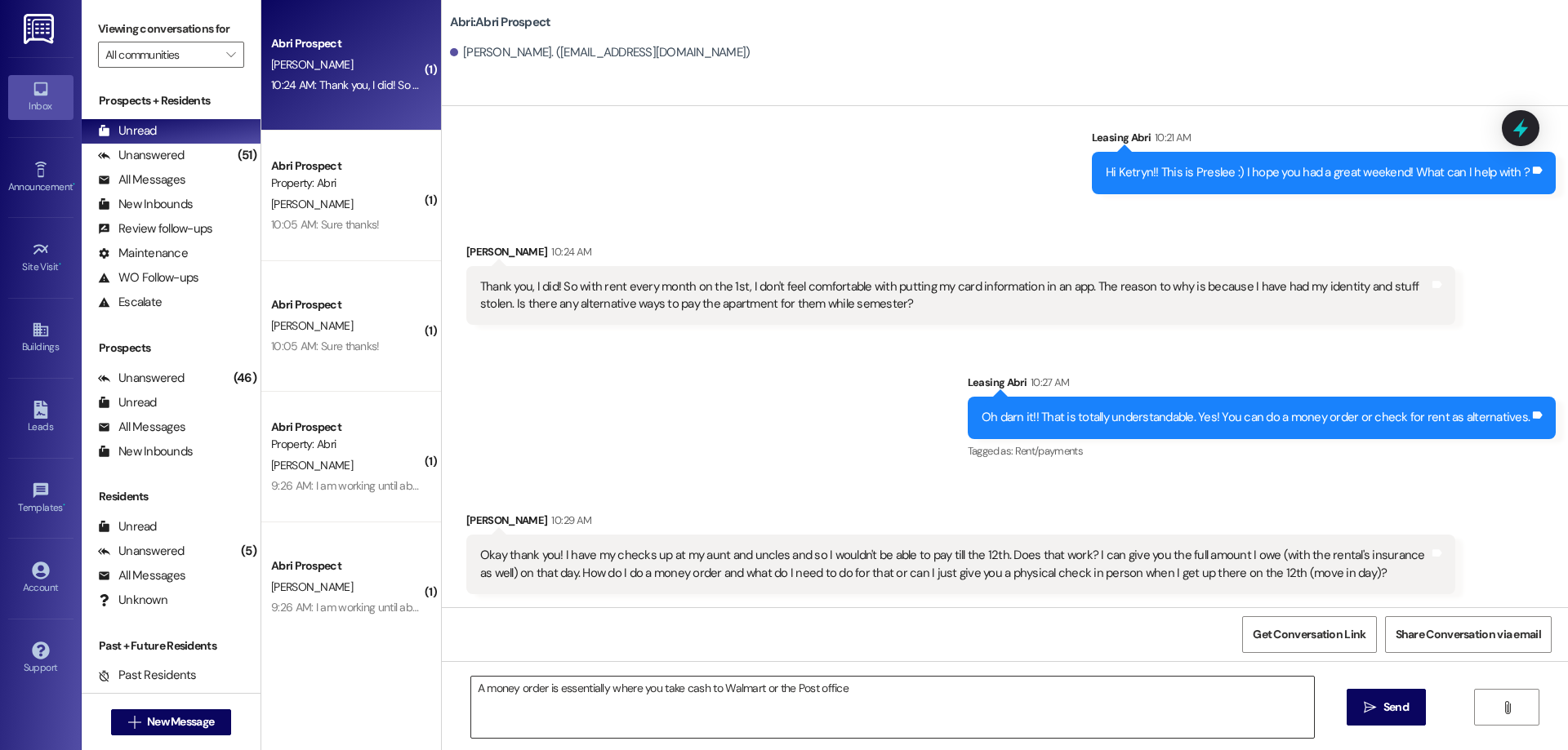
click at [886, 690] on textarea "A money order is essentially where you take cash to Walmart or the Post office" at bounding box center [892, 707] width 843 height 61
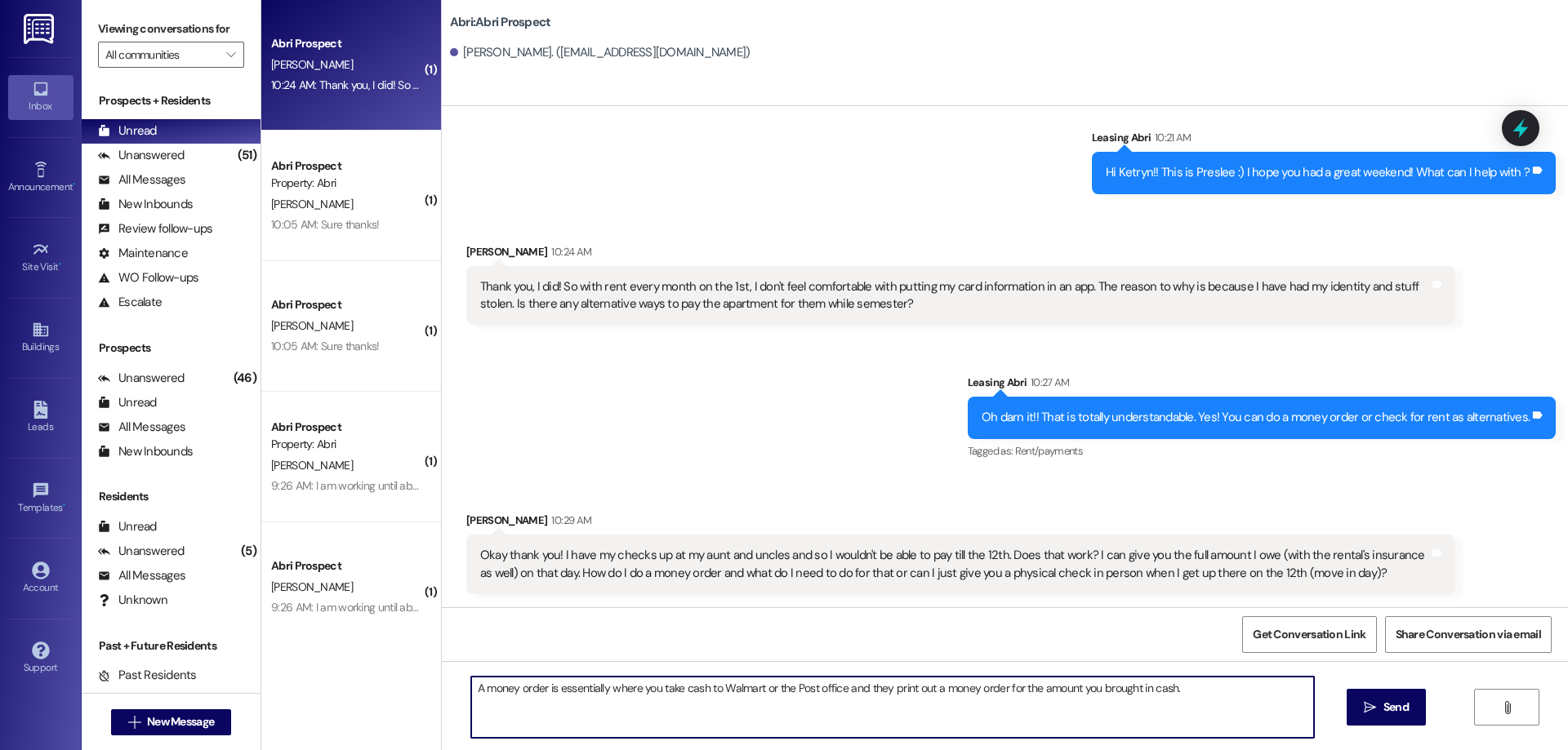
type textarea "A money order is essentially where you take cash to Walmart or the Post office …"
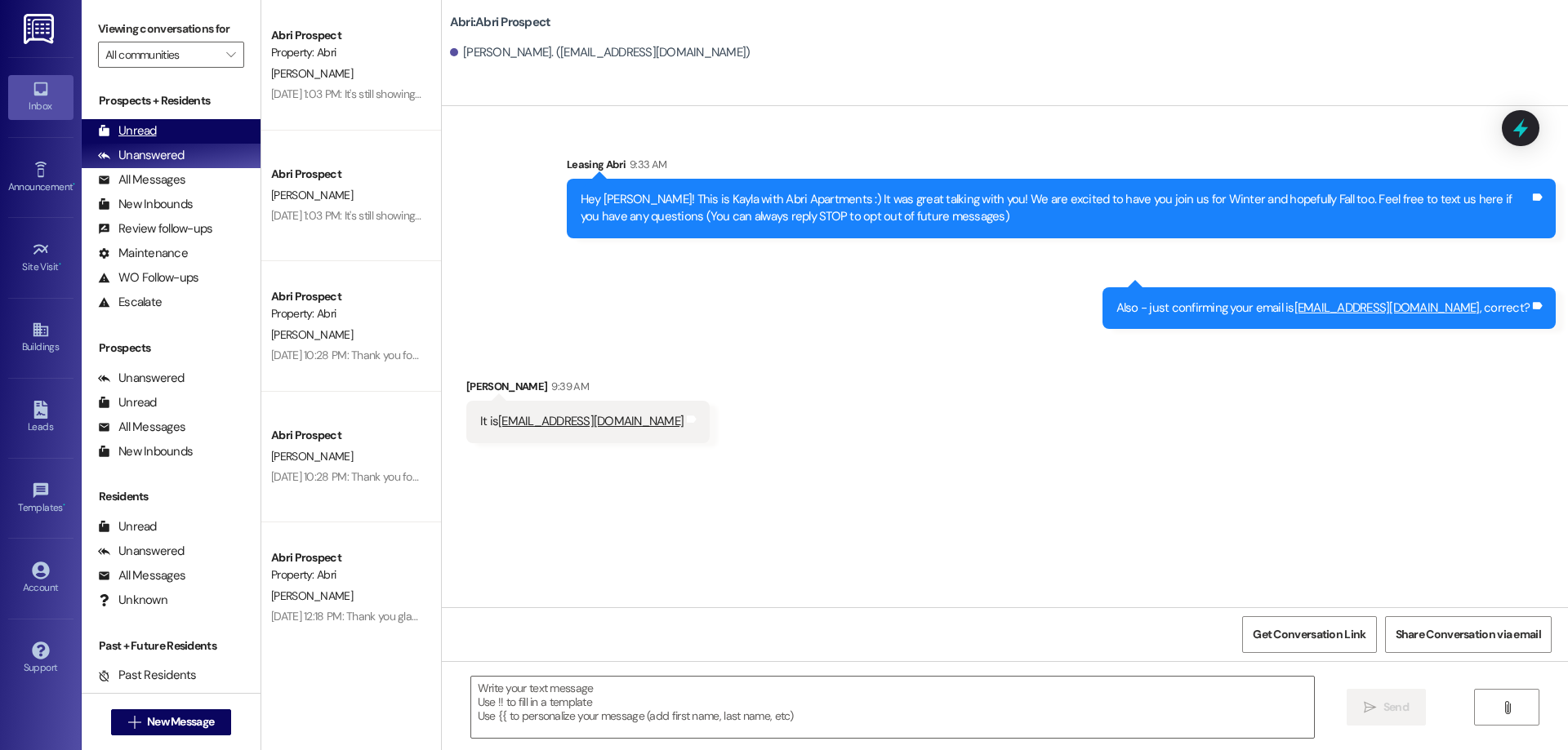
click at [163, 133] on div "Unread (0)" at bounding box center [171, 131] width 179 height 24
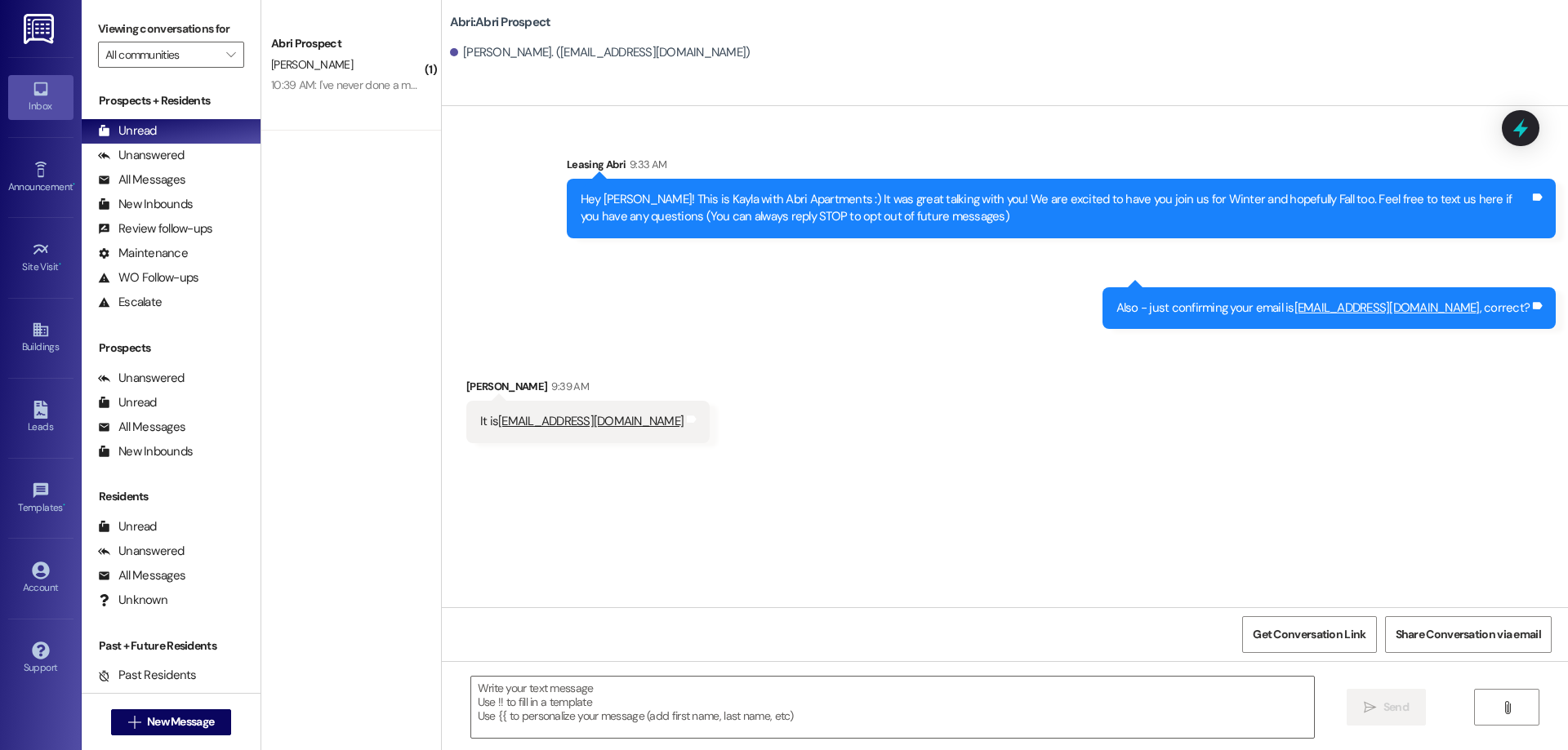
click at [330, 80] on div "10:39 AM: I've never done a money order before so I don't know what I'd be doin…" at bounding box center [462, 84] width 382 height 14
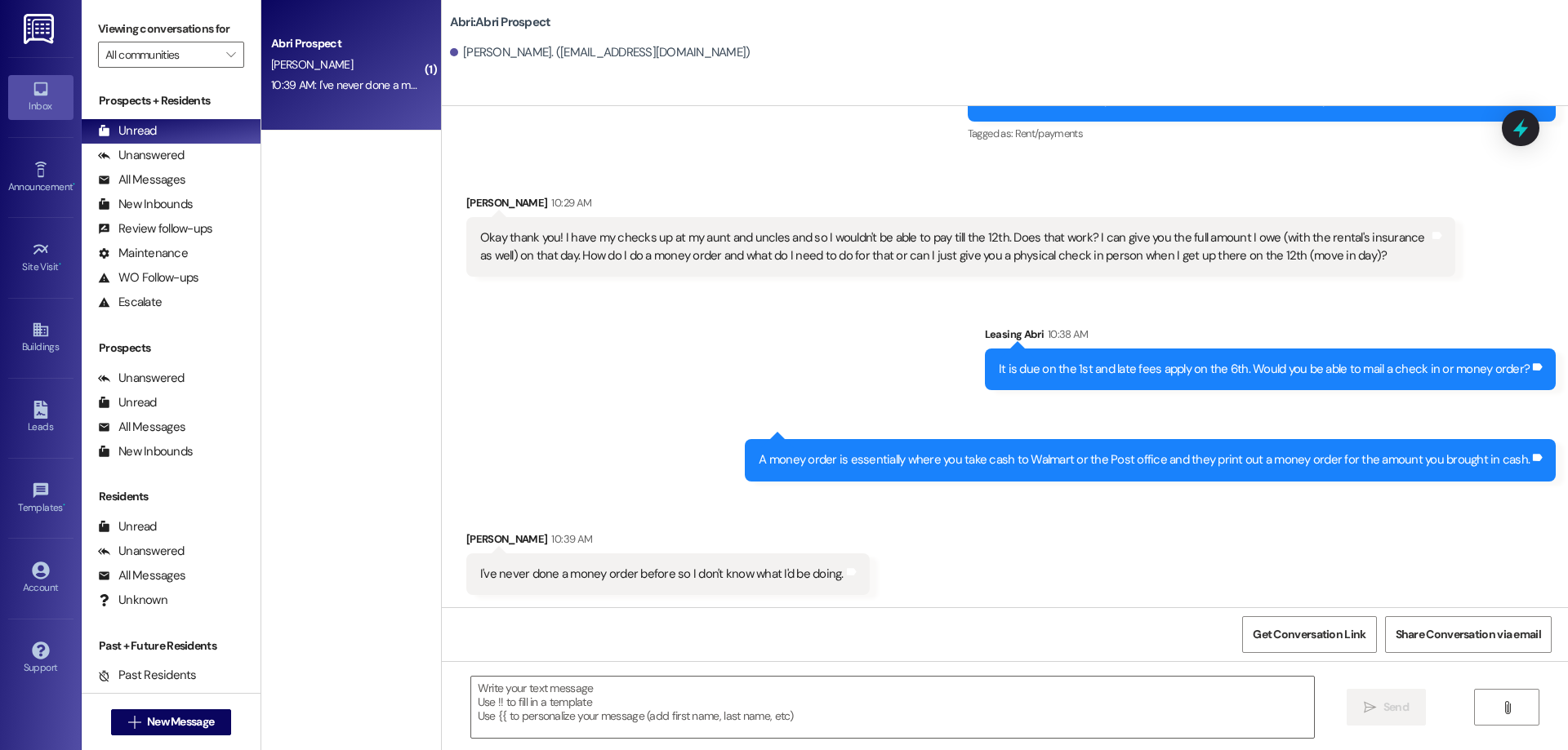
scroll to position [1446, 0]
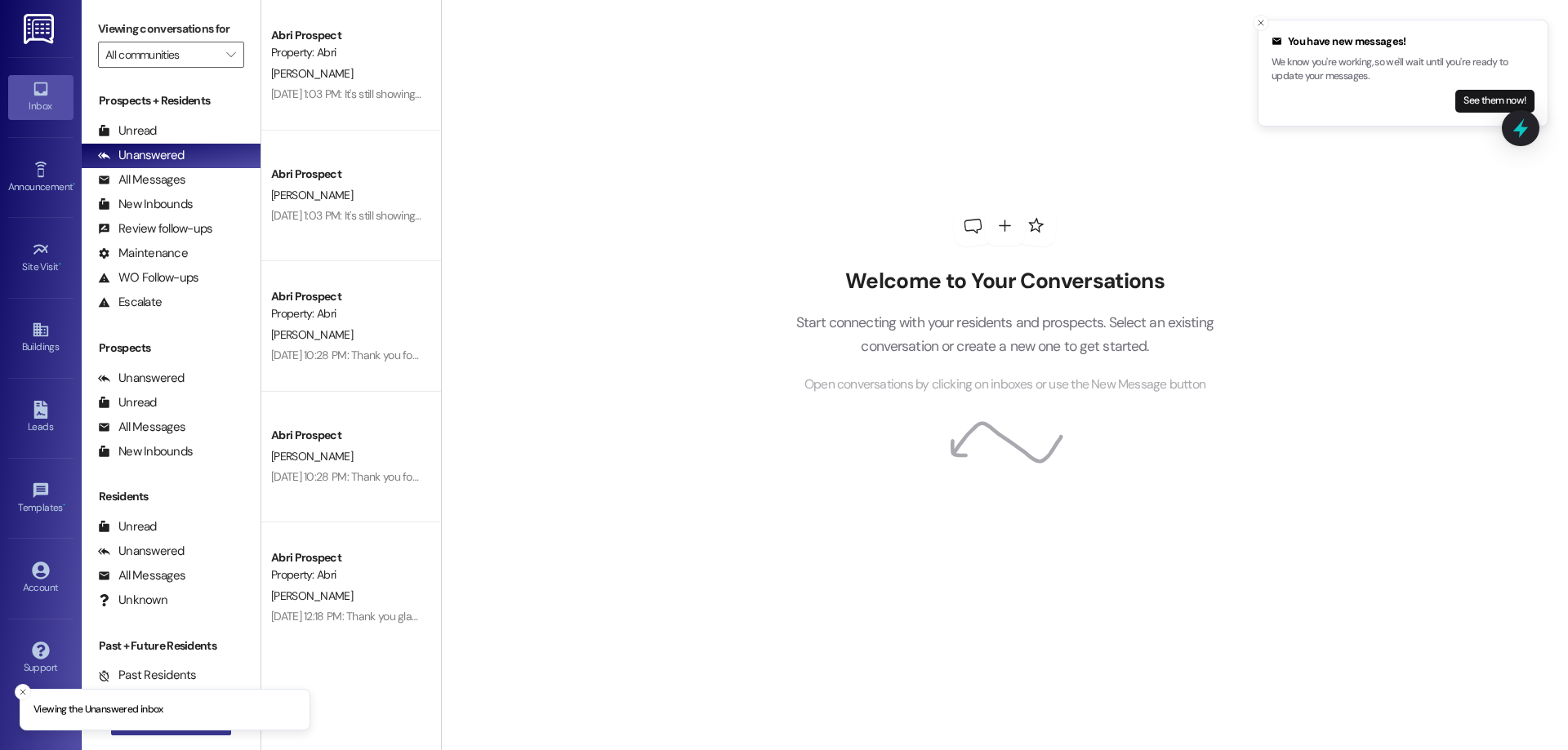
click at [165, 734] on button " New Message" at bounding box center [171, 722] width 121 height 26
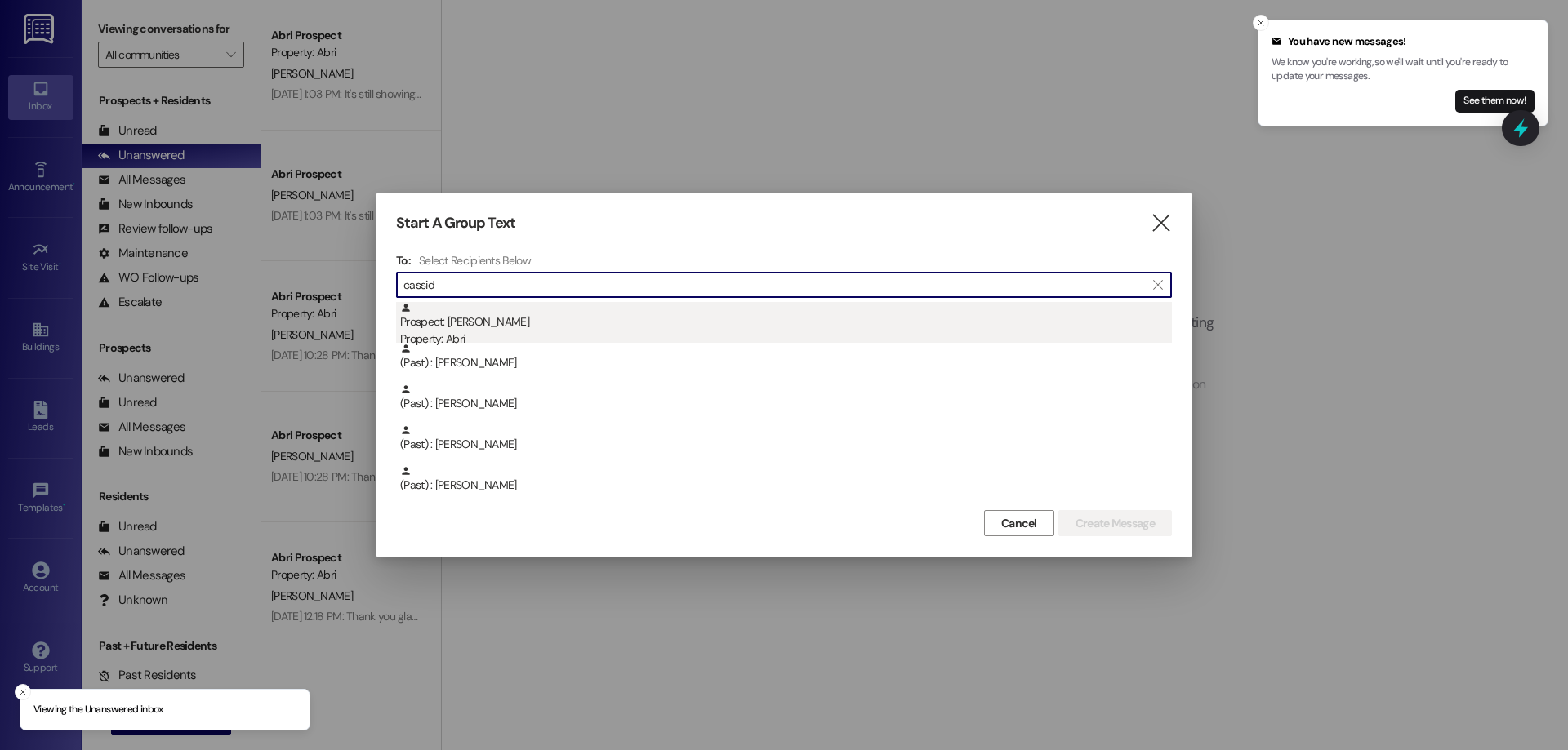
type input "cassid"
click at [479, 333] on div "Property: Abri" at bounding box center [786, 339] width 771 height 17
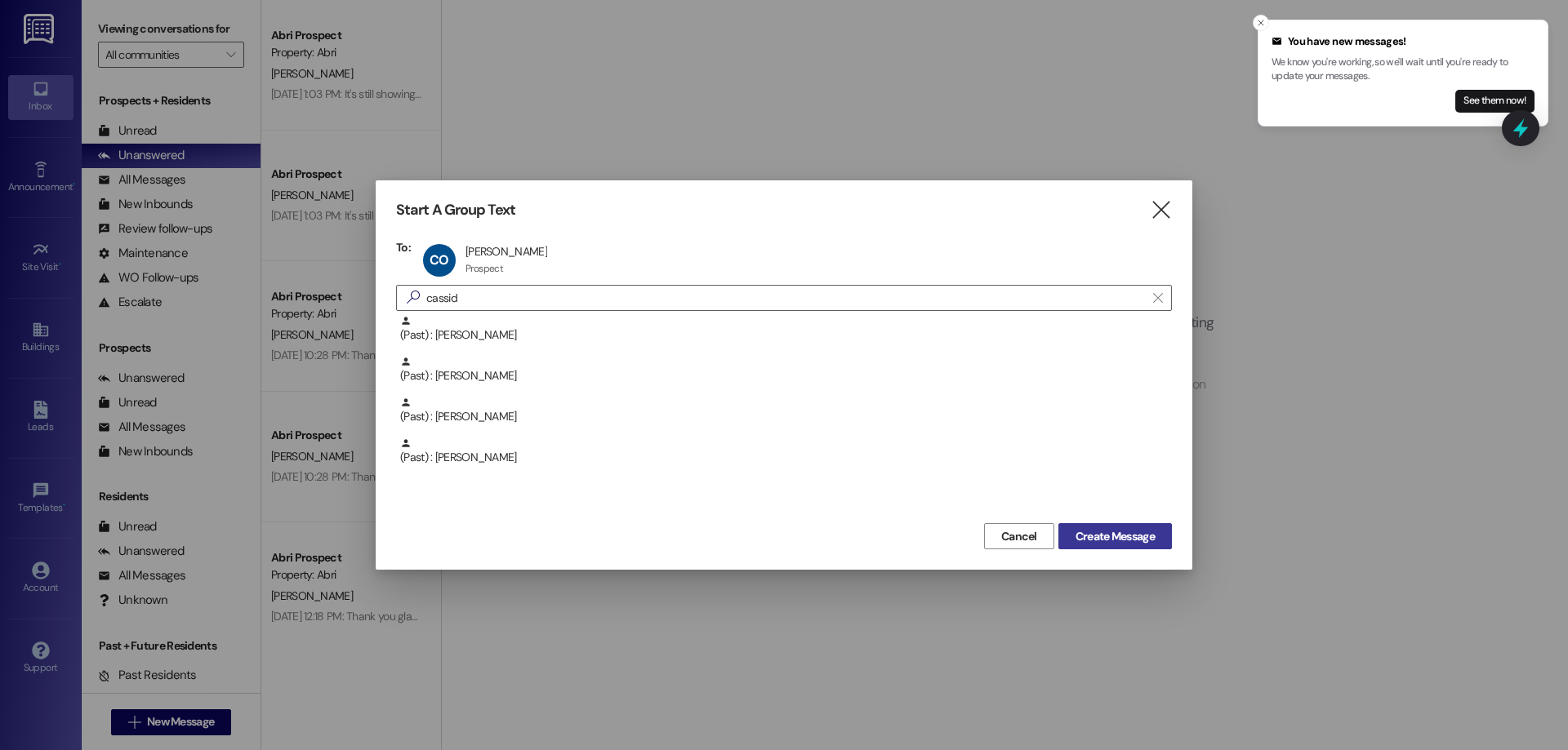
click at [1108, 534] on span "Create Message" at bounding box center [1115, 537] width 79 height 17
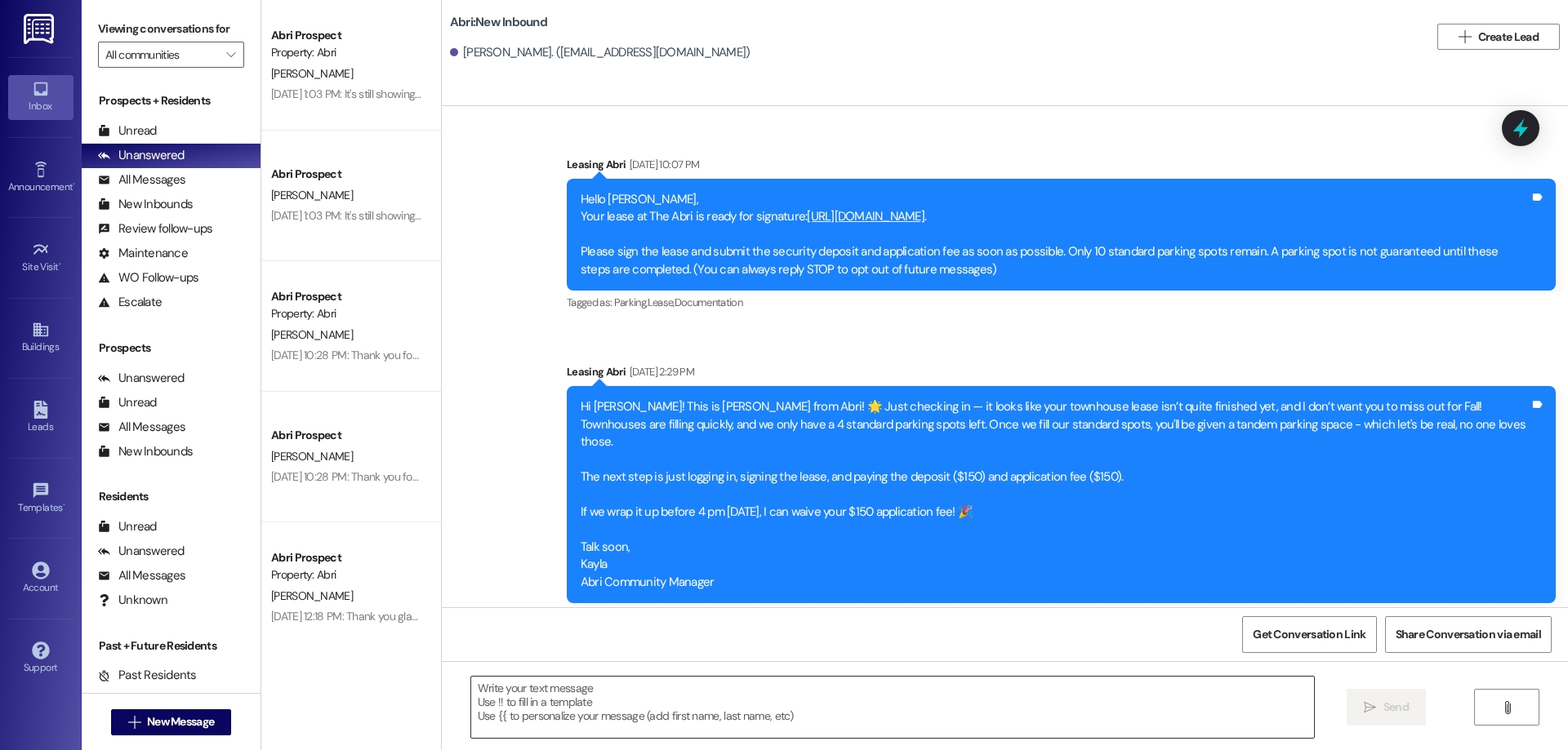
scroll to position [2111, 0]
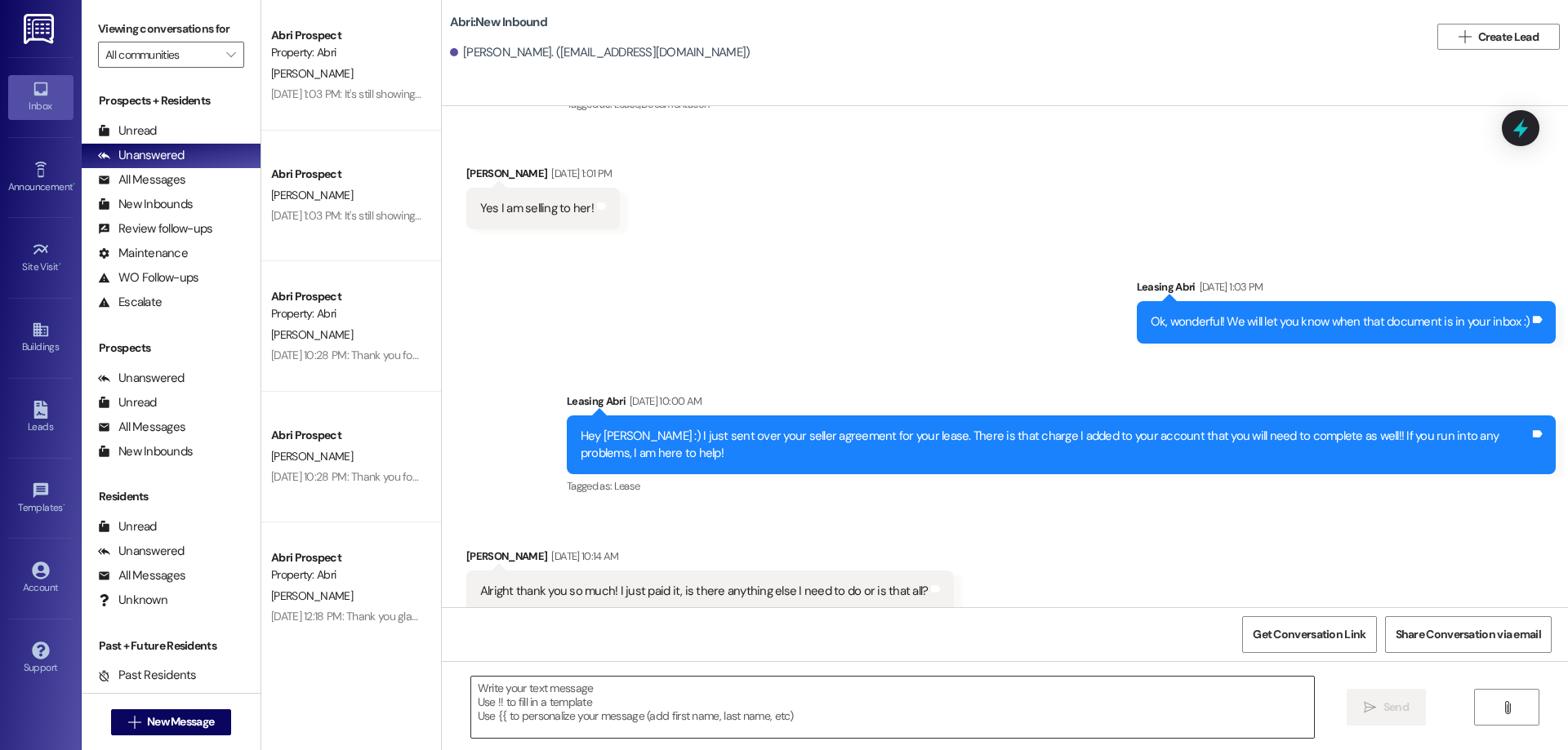
click at [642, 695] on textarea at bounding box center [892, 707] width 843 height 61
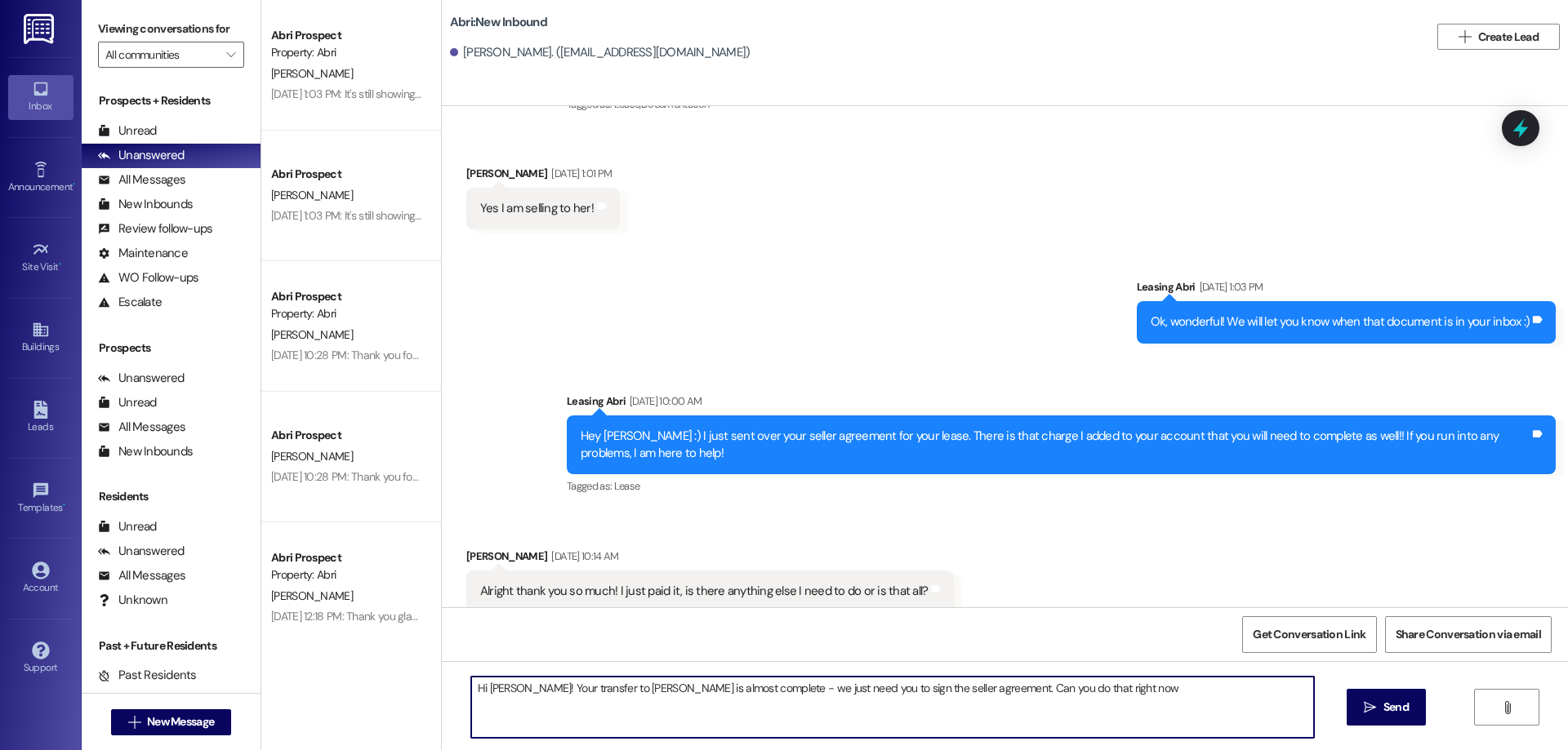
type textarea "Hi [PERSON_NAME]! Your transfer to [PERSON_NAME] is almost complete - we just n…"
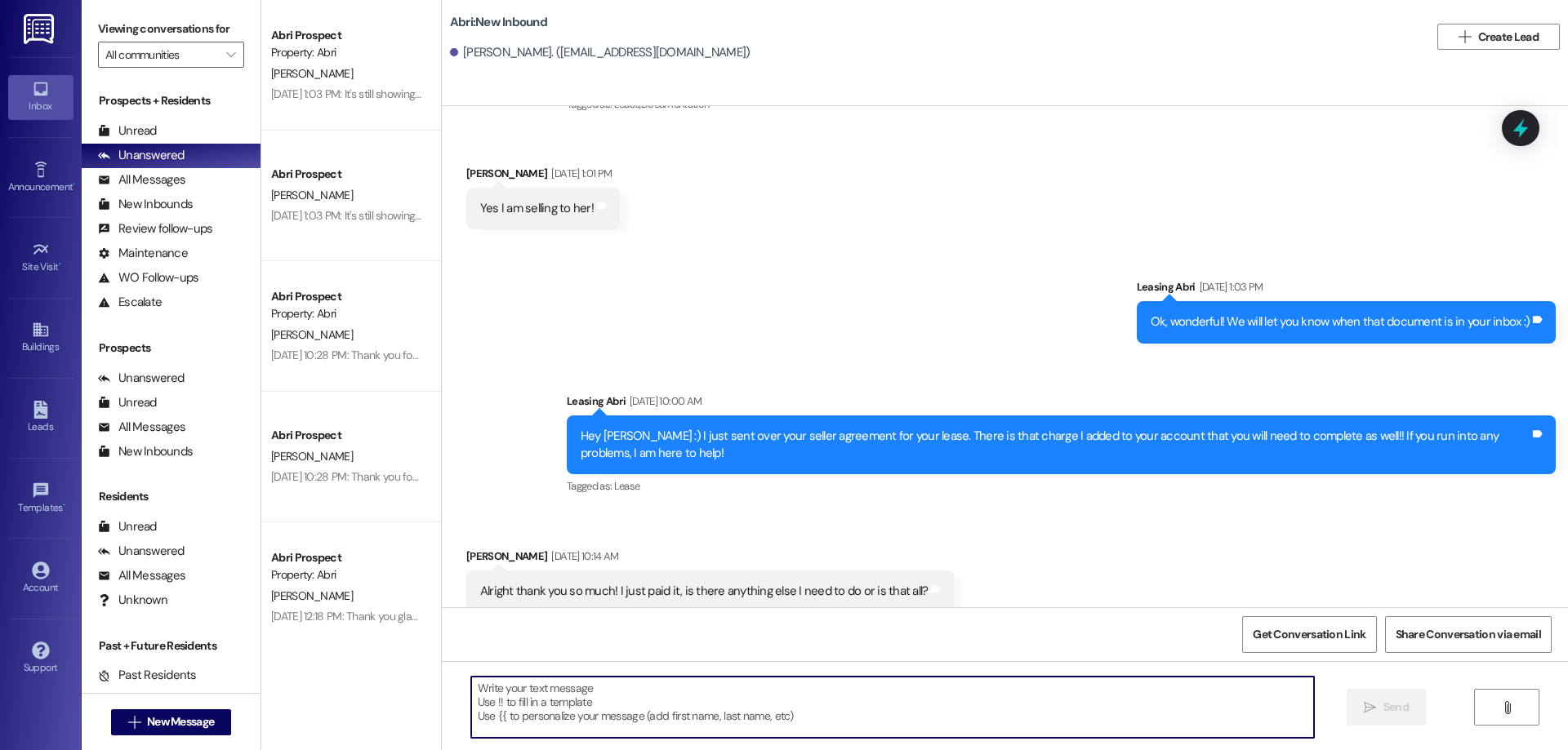
scroll to position [2338, 0]
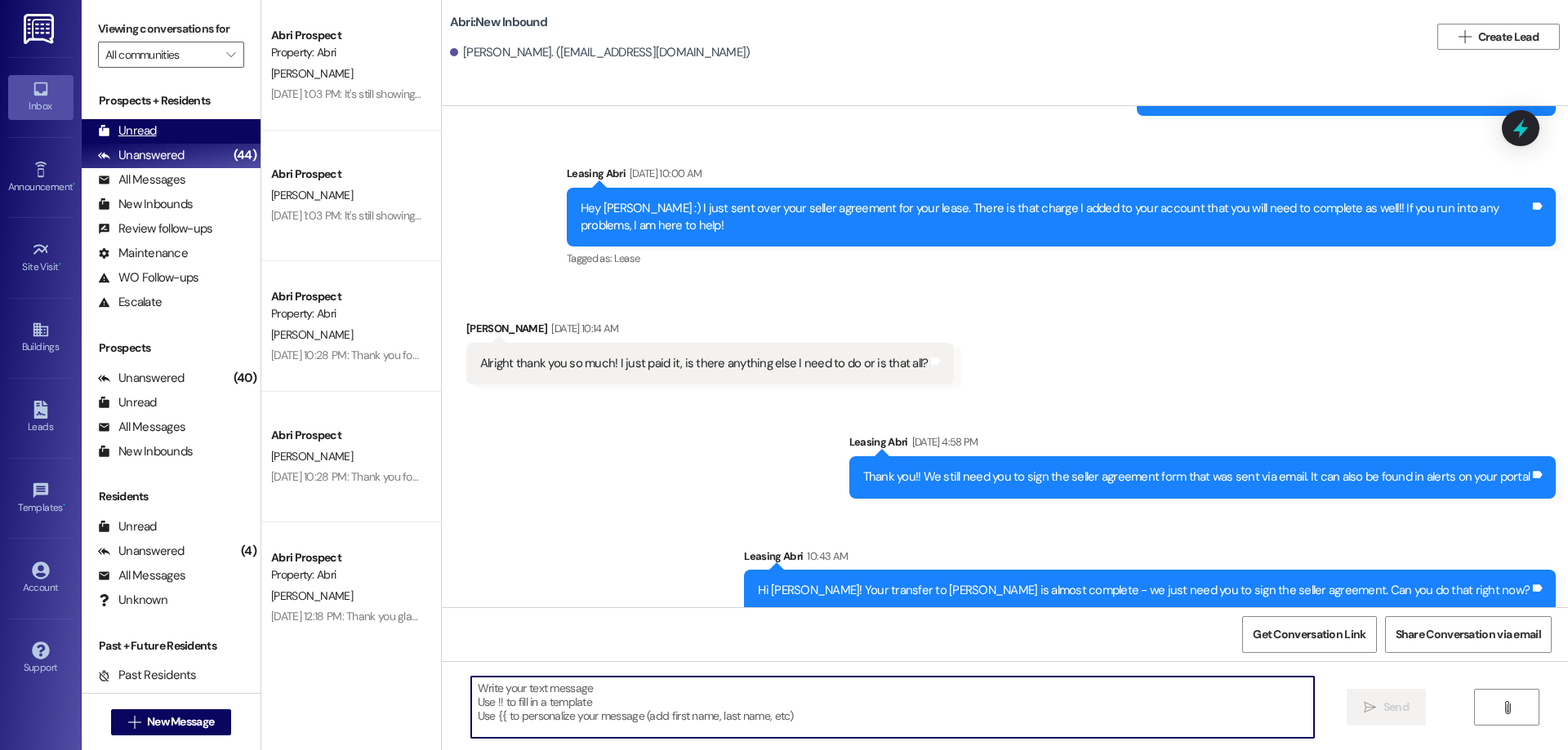
click at [135, 122] on div "Unread (0)" at bounding box center [171, 131] width 179 height 24
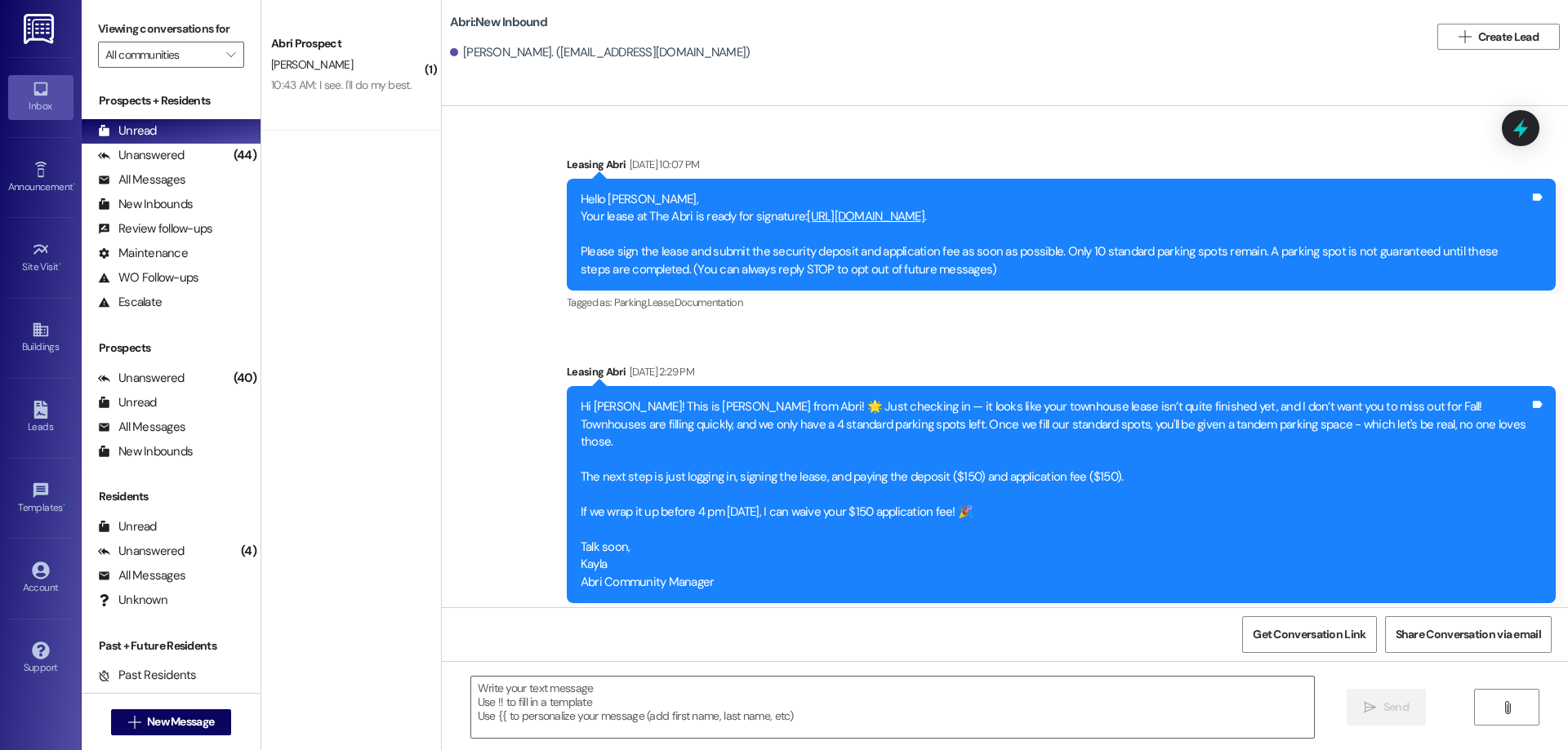
scroll to position [2111, 0]
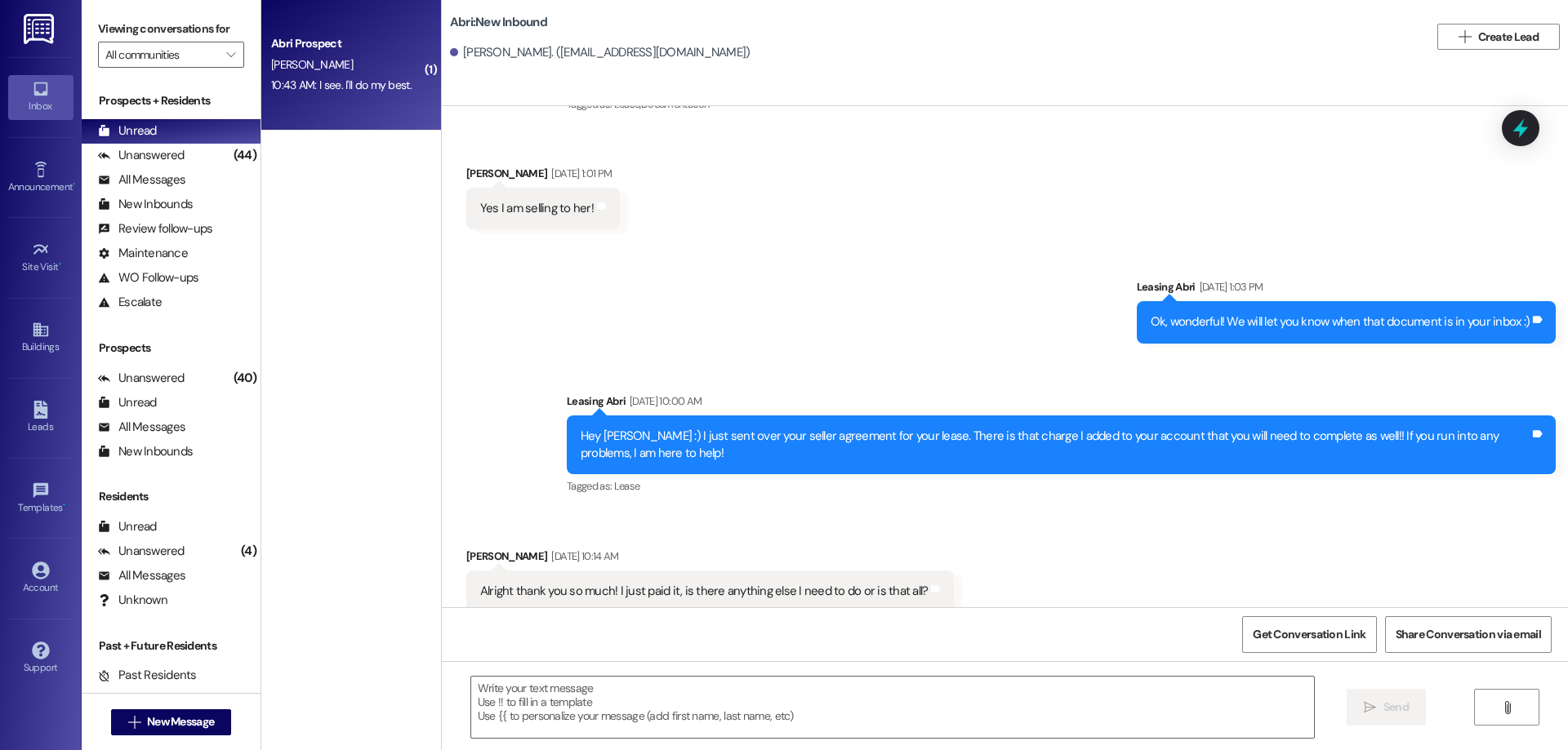
click at [390, 85] on div "10:43 AM: I see. I'll do my best. 10:43 AM: I see. I'll do my best." at bounding box center [341, 84] width 140 height 14
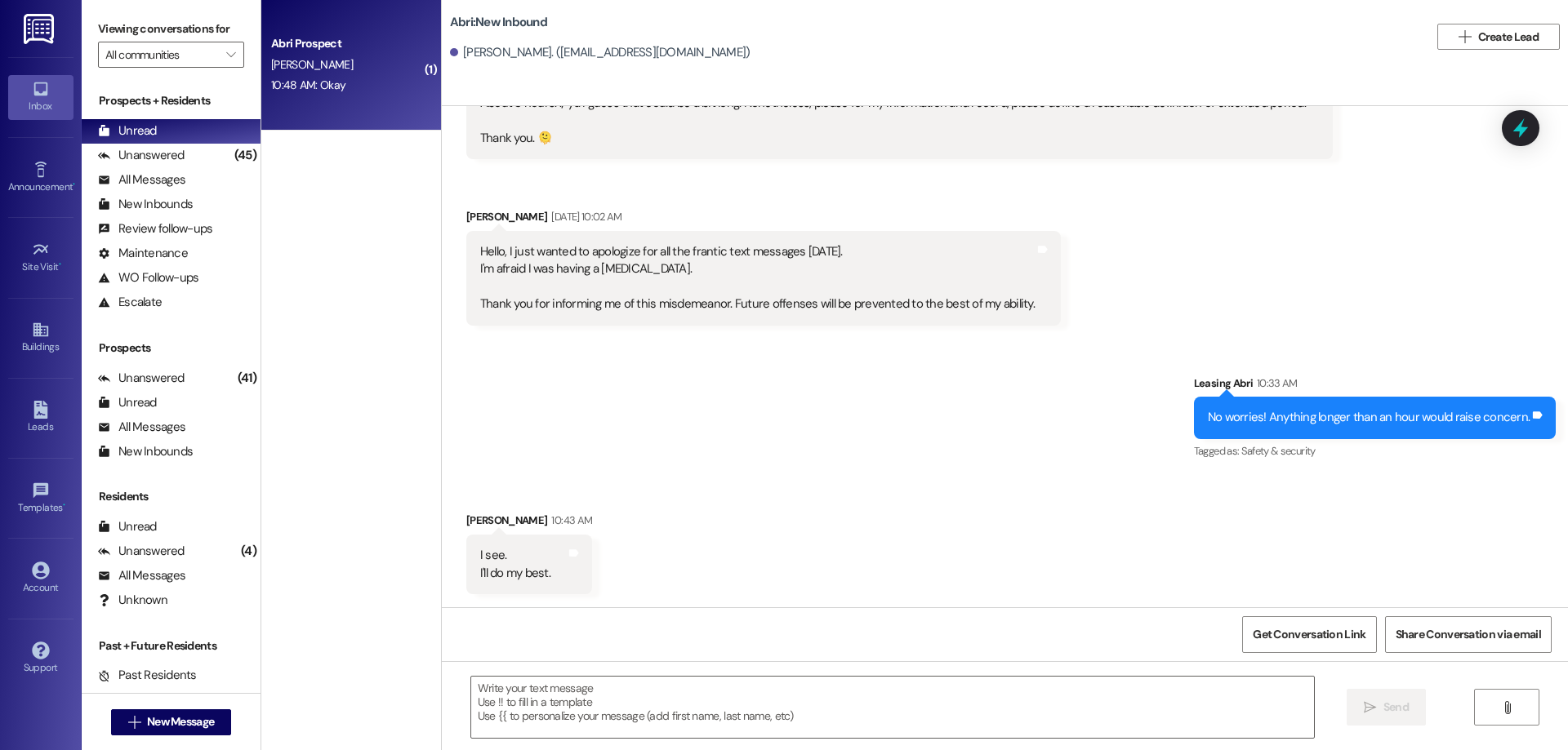
click at [299, 34] on div "Abri Prospect" at bounding box center [347, 44] width 155 height 20
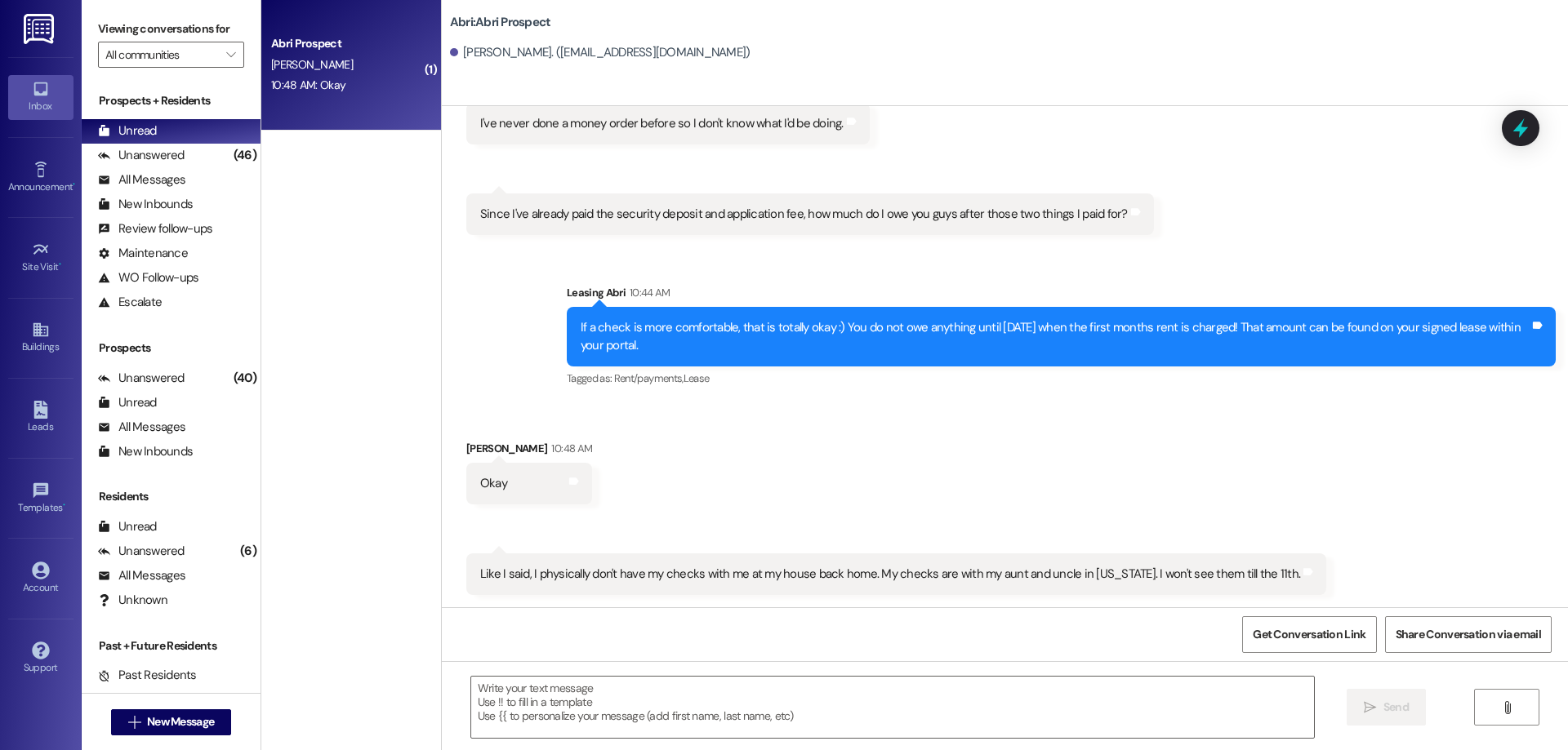
scroll to position [2143, 0]
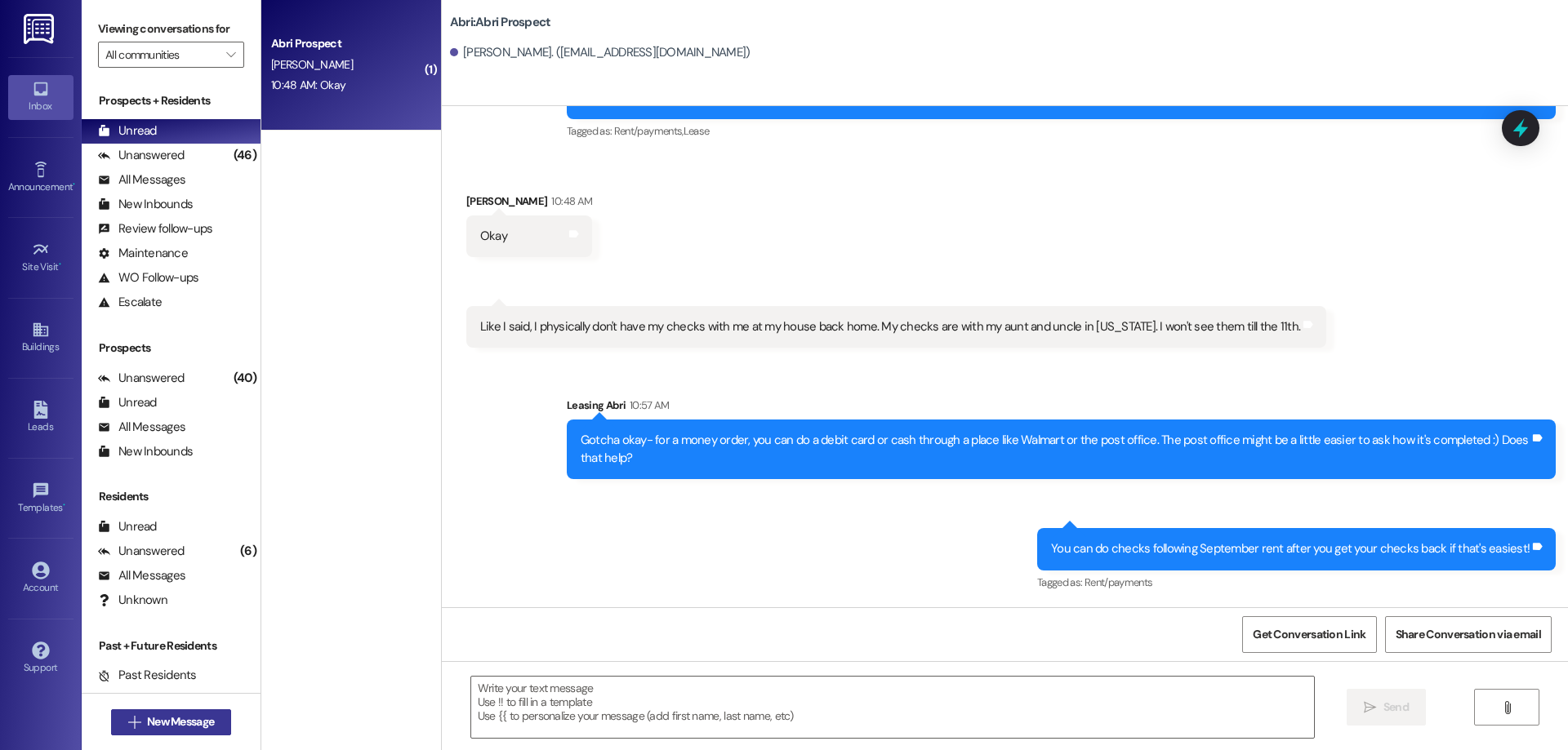
click at [203, 729] on span "New Message" at bounding box center [181, 721] width 67 height 17
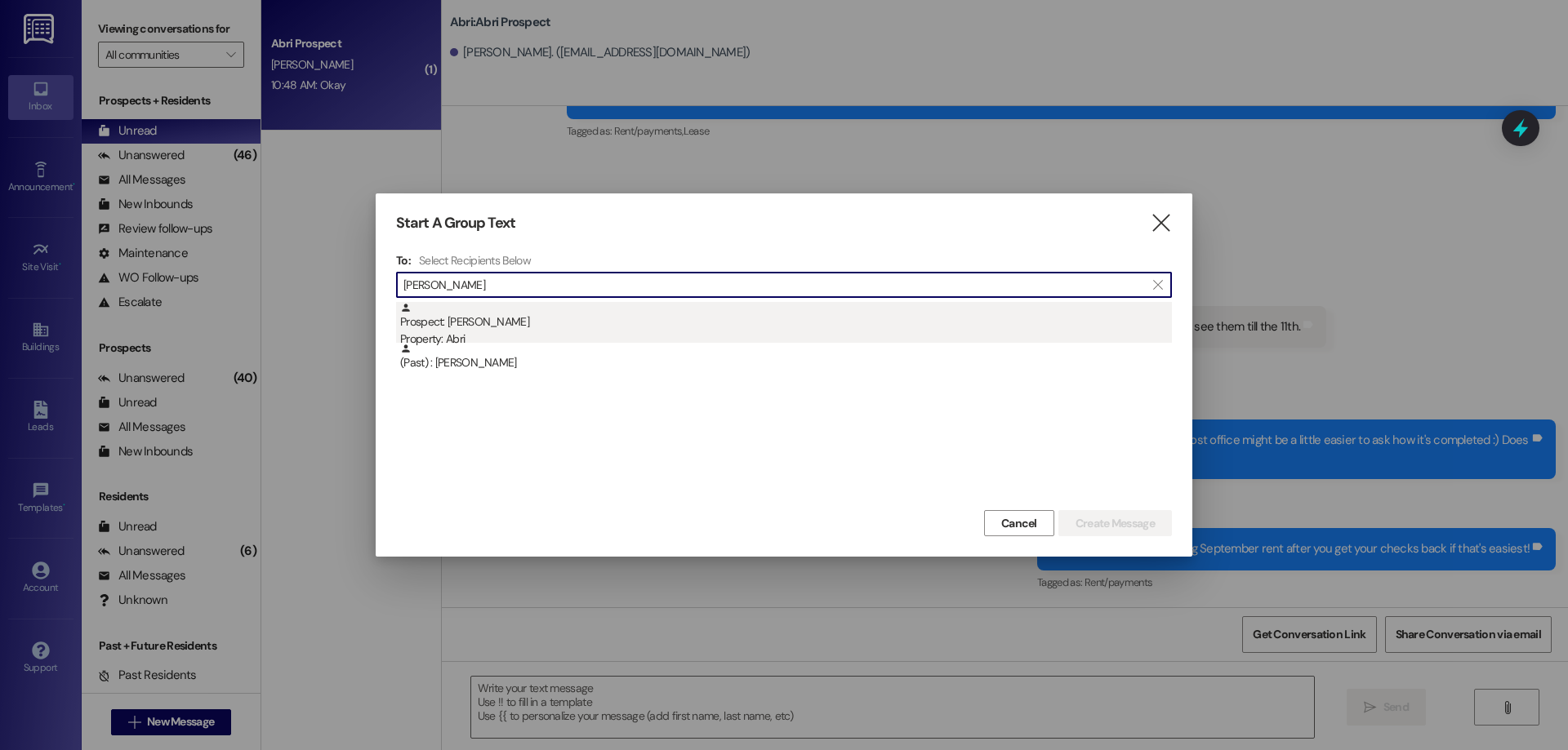
type input "jordan ho"
click at [602, 321] on div "Prospect: Jordan Howell Property: Abri" at bounding box center [786, 325] width 771 height 46
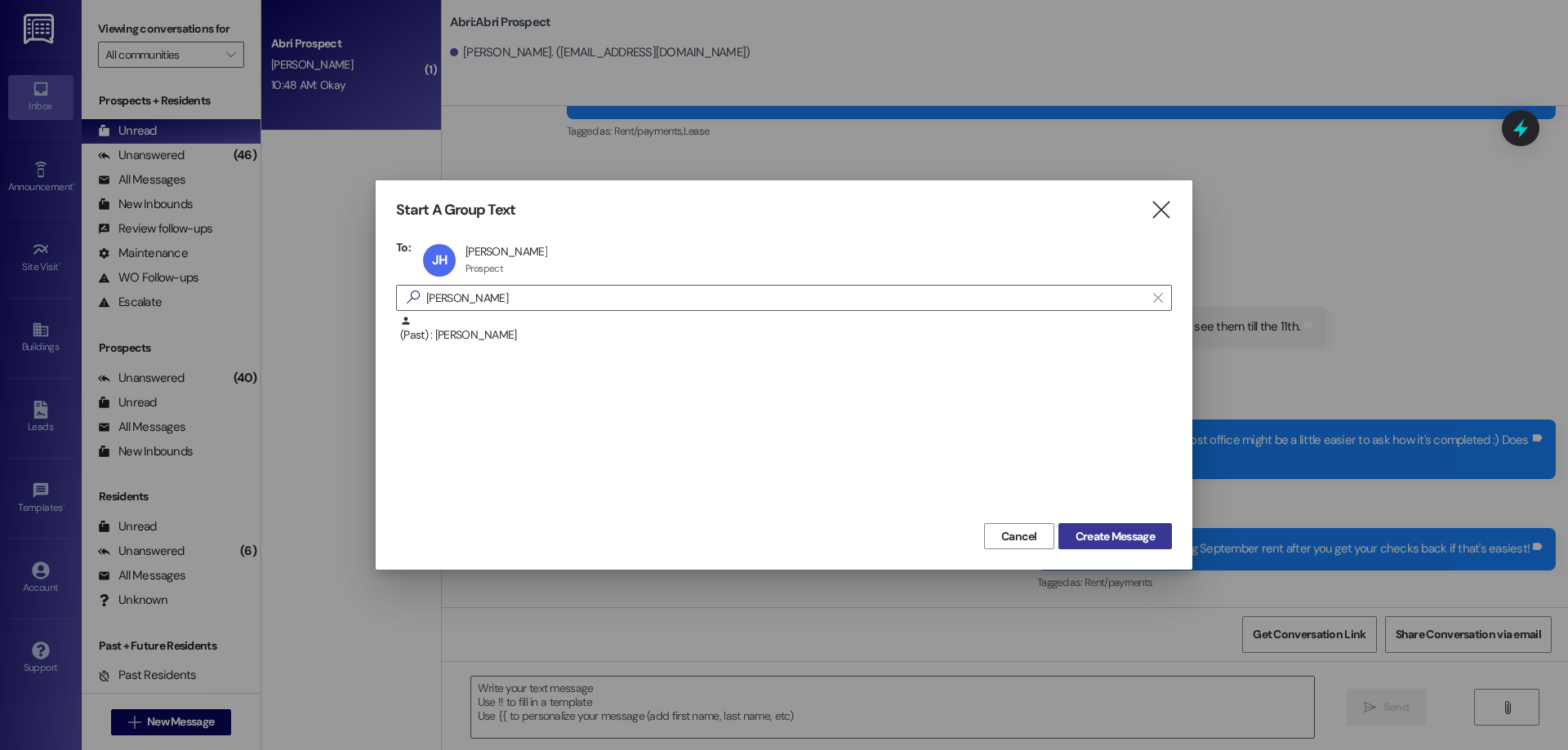
click at [1116, 528] on span "Create Message" at bounding box center [1115, 537] width 79 height 17
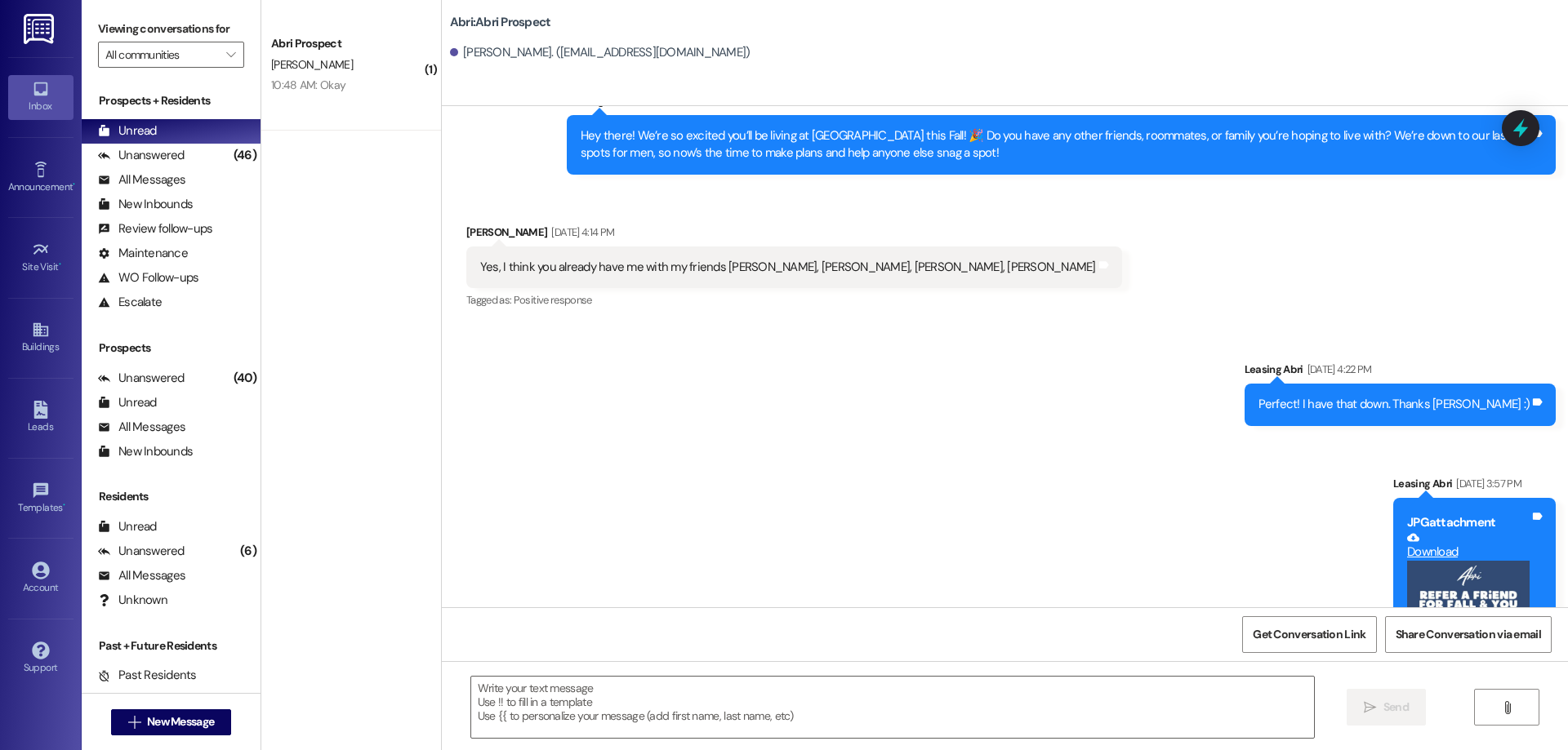
scroll to position [2158, 0]
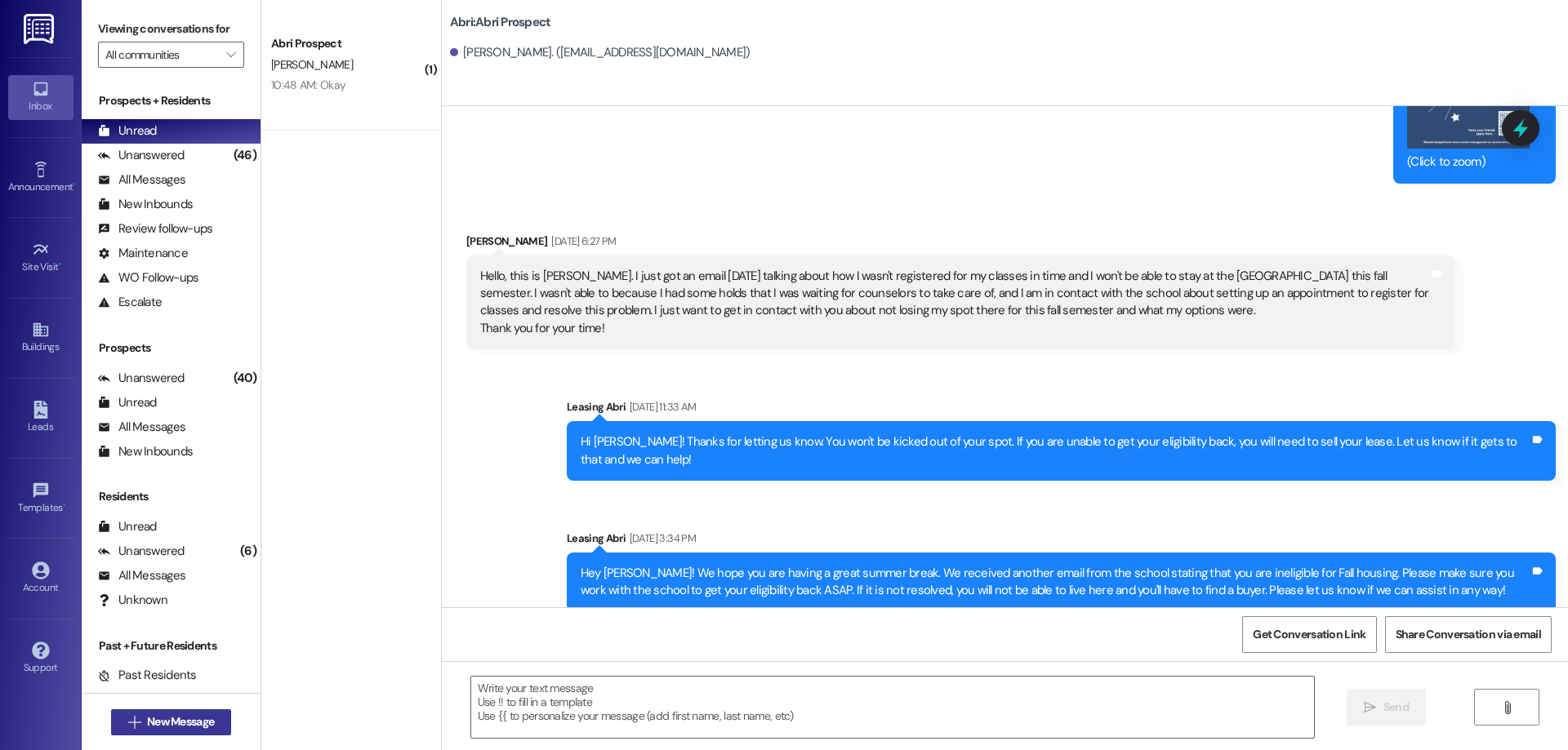
click at [219, 711] on button " New Message" at bounding box center [171, 722] width 121 height 26
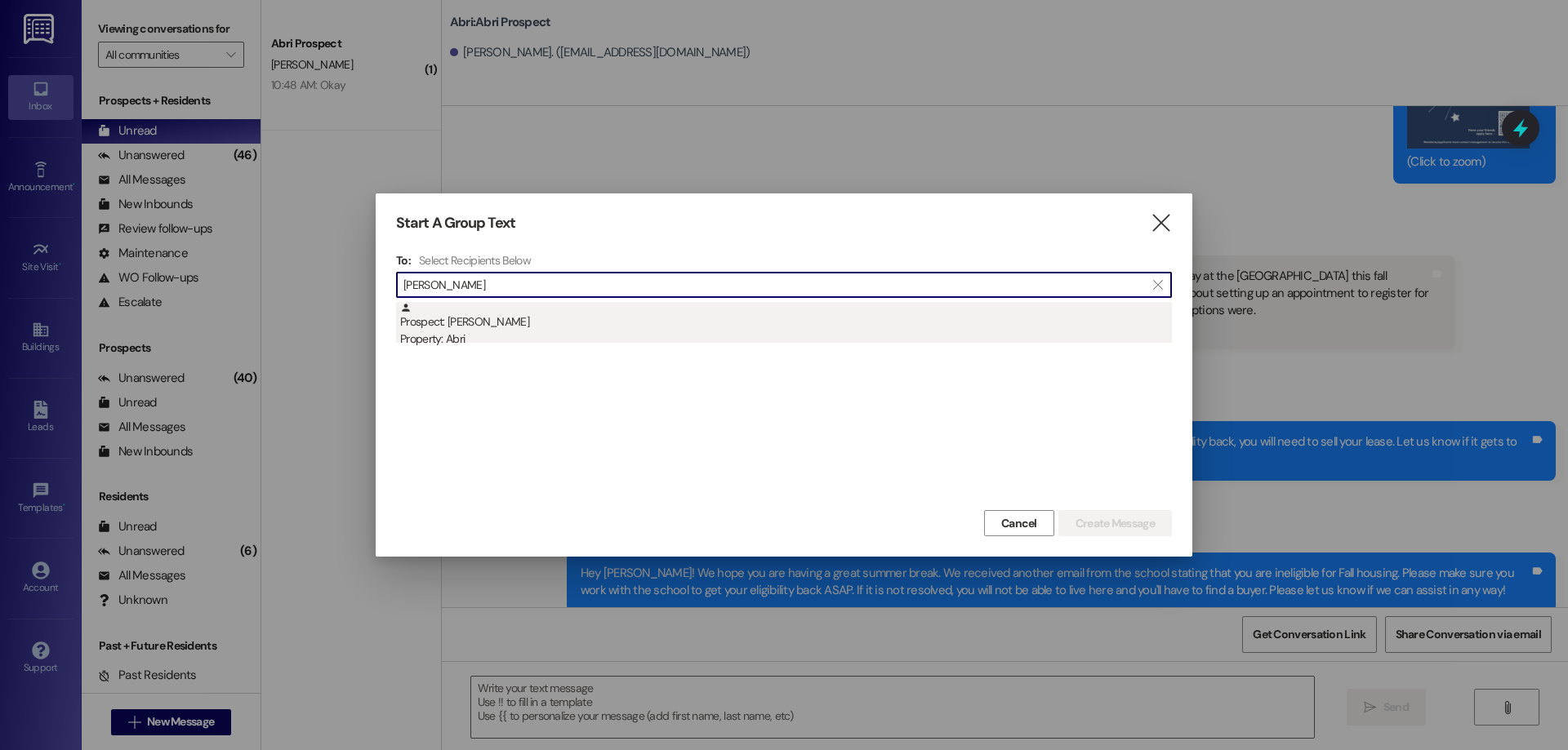
type input "jaron lede"
click at [451, 323] on div "Prospect: Jaron Ledesma Property: Abri" at bounding box center [786, 325] width 771 height 46
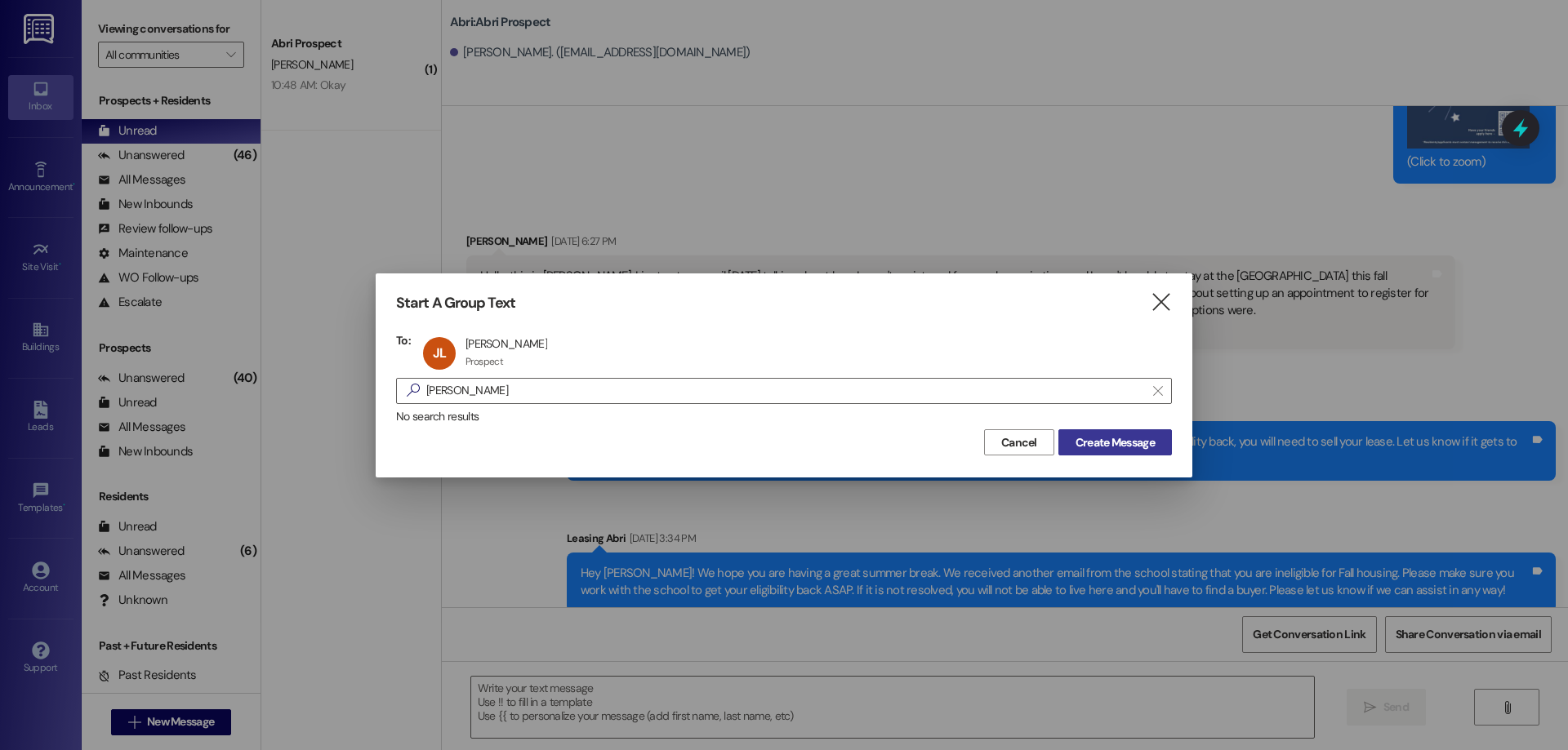
click at [1142, 435] on span "Create Message" at bounding box center [1115, 443] width 79 height 17
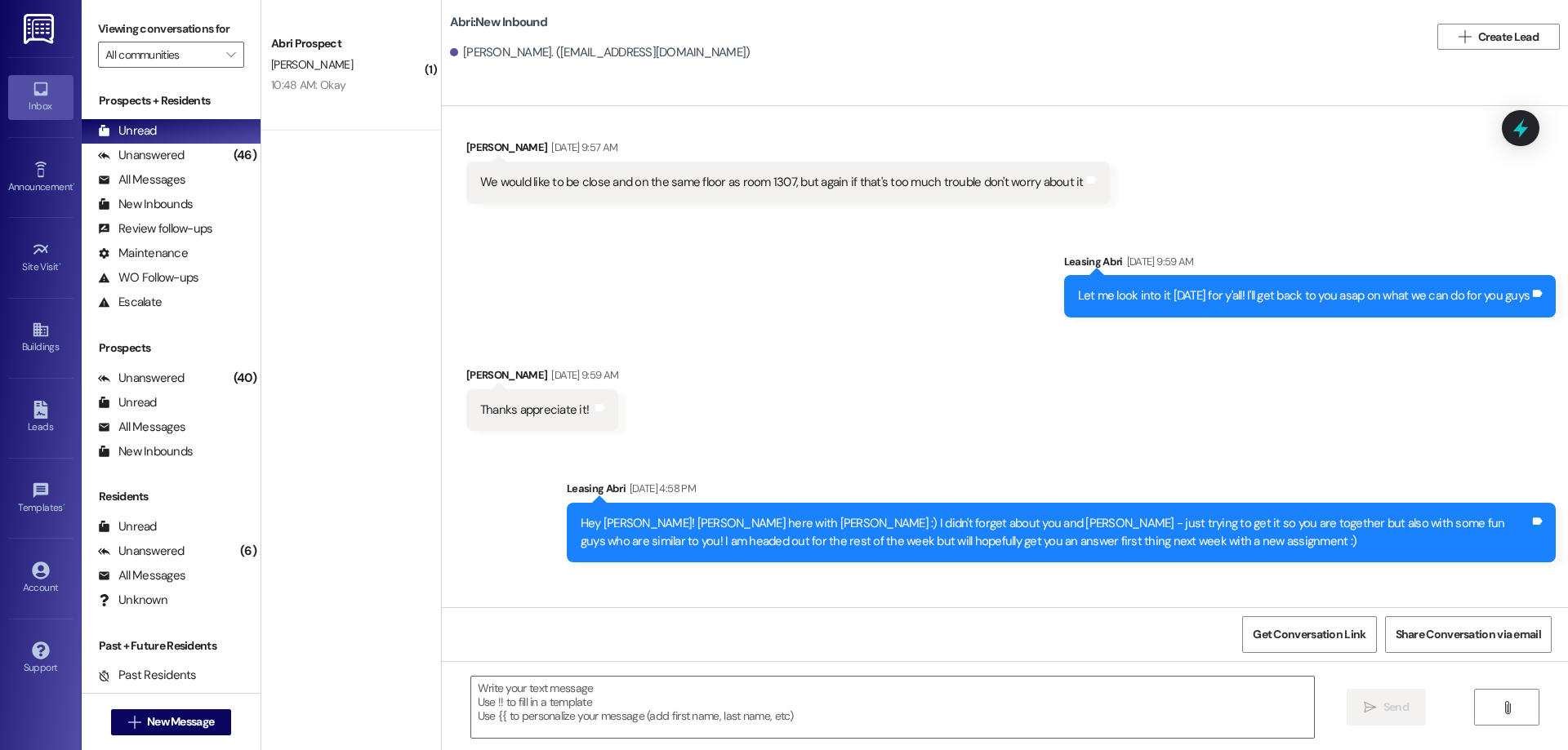
scroll to position [11388, 0]
